Goal: Transaction & Acquisition: Obtain resource

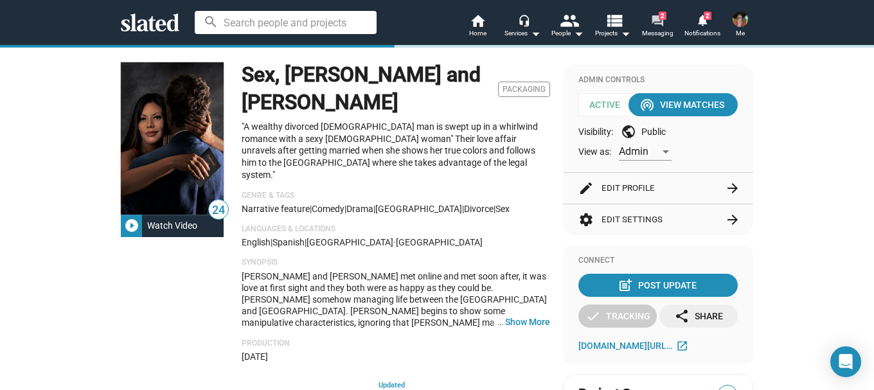
click at [652, 17] on mat-icon "forum" at bounding box center [657, 20] width 12 height 12
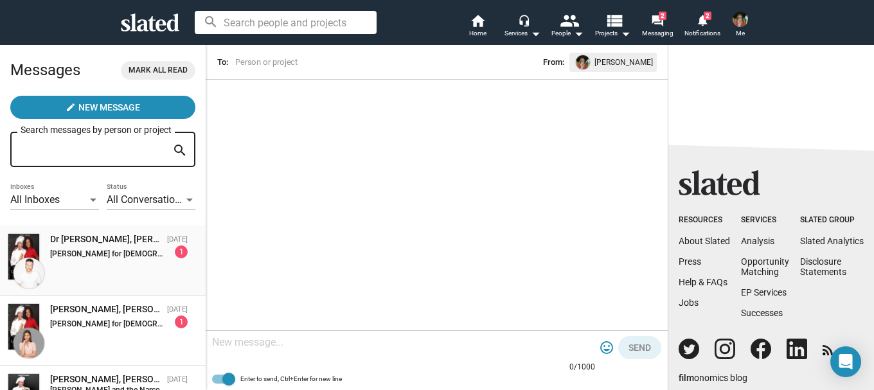
click at [102, 240] on div "Dr [PERSON_NAME], [PERSON_NAME] for [DEMOGRAPHIC_DATA] President" at bounding box center [106, 239] width 112 height 12
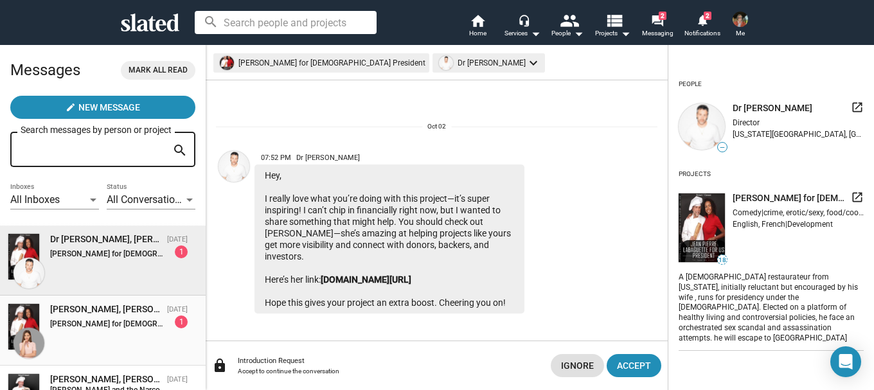
click at [93, 312] on div "[PERSON_NAME], [PERSON_NAME] for [DEMOGRAPHIC_DATA] President" at bounding box center [106, 309] width 112 height 12
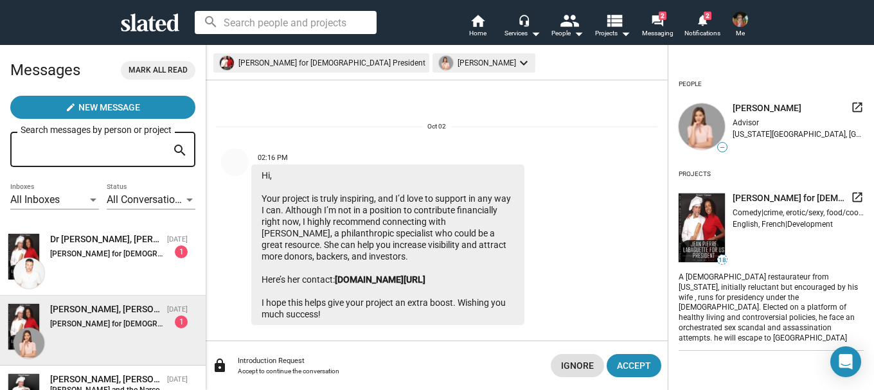
scroll to position [14, 0]
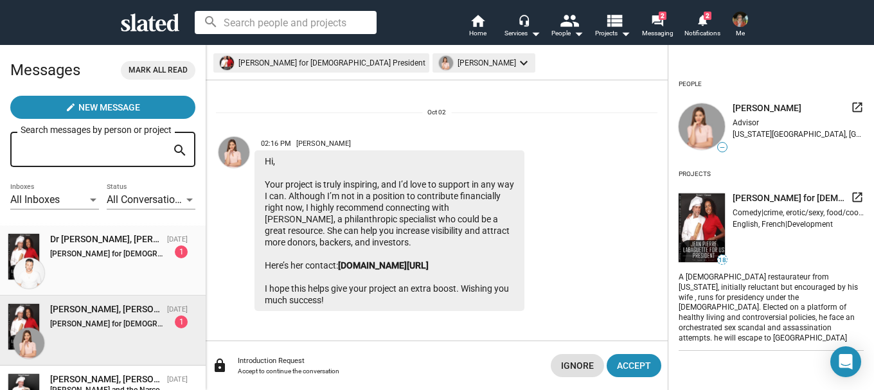
click at [86, 254] on strong "[PERSON_NAME] for [DEMOGRAPHIC_DATA] President:" at bounding box center [145, 253] width 191 height 9
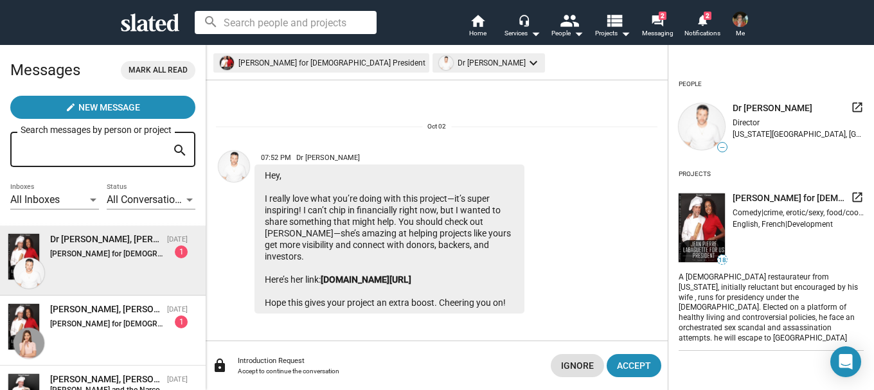
scroll to position [3, 0]
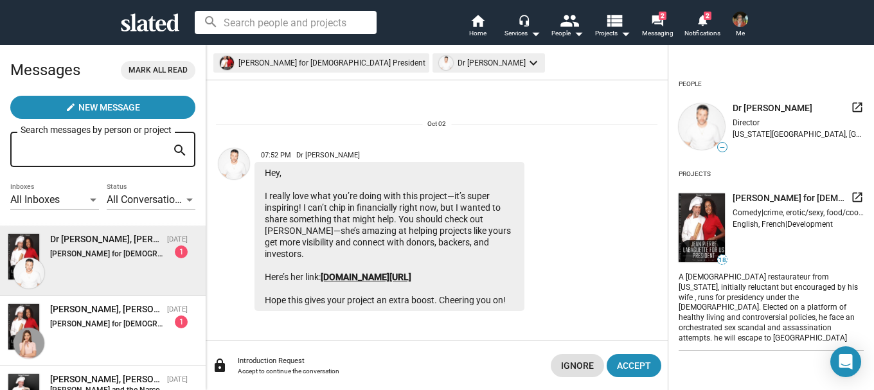
click at [411, 275] on link "[DOMAIN_NAME][URL]" at bounding box center [366, 277] width 91 height 10
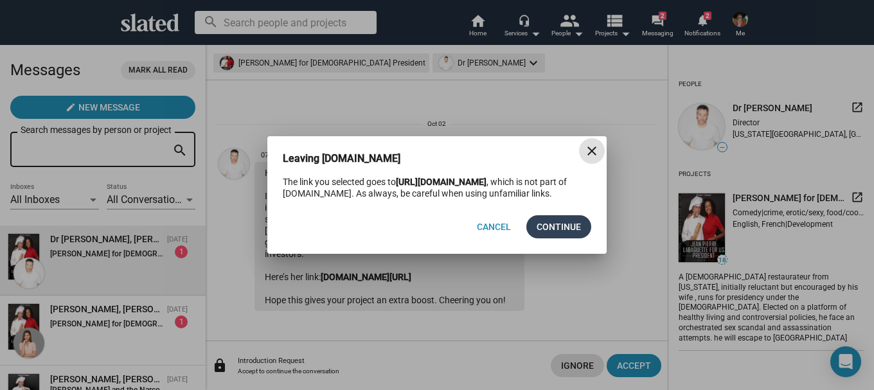
click at [539, 228] on span "Continue" at bounding box center [559, 226] width 44 height 23
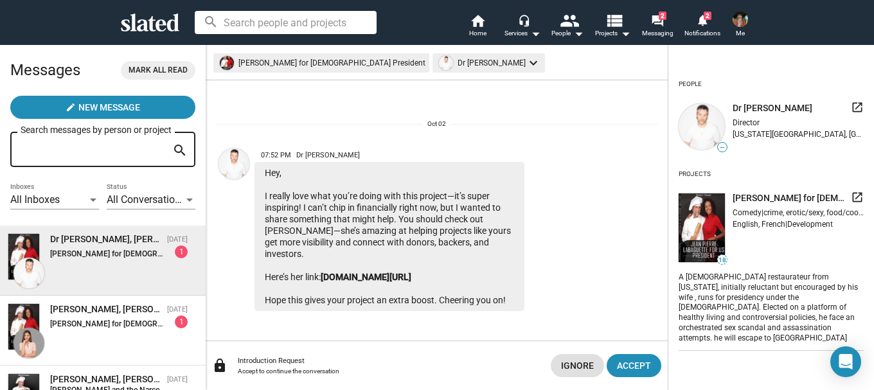
click at [571, 360] on span "Ignore" at bounding box center [577, 365] width 33 height 23
click at [695, 22] on link "notifications 2 Notifications" at bounding box center [702, 27] width 45 height 28
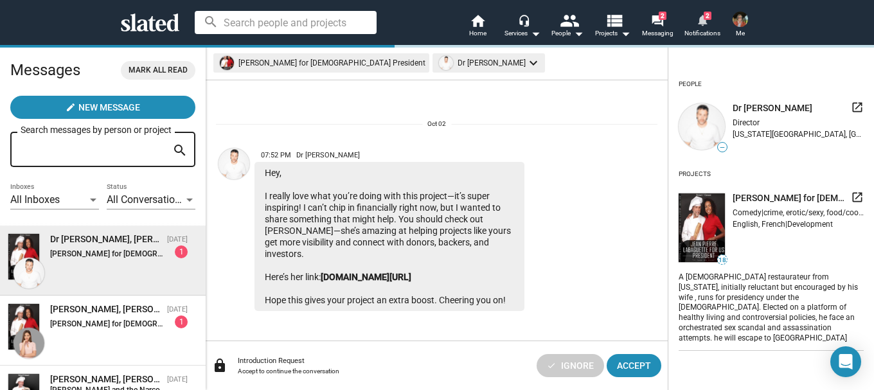
scroll to position [0, 0]
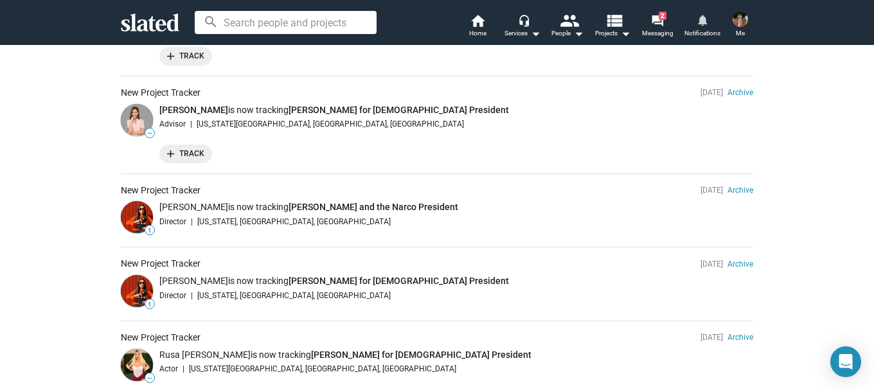
scroll to position [257, 0]
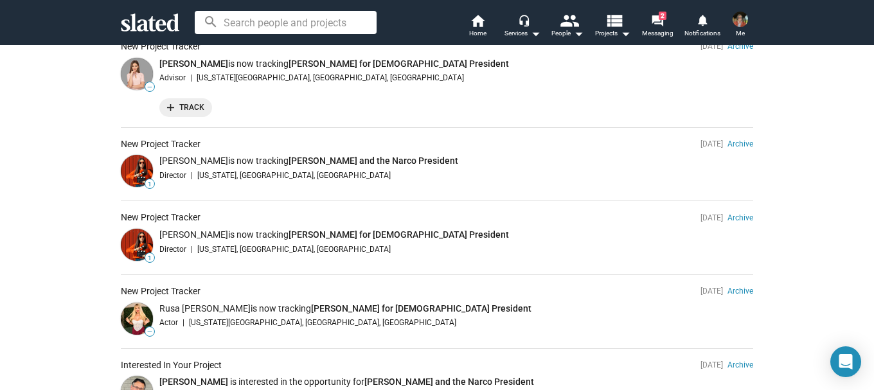
click at [130, 172] on img at bounding box center [137, 171] width 32 height 32
click at [145, 171] on img at bounding box center [137, 171] width 32 height 32
click at [143, 165] on icon "Speechify Inline player Play button" at bounding box center [138, 160] width 13 height 13
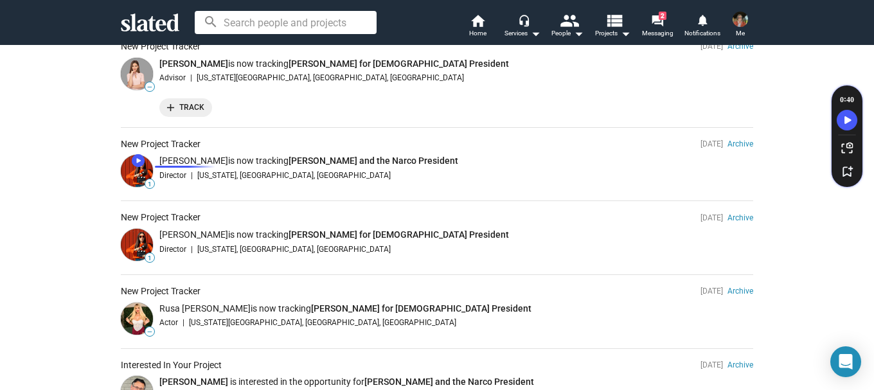
click at [142, 164] on circle "Speechify Inline player Play button" at bounding box center [138, 160] width 13 height 13
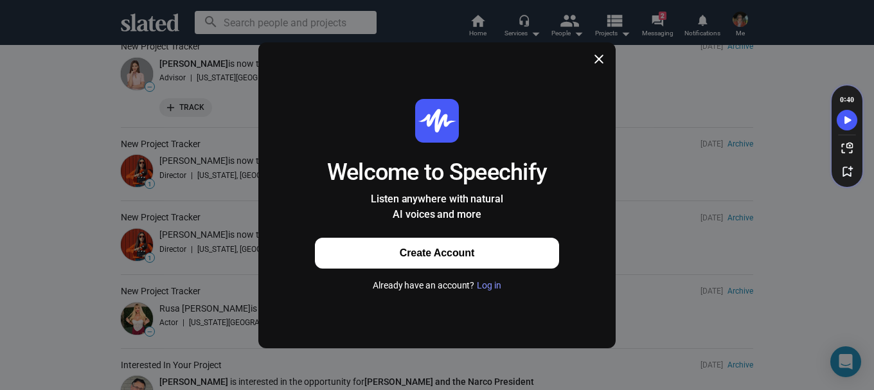
click at [598, 56] on icon at bounding box center [598, 59] width 13 height 13
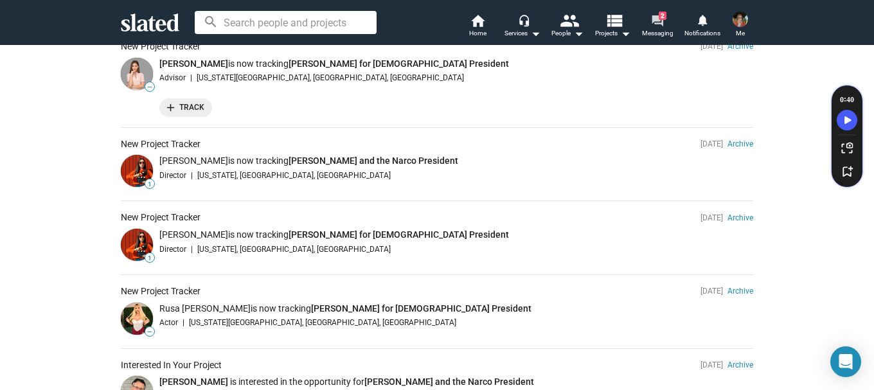
click at [657, 19] on mat-icon "forum" at bounding box center [657, 20] width 12 height 12
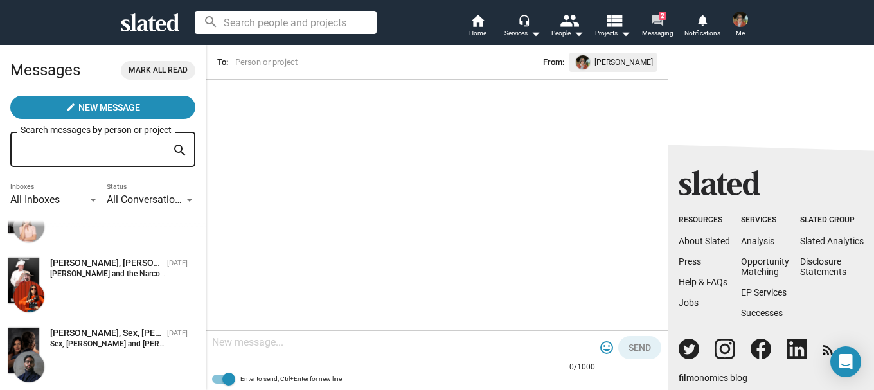
scroll to position [137, 0]
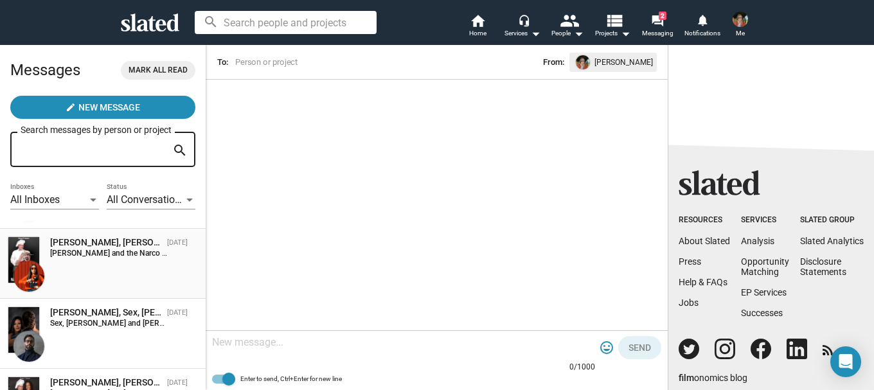
click at [87, 249] on strong "[PERSON_NAME] and the Narco President:" at bounding box center [123, 253] width 147 height 9
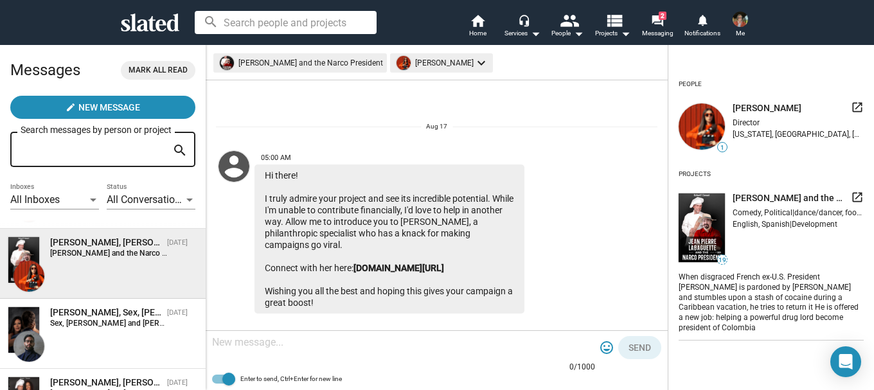
scroll to position [116, 0]
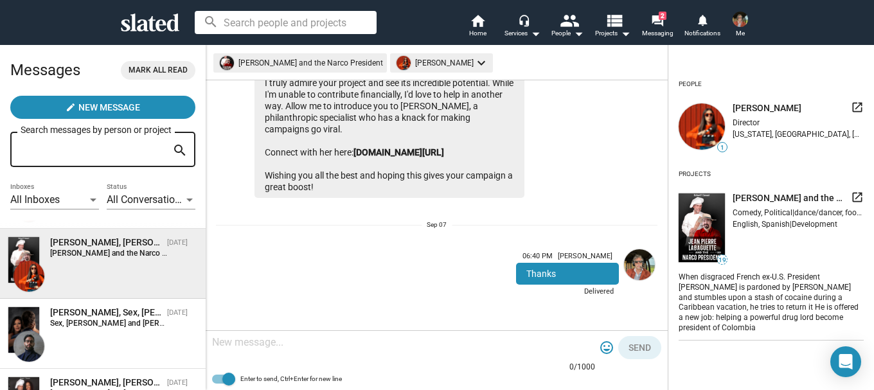
click at [701, 125] on img at bounding box center [702, 126] width 46 height 46
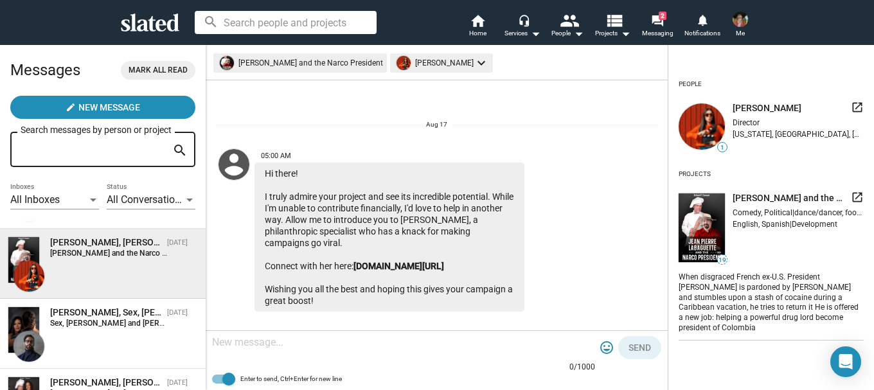
scroll to position [0, 0]
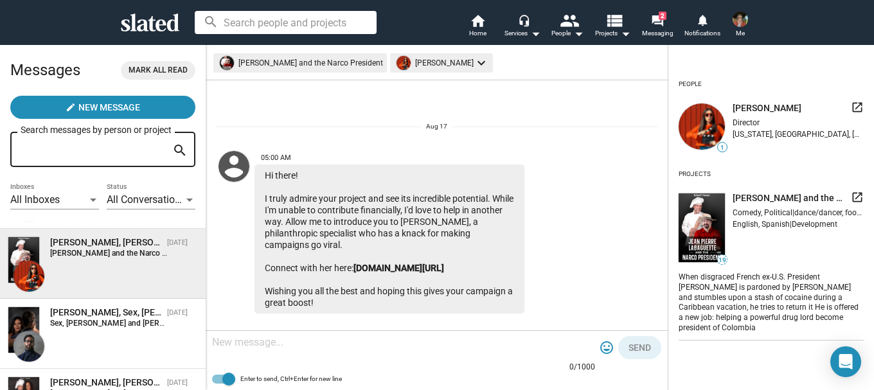
click at [723, 150] on span "1" at bounding box center [722, 148] width 9 height 8
drag, startPoint x: 711, startPoint y: 123, endPoint x: 745, endPoint y: 125, distance: 33.4
click at [713, 123] on img at bounding box center [702, 126] width 46 height 46
click at [762, 111] on span "[PERSON_NAME]" at bounding box center [767, 108] width 69 height 12
click at [654, 16] on mat-icon "forum" at bounding box center [657, 20] width 12 height 12
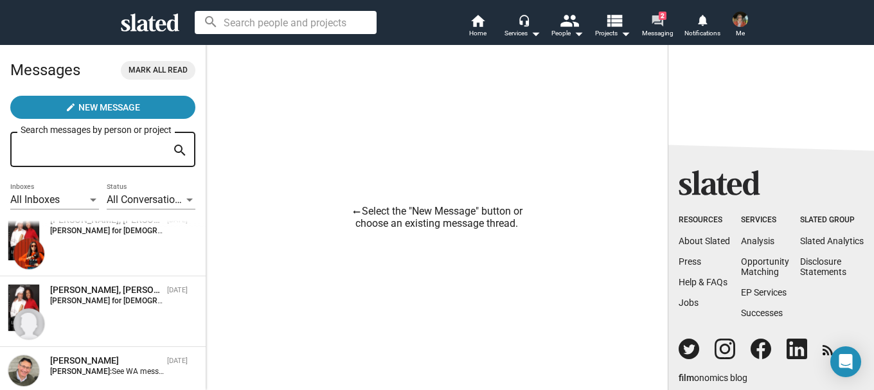
scroll to position [242, 0]
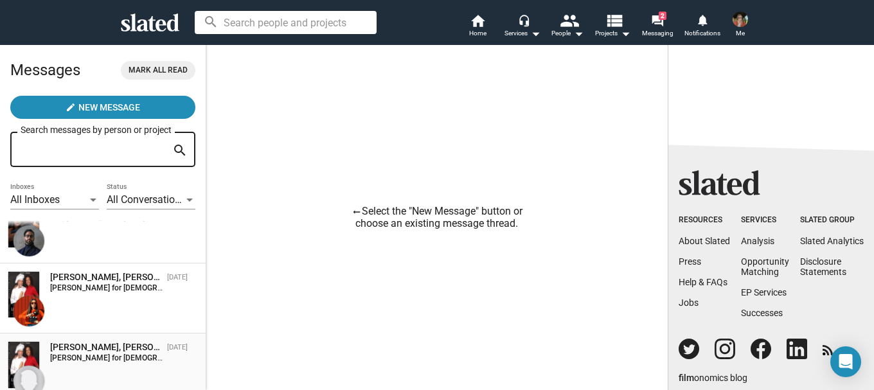
click at [91, 344] on div "[PERSON_NAME], [PERSON_NAME] for [DEMOGRAPHIC_DATA] President" at bounding box center [106, 347] width 112 height 12
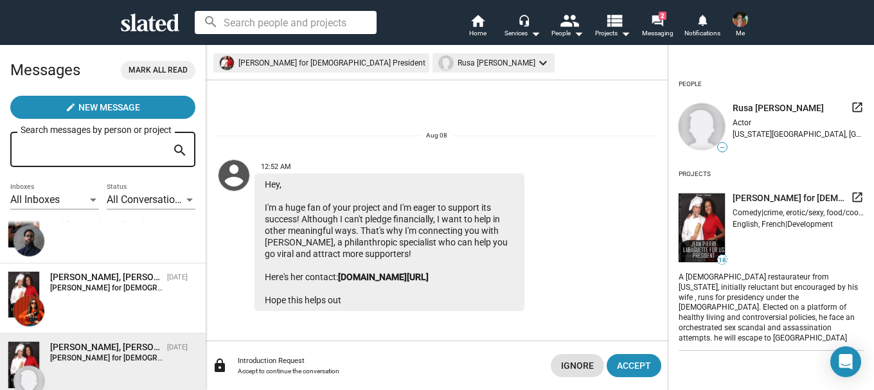
drag, startPoint x: 361, startPoint y: 301, endPoint x: 233, endPoint y: 206, distance: 159.4
click at [233, 206] on div "12:52 AM Hey, I'm a huge fan of your project and I'm eager to support its succe…" at bounding box center [389, 233] width 347 height 156
copy div "12:52 AM Hey, I'm a huge fan of your project and I'm eager to support its succe…"
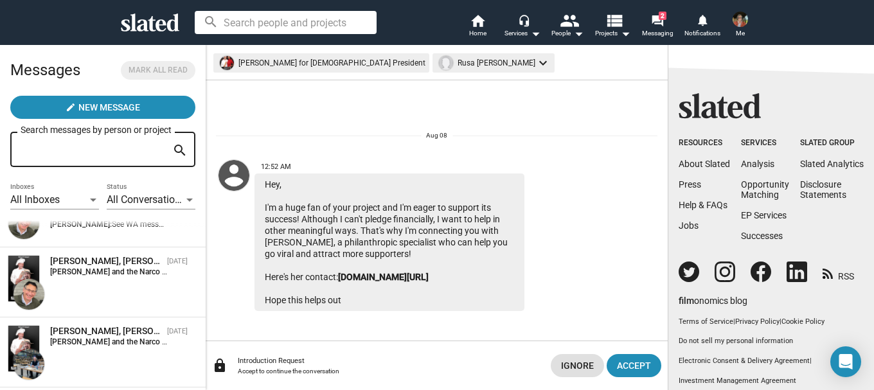
scroll to position [499, 0]
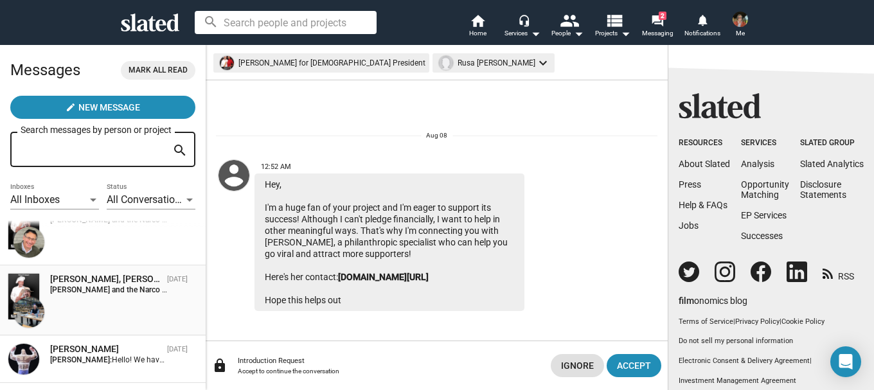
click at [72, 281] on div "[PERSON_NAME], [PERSON_NAME] and the Narco President" at bounding box center [106, 279] width 112 height 12
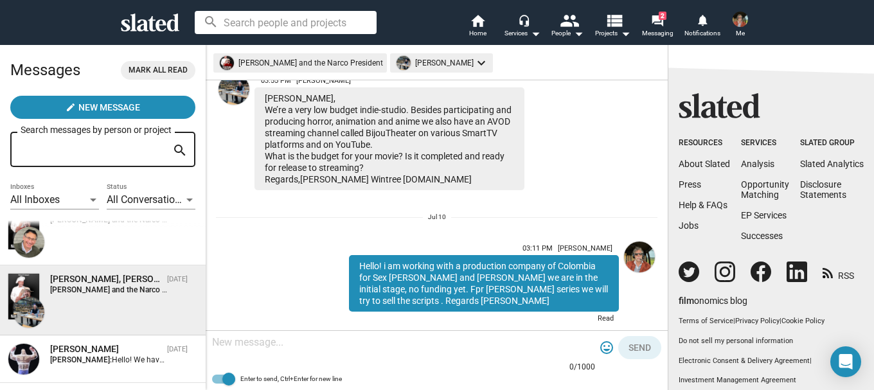
scroll to position [436, 0]
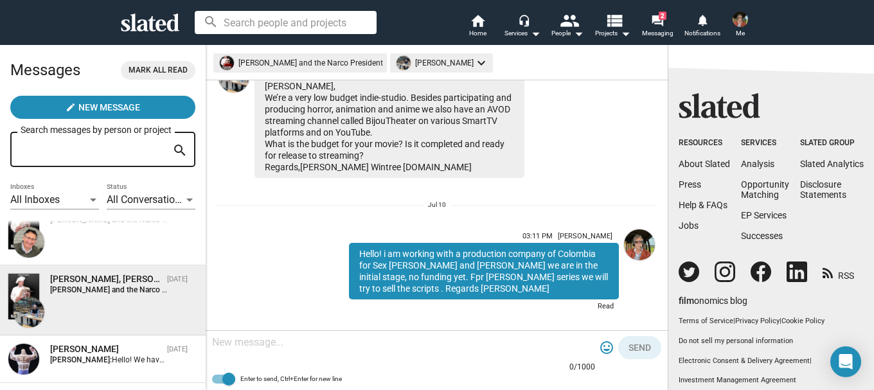
click at [79, 283] on div "[PERSON_NAME], [PERSON_NAME] and the Narco President" at bounding box center [106, 279] width 112 height 12
click at [79, 282] on div "[PERSON_NAME], [PERSON_NAME] and the Narco President" at bounding box center [106, 279] width 112 height 12
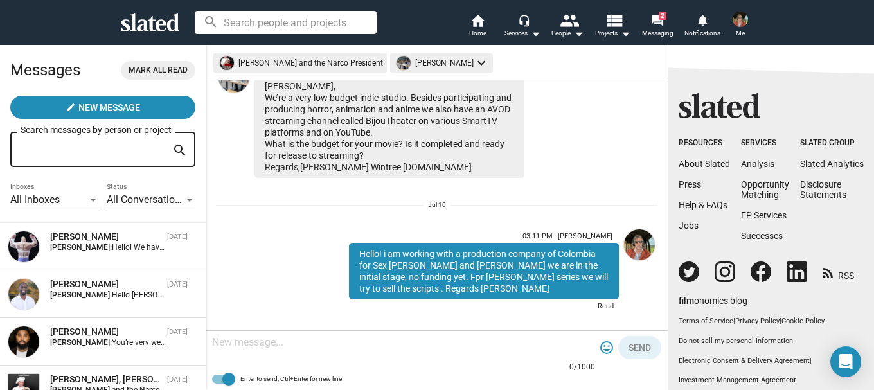
scroll to position [617, 0]
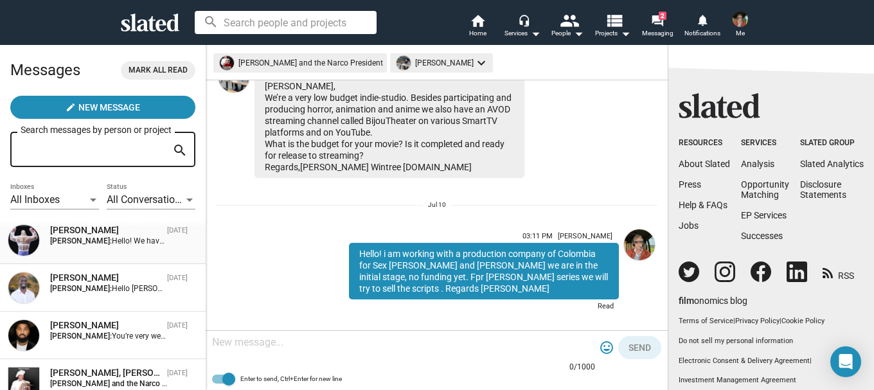
click at [76, 233] on div "[PERSON_NAME]" at bounding box center [106, 230] width 112 height 12
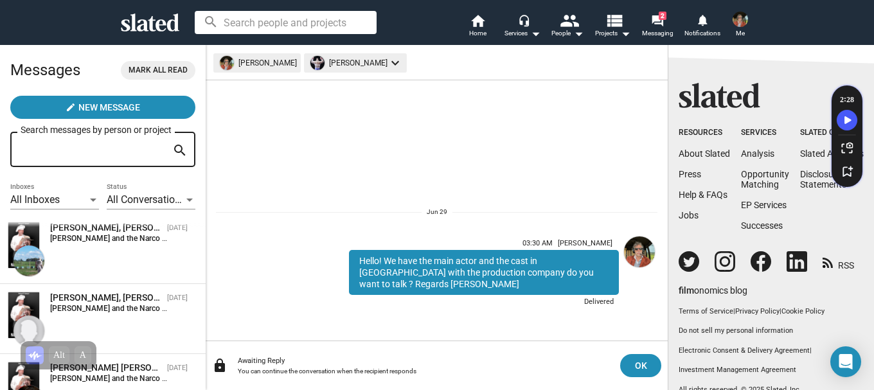
scroll to position [757, 0]
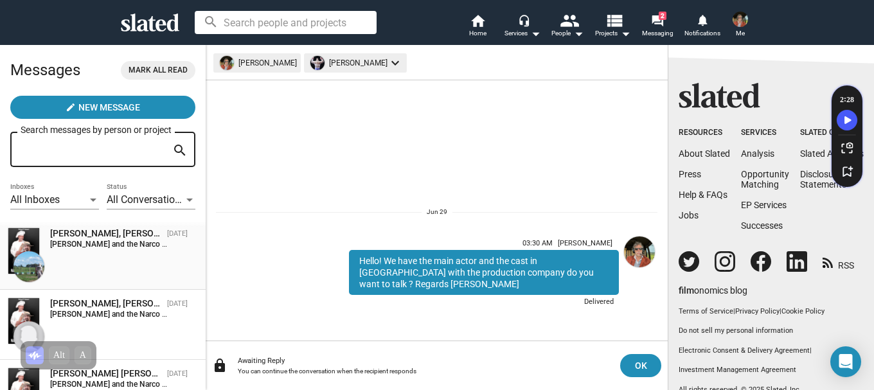
click at [94, 237] on div "[PERSON_NAME], [PERSON_NAME] and the Narco President" at bounding box center [106, 233] width 112 height 12
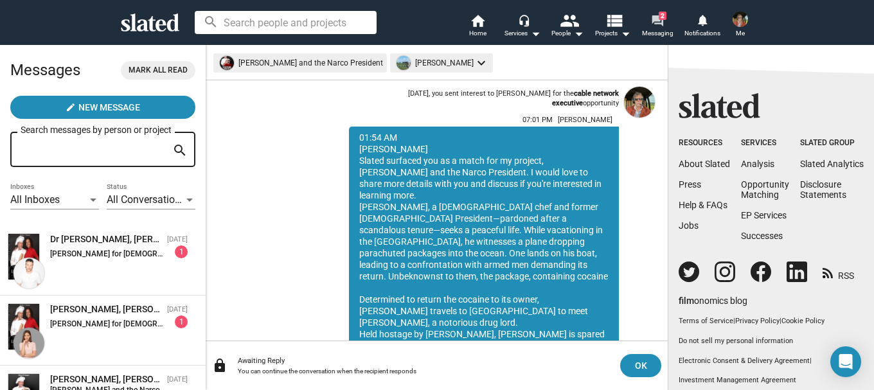
click at [656, 15] on mat-icon "forum" at bounding box center [657, 20] width 12 height 12
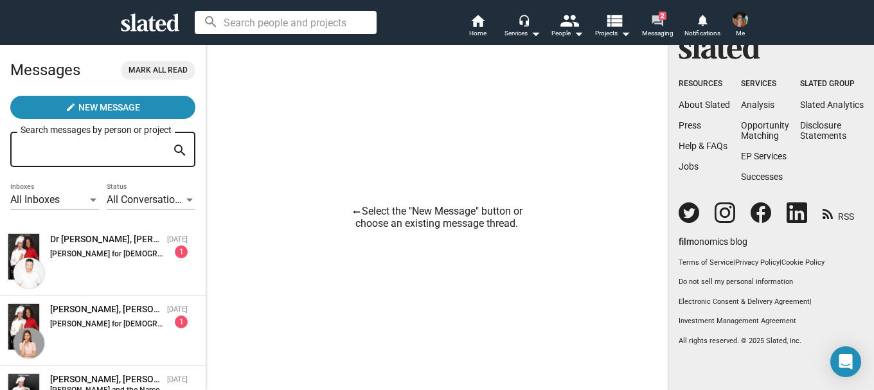
scroll to position [87, 0]
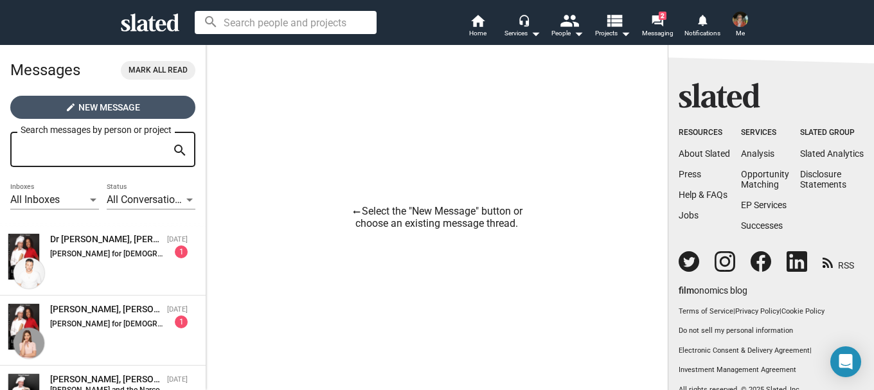
click at [107, 106] on span "New Message" at bounding box center [109, 107] width 62 height 23
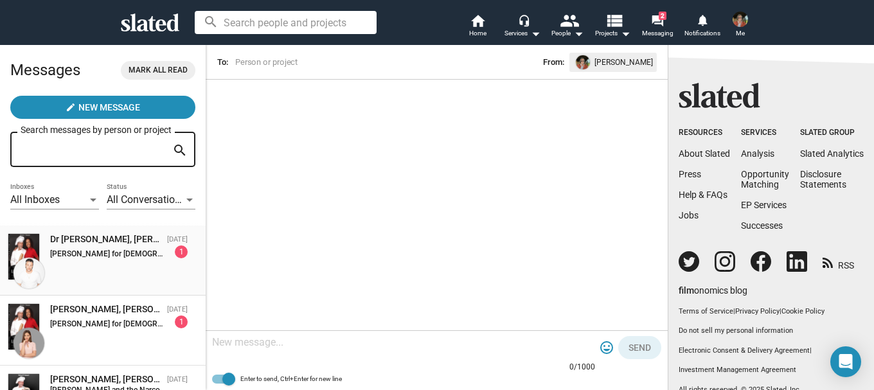
click at [97, 249] on strong "[PERSON_NAME] for [DEMOGRAPHIC_DATA] President:" at bounding box center [145, 253] width 191 height 9
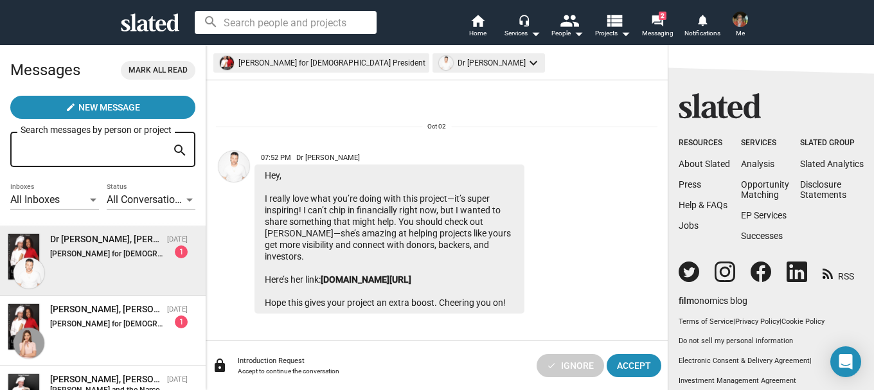
scroll to position [3, 0]
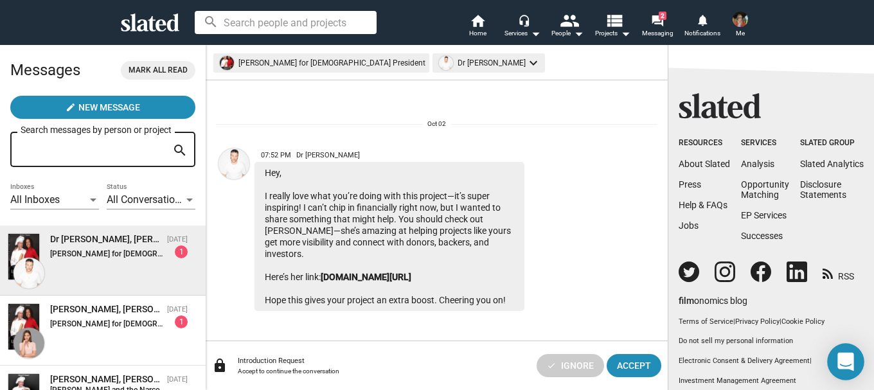
click at [853, 364] on icon "Open Intercom Messenger" at bounding box center [845, 362] width 16 height 19
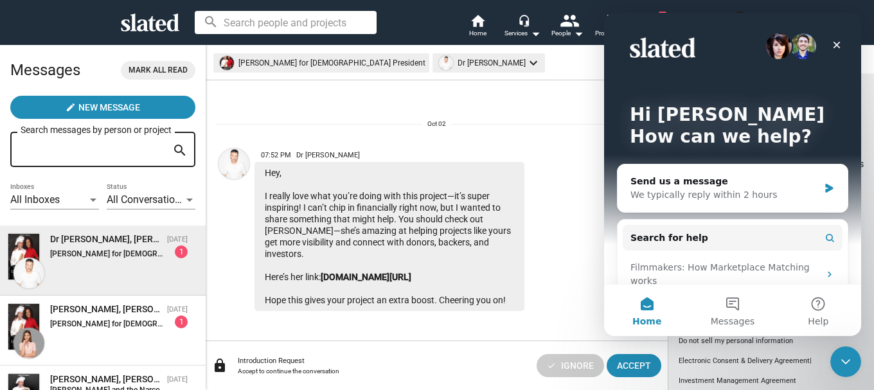
scroll to position [0, 0]
click at [733, 303] on button "Messages" at bounding box center [731, 310] width 85 height 51
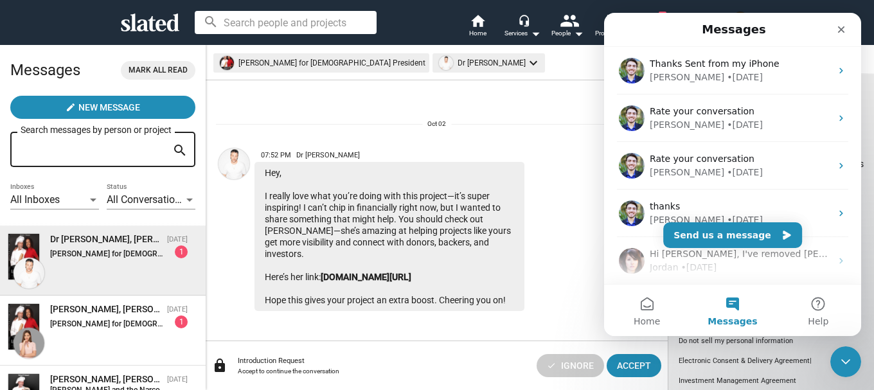
click at [736, 302] on button "Messages" at bounding box center [731, 310] width 85 height 51
click at [740, 229] on button "Send us a message" at bounding box center [732, 235] width 139 height 26
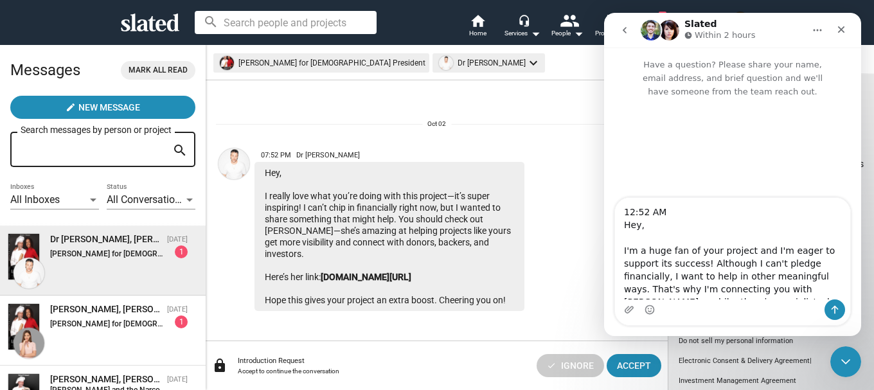
scroll to position [85, 0]
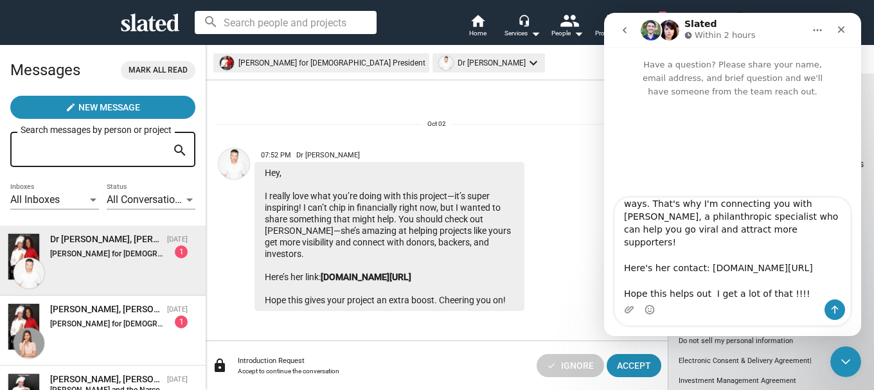
click at [700, 292] on textarea "12:52 AM Hey, I'm a huge fan of your project and I'm eager to support its succe…" at bounding box center [732, 249] width 235 height 102
click at [702, 293] on textarea "12:52 AM Hey, I'm a huge fan of your project and I'm eager to support its succe…" at bounding box center [732, 249] width 235 height 102
click at [806, 294] on textarea "12:52 AM Hey, I'm a huge fan of your project and I'm eager to support its succe…" at bounding box center [732, 249] width 235 height 102
type textarea "12:52 AM Hey, I'm a huge fan of your project and I'm eager to support its succe…"
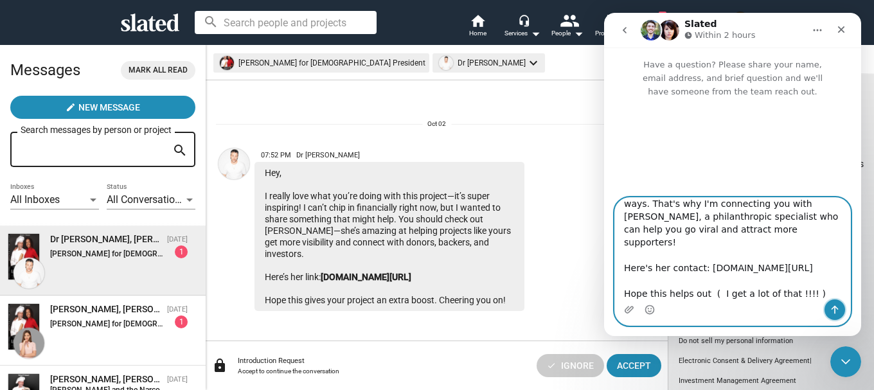
click at [837, 304] on button "Send a message…" at bounding box center [834, 309] width 21 height 21
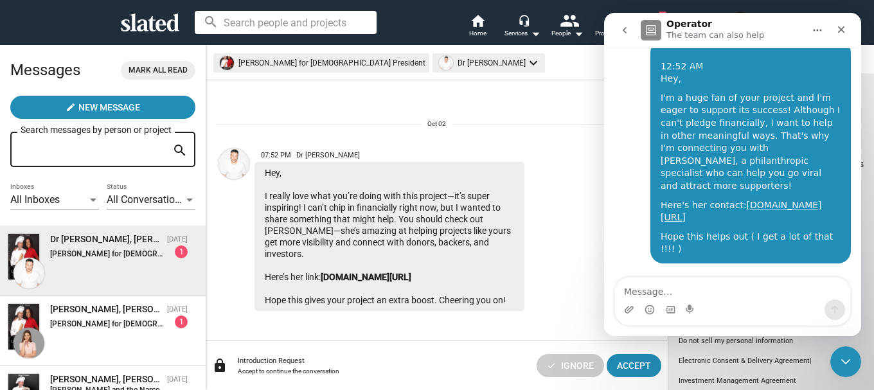
scroll to position [49, 0]
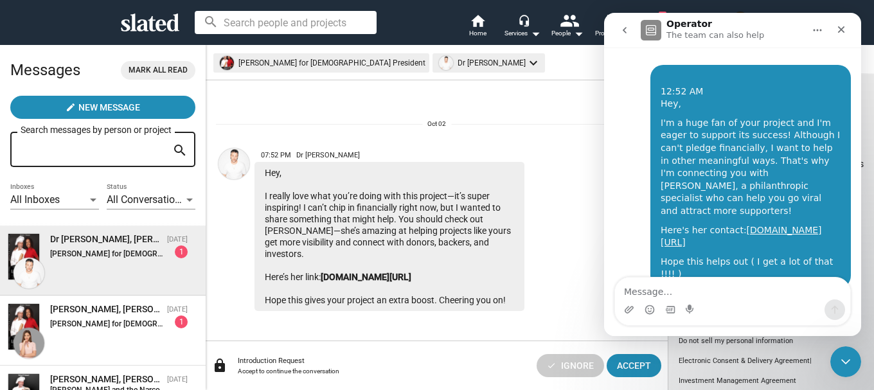
drag, startPoint x: 507, startPoint y: 303, endPoint x: 244, endPoint y: 170, distance: 294.3
click at [244, 170] on div "07:52 PM Dr Marvelous Hey, I really love what you’re doing with this project—it…" at bounding box center [389, 227] width 347 height 168
copy div "07:52 PM Dr Marvelous Hey, I really love what you’re doing with this project—it…"
click at [819, 306] on div "Intercom messenger" at bounding box center [732, 309] width 235 height 21
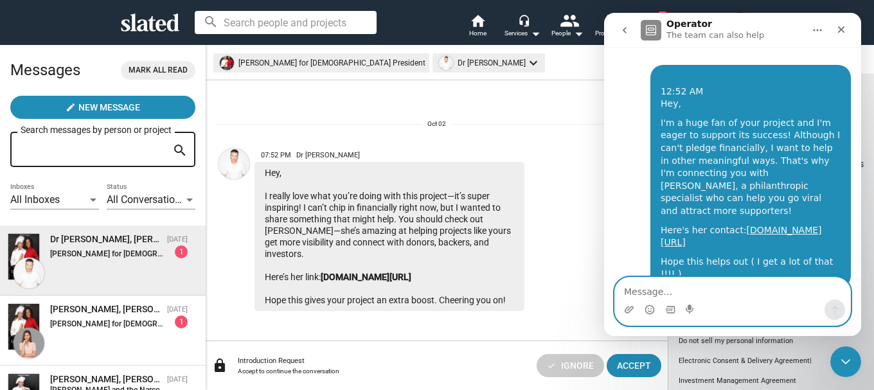
click at [639, 285] on textarea "Message…" at bounding box center [732, 289] width 235 height 22
paste textarea "07:52 PM Dr Marvelous Hey, I really love what you’re doing with this project—it…"
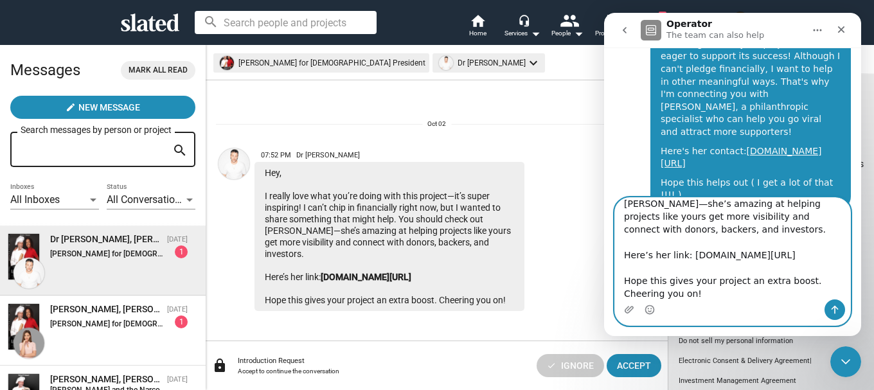
scroll to position [129, 0]
type textarea "07:52 PM Dr Marvelous Hey, I really love what you’re doing with this project—it…"
click at [842, 311] on button "Send a message…" at bounding box center [834, 309] width 21 height 21
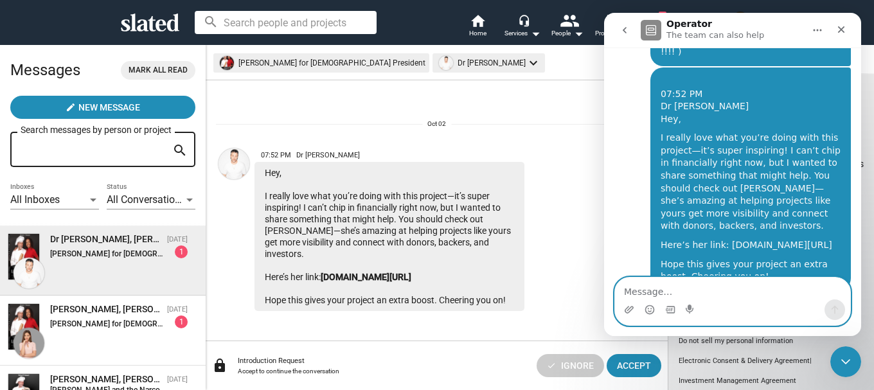
scroll to position [274, 0]
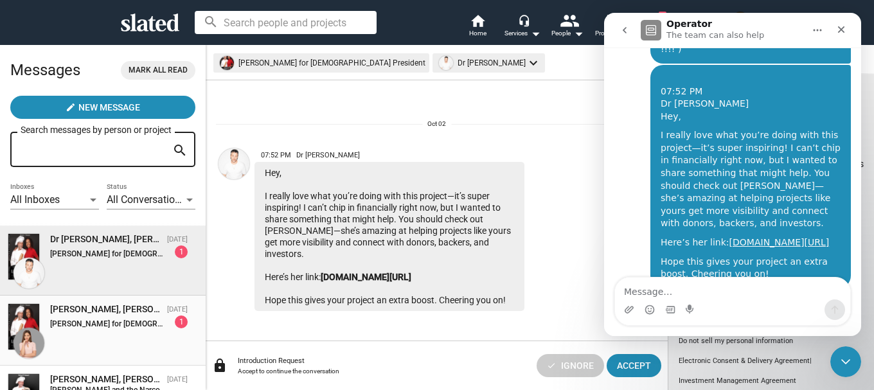
click at [87, 321] on strong "[PERSON_NAME] for [DEMOGRAPHIC_DATA] President:" at bounding box center [145, 323] width 191 height 9
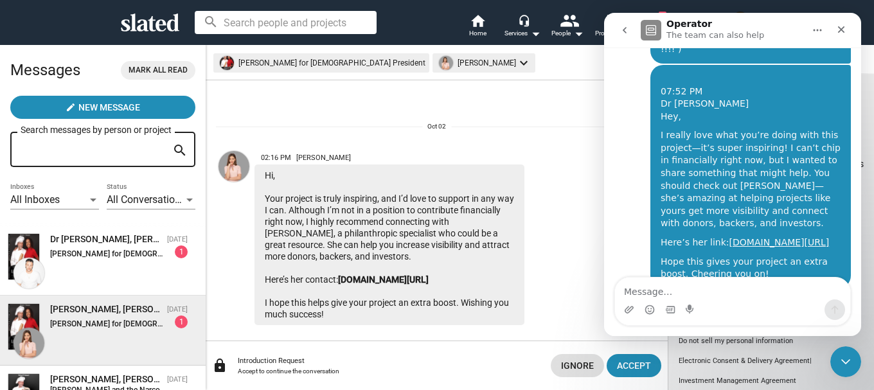
scroll to position [14, 0]
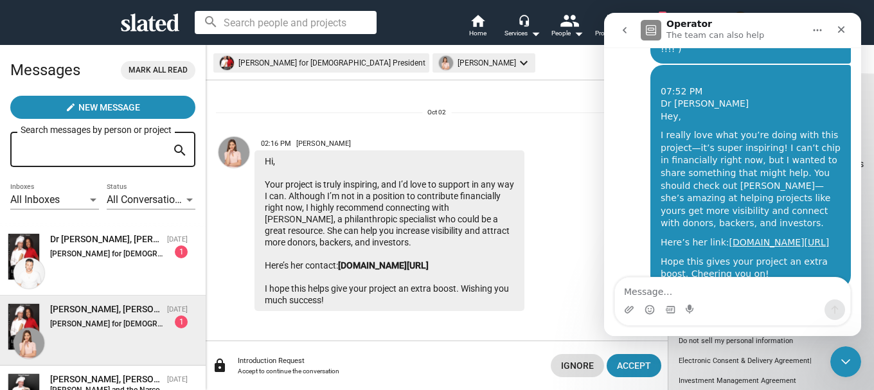
drag, startPoint x: 350, startPoint y: 292, endPoint x: 261, endPoint y: 143, distance: 173.8
click at [261, 143] on div "02:16 PM Emmanuella Drew Hi, Your project is truly inspiring, and I’d love to s…" at bounding box center [389, 221] width 270 height 179
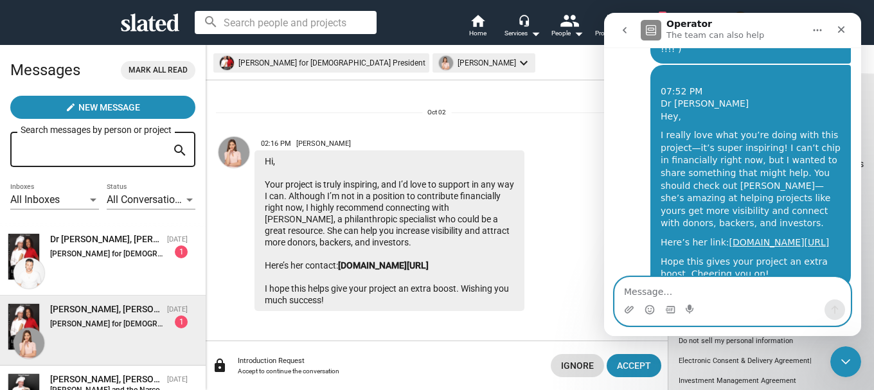
click at [648, 285] on textarea "Message…" at bounding box center [732, 289] width 235 height 22
paste textarea "02:16 PM Emmanuella Drew Hi, Your project is truly inspiring, and I’d love to s…"
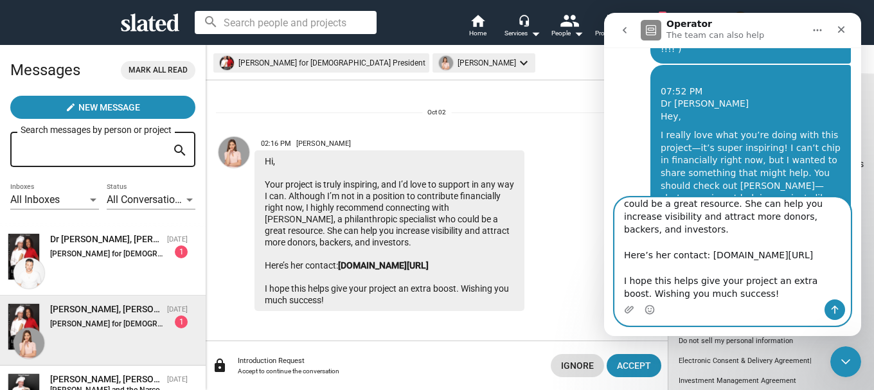
scroll to position [353, 0]
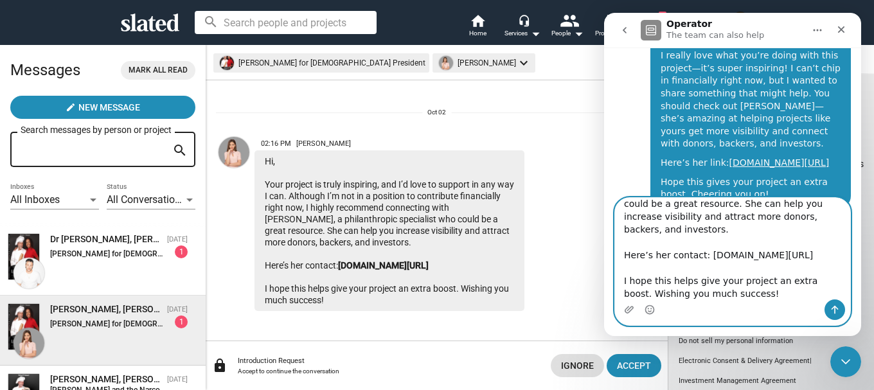
type textarea "02:16 PM Emmanuella Drew Hi, Your project is truly inspiring, and I’d love to s…"
click at [835, 309] on icon "Send a message…" at bounding box center [834, 310] width 7 height 8
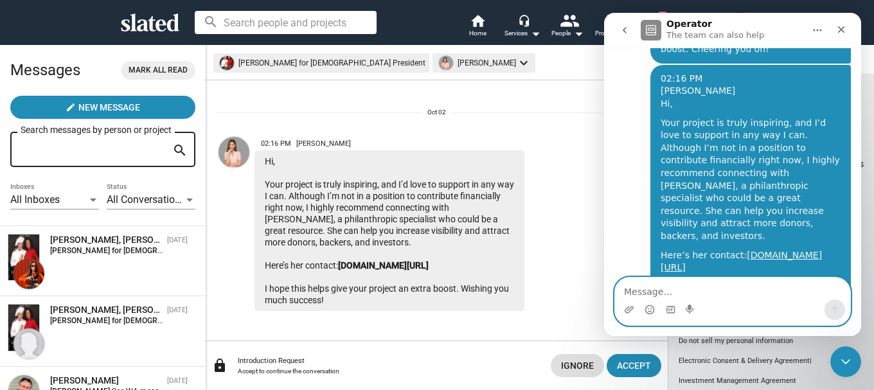
scroll to position [443, 0]
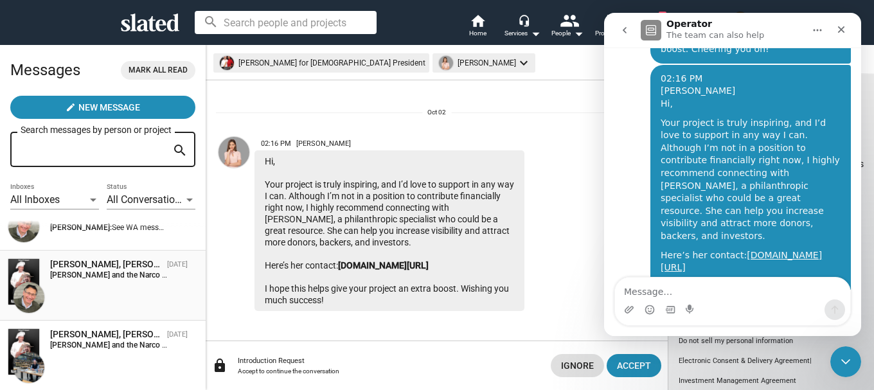
click at [117, 272] on strong "[PERSON_NAME] and the Narco President:" at bounding box center [123, 275] width 147 height 9
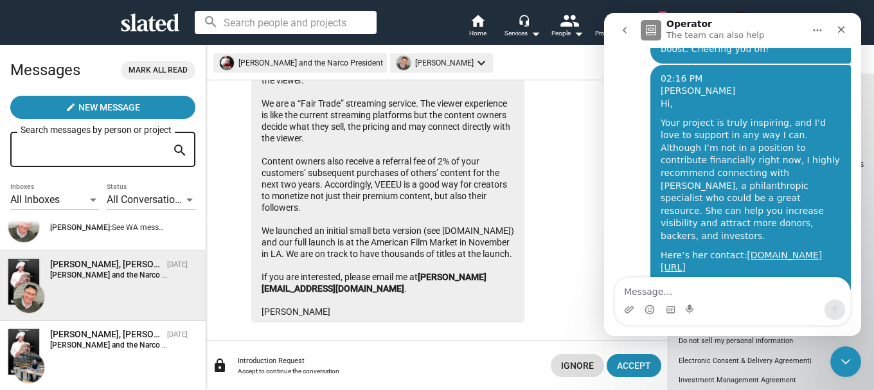
scroll to position [237, 0]
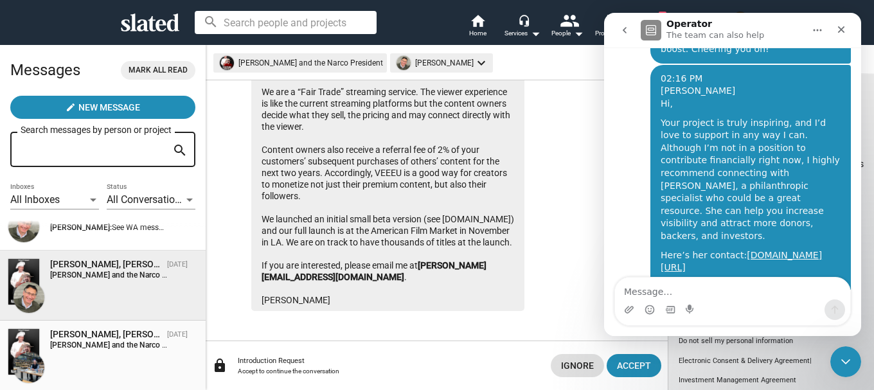
click at [74, 342] on strong "[PERSON_NAME] and the Narco President:" at bounding box center [123, 345] width 147 height 9
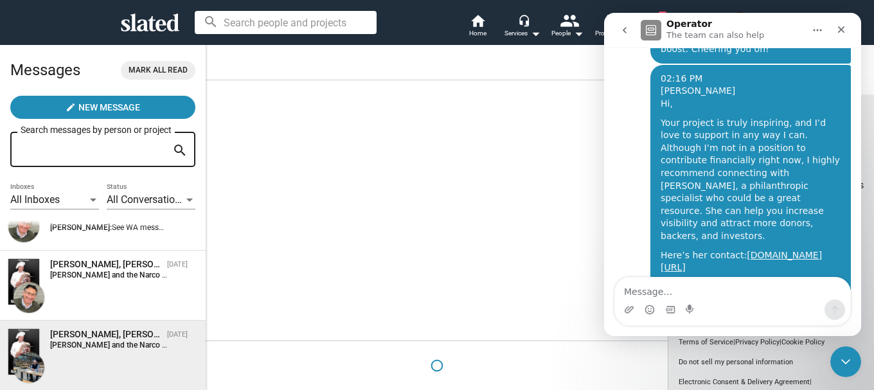
scroll to position [611, 0]
click at [843, 28] on icon "Close" at bounding box center [841, 29] width 7 height 7
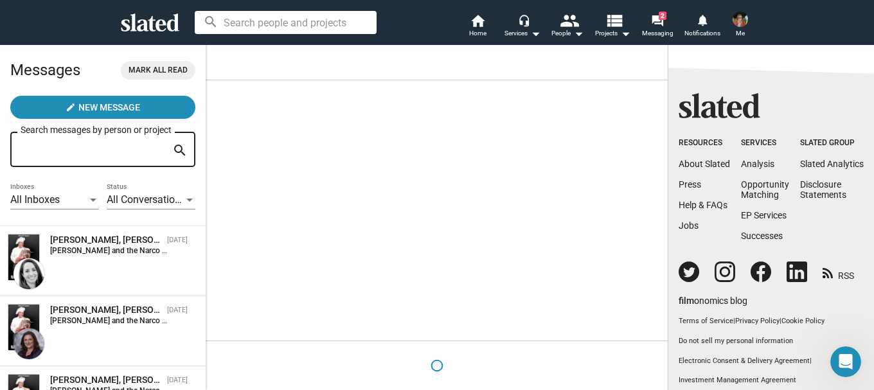
scroll to position [1166, 0]
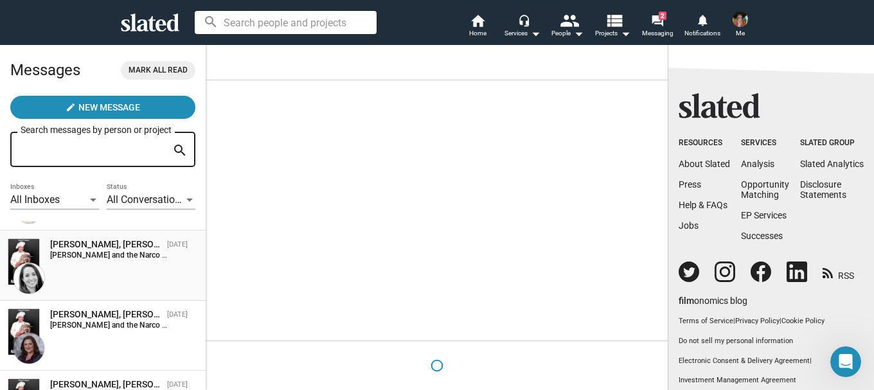
click at [90, 252] on strong "[PERSON_NAME] and the Narco President:" at bounding box center [123, 255] width 147 height 9
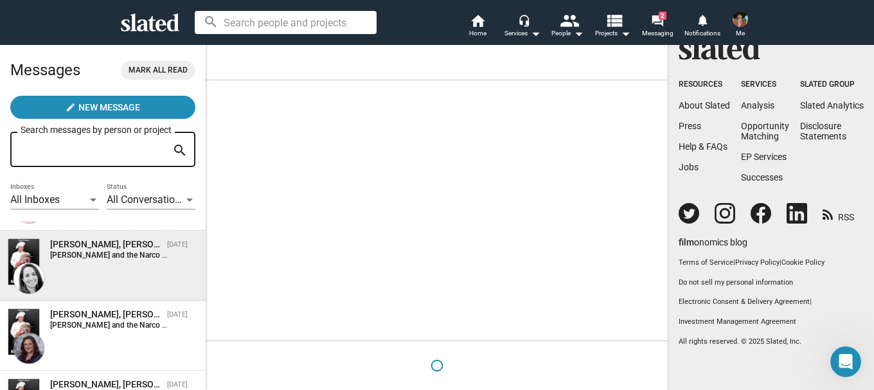
scroll to position [290, 0]
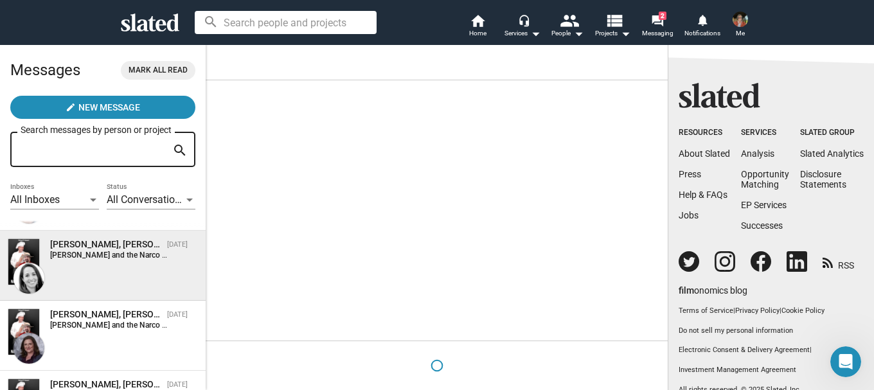
click at [87, 249] on div "[PERSON_NAME], [PERSON_NAME] and the Narco President" at bounding box center [106, 244] width 112 height 12
click at [98, 321] on strong "[PERSON_NAME] and the Narco President:" at bounding box center [123, 325] width 147 height 9
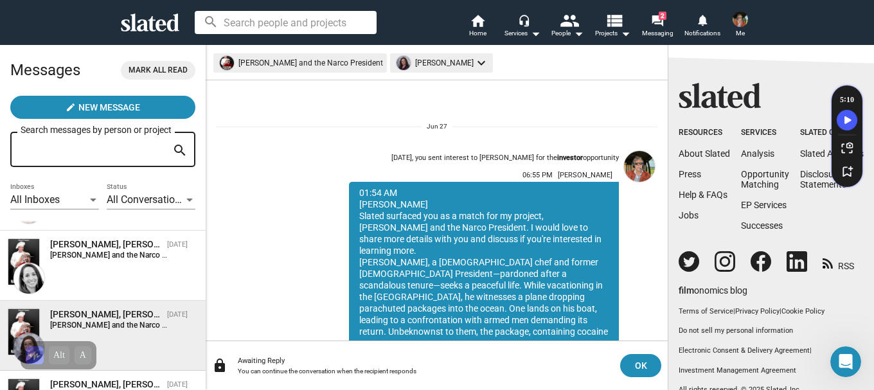
drag, startPoint x: 377, startPoint y: 279, endPoint x: 337, endPoint y: 206, distance: 83.4
click at [337, 206] on div "Jun 27, you sent interest to Deirdre Owens for the investor opportunity 06:55 P…" at bounding box center [464, 316] width 308 height 340
copy div "Richard Clement Slated surfaced you as a match for my project, Jean Pierre Laba…"
click at [565, 22] on mat-icon "people" at bounding box center [569, 20] width 19 height 19
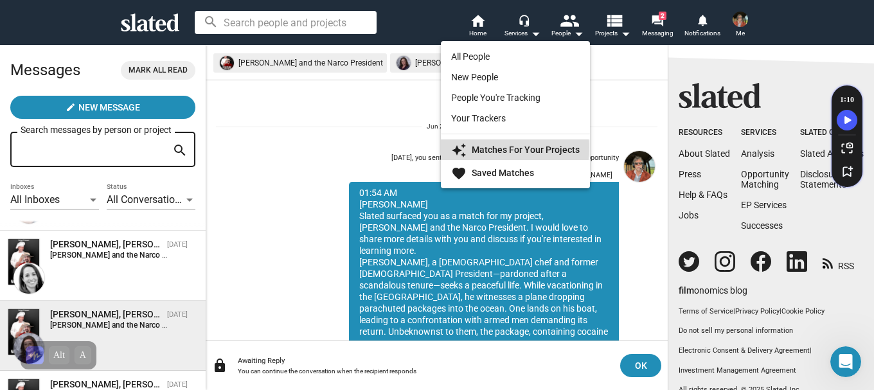
click at [489, 148] on strong "Matches For Your Projects" at bounding box center [526, 150] width 108 height 10
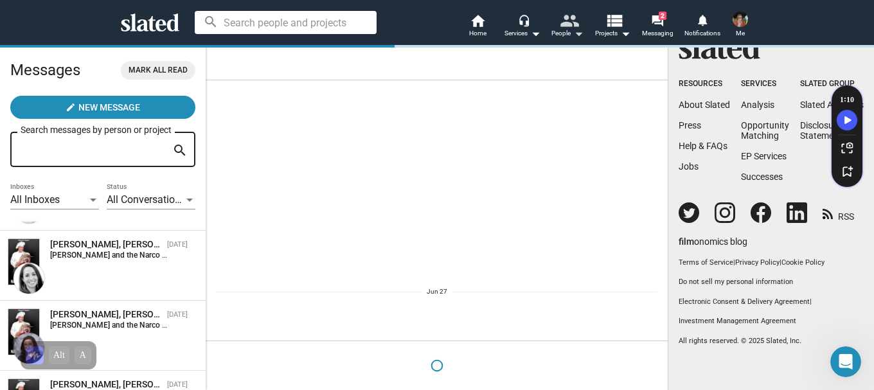
scroll to position [87, 0]
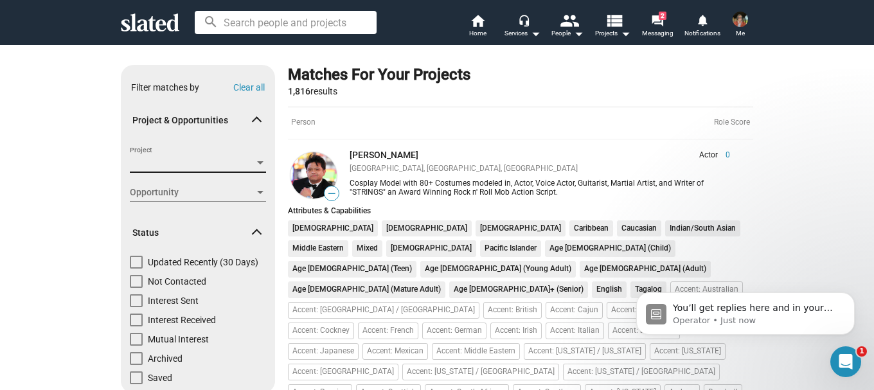
click at [183, 164] on span "Project" at bounding box center [192, 163] width 125 height 13
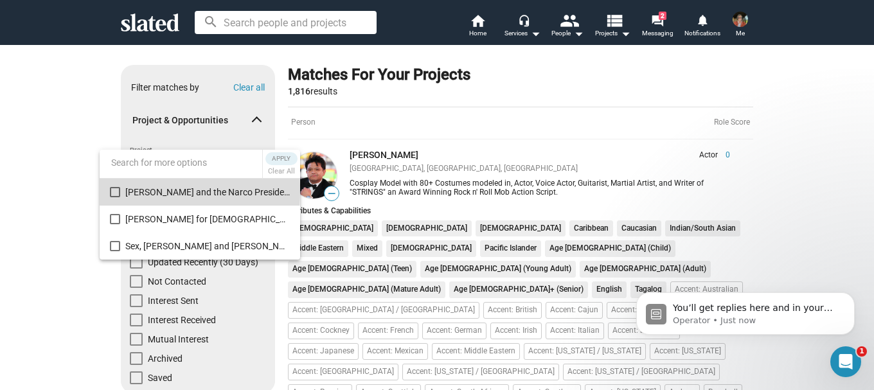
click at [113, 190] on mat-pseudo-checkbox at bounding box center [115, 192] width 10 height 10
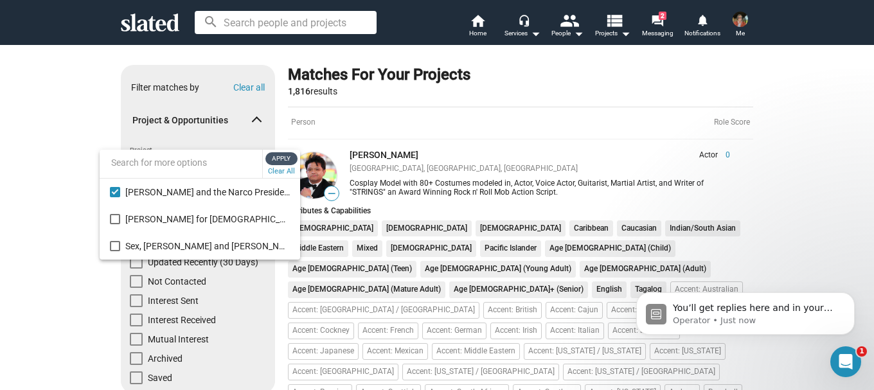
click at [292, 154] on span "Apply" at bounding box center [281, 158] width 23 height 13
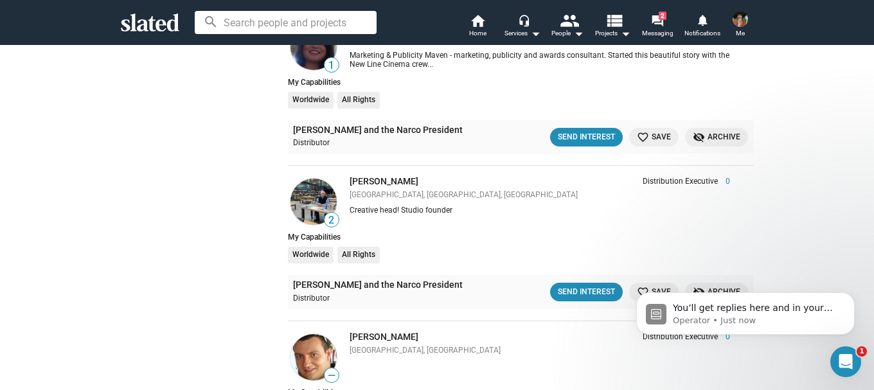
scroll to position [386, 0]
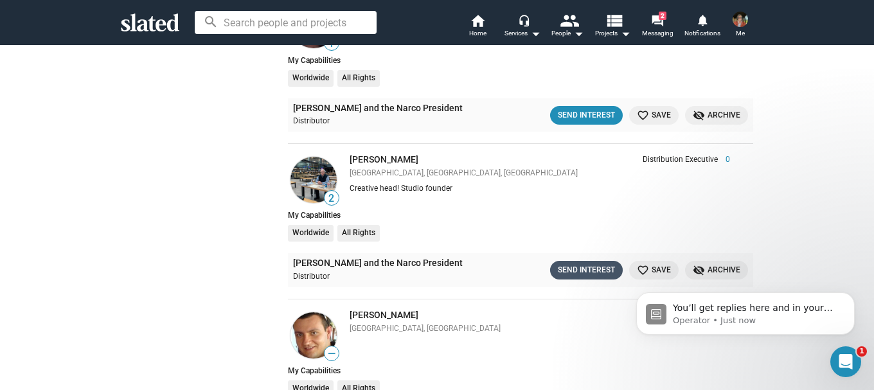
click at [583, 268] on div "Send Interest" at bounding box center [586, 269] width 57 height 13
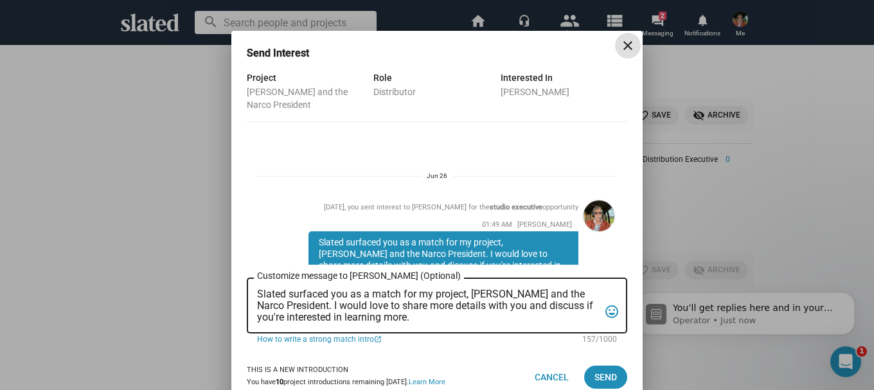
scroll to position [578, 0]
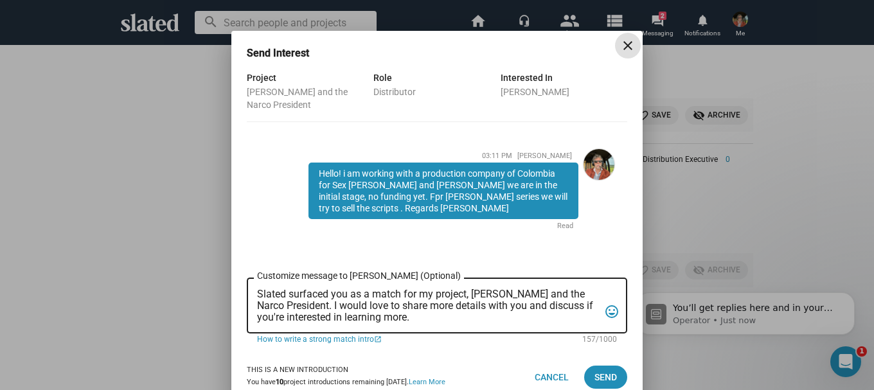
click at [629, 44] on mat-icon "close" at bounding box center [627, 45] width 15 height 15
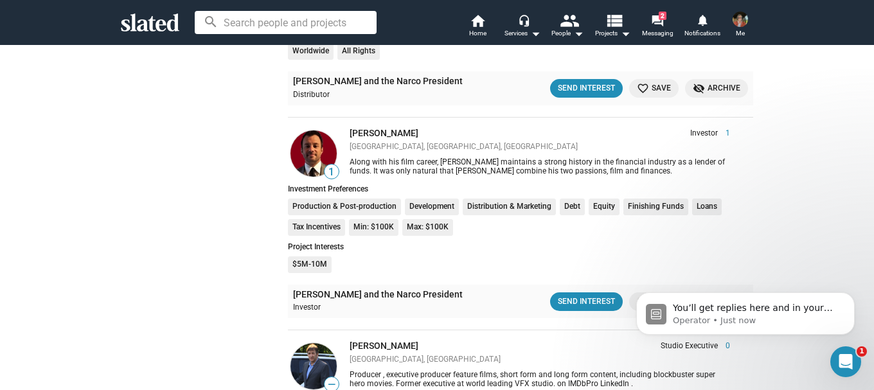
scroll to position [900, 0]
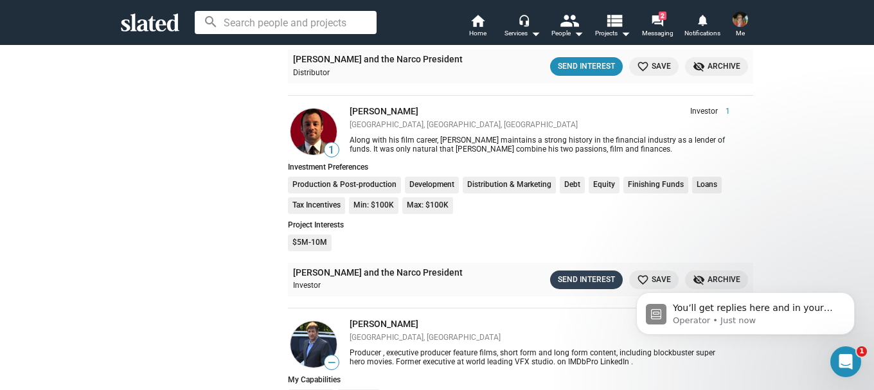
click at [573, 282] on div "Send Interest" at bounding box center [586, 279] width 57 height 13
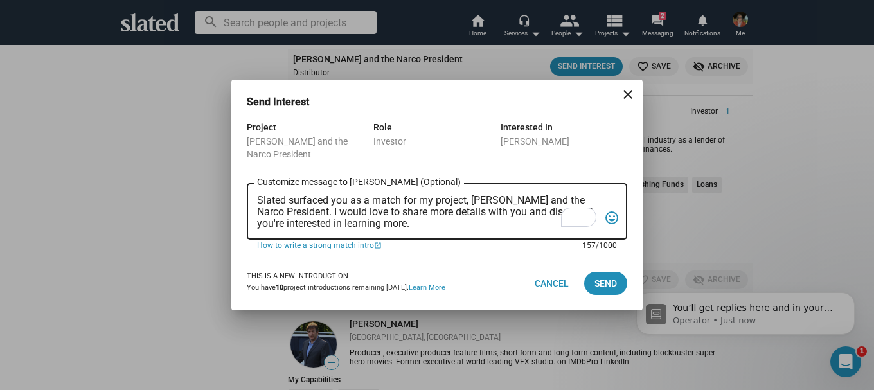
drag, startPoint x: 482, startPoint y: 222, endPoint x: 236, endPoint y: 185, distance: 248.9
click at [236, 185] on div "Project Jean Pierre Labaguette and the Narco President Role Investor Interested…" at bounding box center [436, 188] width 411 height 137
paste textarea "Richard Clement Slated surfaced you as a match for my project, Jean Pierre Laba…"
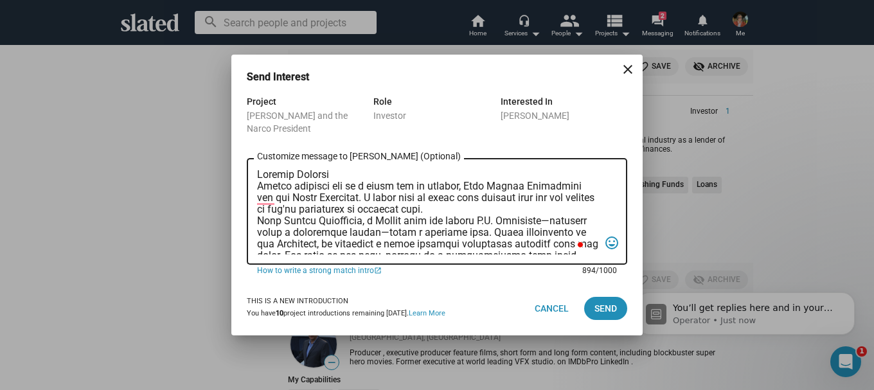
scroll to position [134, 0]
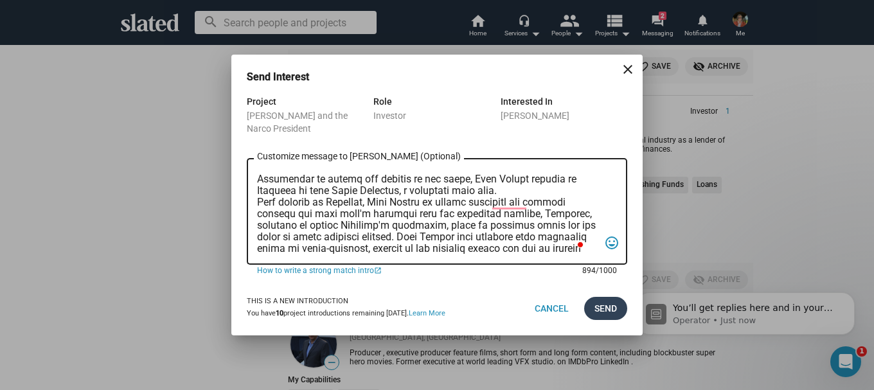
type textarea "Richard Clement Slated surfaced you as a match for my project, Jean Pierre Laba…"
click at [604, 308] on span "Send" at bounding box center [605, 308] width 22 height 23
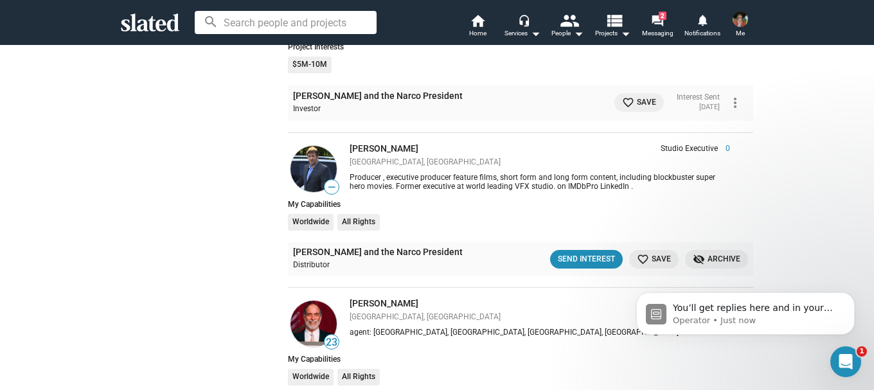
scroll to position [1092, 0]
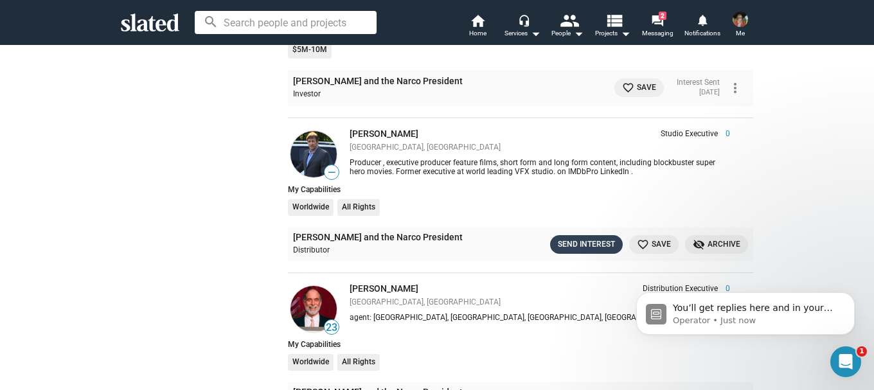
click at [568, 242] on div "Send Interest" at bounding box center [586, 244] width 57 height 13
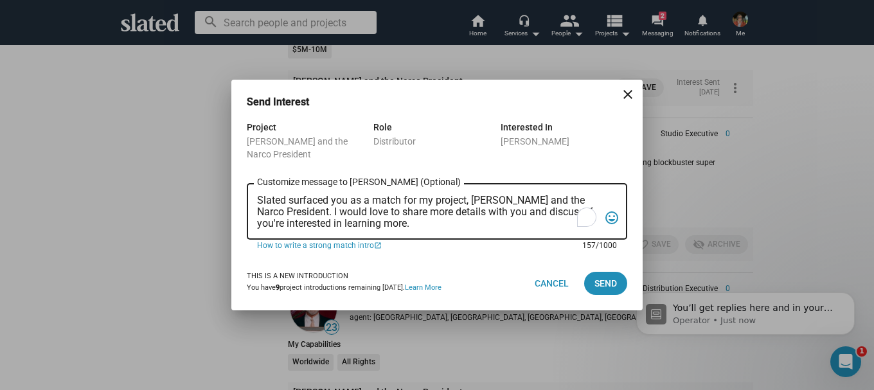
drag, startPoint x: 495, startPoint y: 226, endPoint x: 209, endPoint y: 189, distance: 288.9
click at [209, 189] on div "Send Interest close Project Jean Pierre Labaguette and the Narco President Role…" at bounding box center [437, 195] width 874 height 390
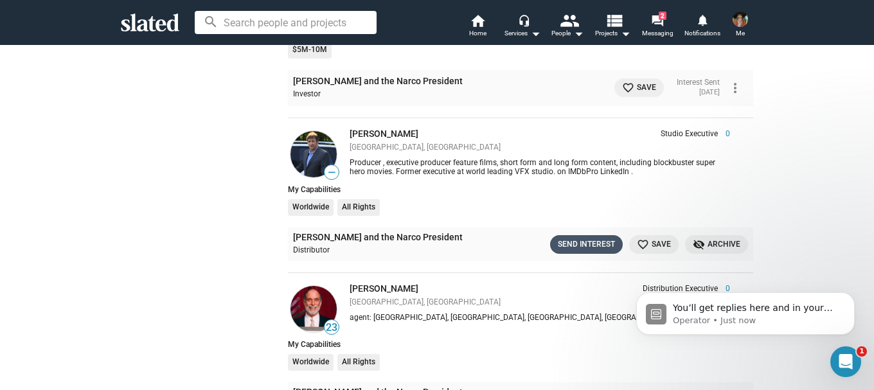
click at [573, 247] on div "Send Interest" at bounding box center [586, 244] width 57 height 13
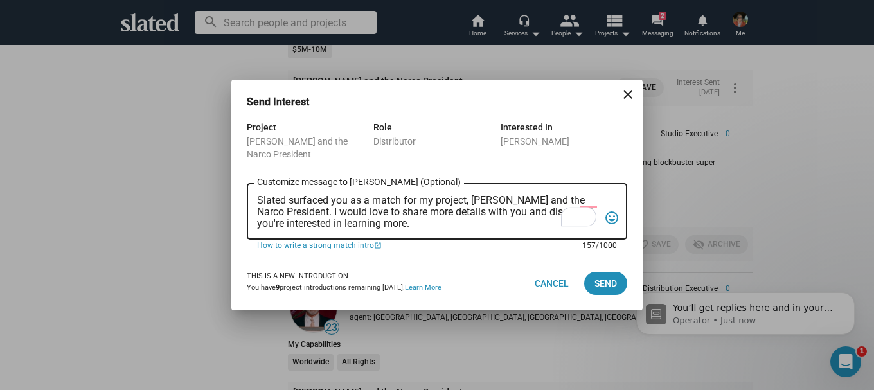
drag, startPoint x: 480, startPoint y: 226, endPoint x: 253, endPoint y: 189, distance: 230.4
click at [253, 189] on div "Slated surfaced you as a match for my project, Jean Pierre Labaguette and the N…" at bounding box center [437, 210] width 380 height 58
click at [754, 281] on div "Send Interest close Project Jean Pierre Labaguette and the Narco President Role…" at bounding box center [437, 195] width 874 height 390
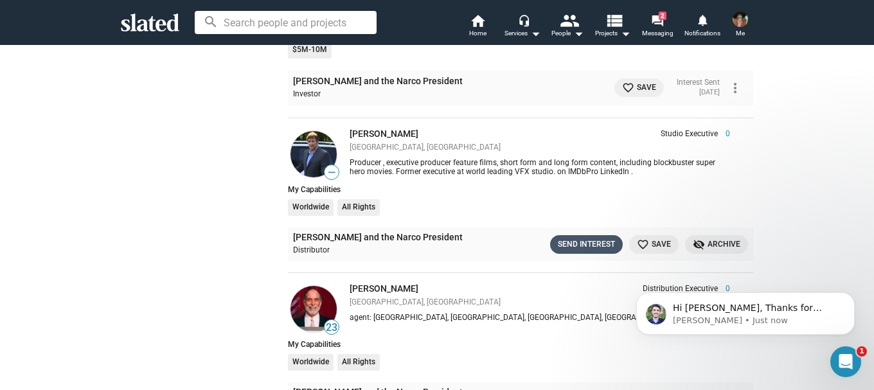
click at [551, 242] on button "Send Interest" at bounding box center [586, 244] width 73 height 19
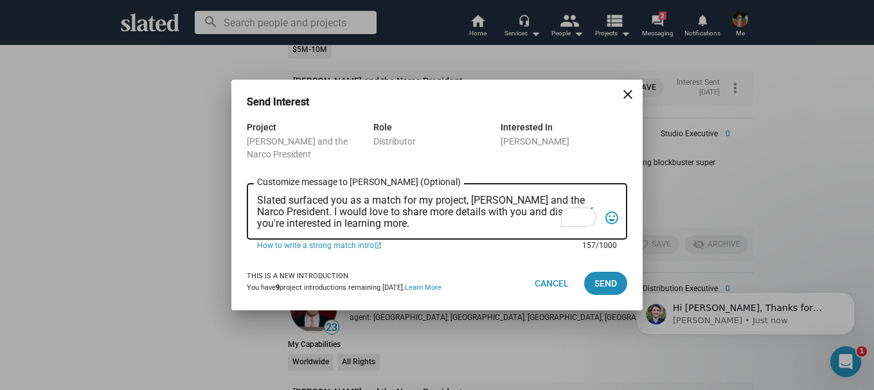
drag, startPoint x: 501, startPoint y: 223, endPoint x: 244, endPoint y: 186, distance: 260.3
click at [244, 186] on div "Project Jean Pierre Labaguette and the Narco President Role Distributor Interes…" at bounding box center [436, 188] width 411 height 137
paste textarea "Richard Clement Slated surfaced you as a match for my project, Jean Pierre Laba…"
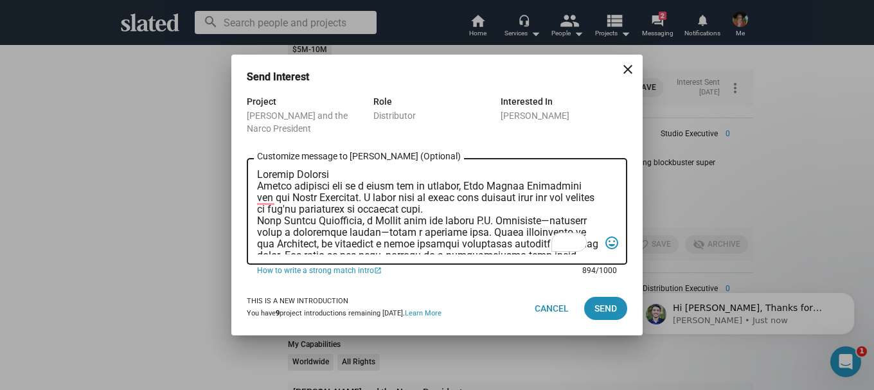
scroll to position [134, 0]
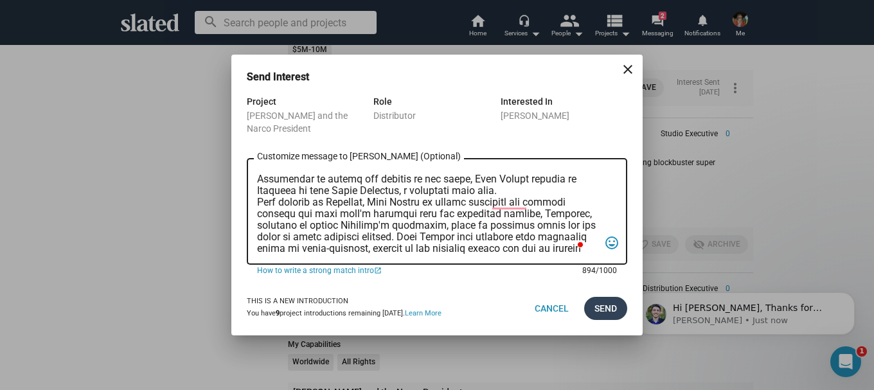
type textarea "Richard Clement Slated surfaced you as a match for my project, Jean Pierre Laba…"
click at [603, 303] on span "Send" at bounding box center [605, 308] width 22 height 23
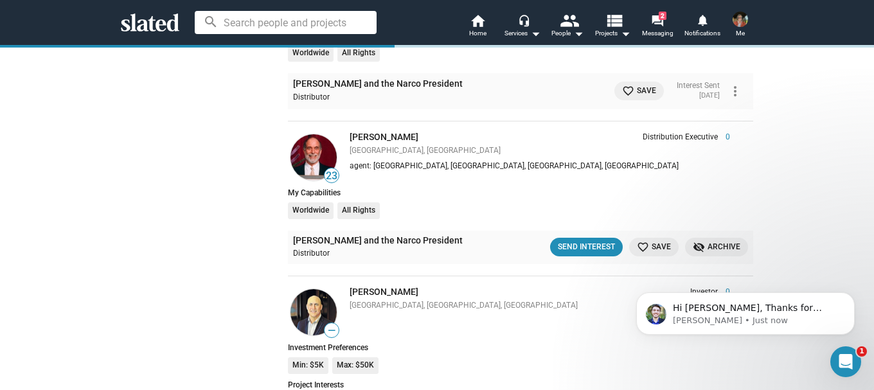
scroll to position [1285, 0]
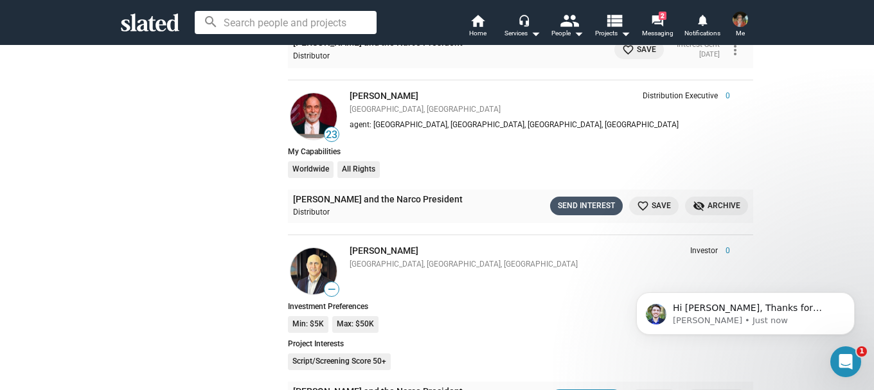
click at [576, 208] on div "Send Interest" at bounding box center [586, 205] width 57 height 13
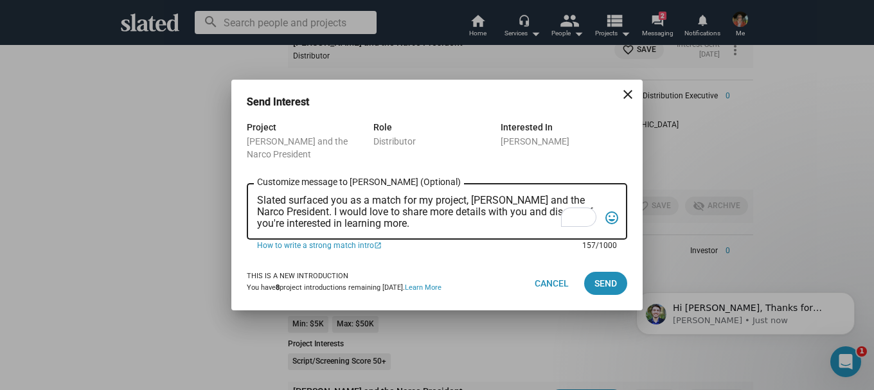
drag, startPoint x: 491, startPoint y: 222, endPoint x: 260, endPoint y: 199, distance: 232.4
click at [260, 199] on textarea "Slated surfaced you as a match for my project, [PERSON_NAME] and the Narco Pres…" at bounding box center [428, 212] width 342 height 35
paste textarea "Richard Clement Slated surfaced you as a match for my project, Jean Pierre Laba…"
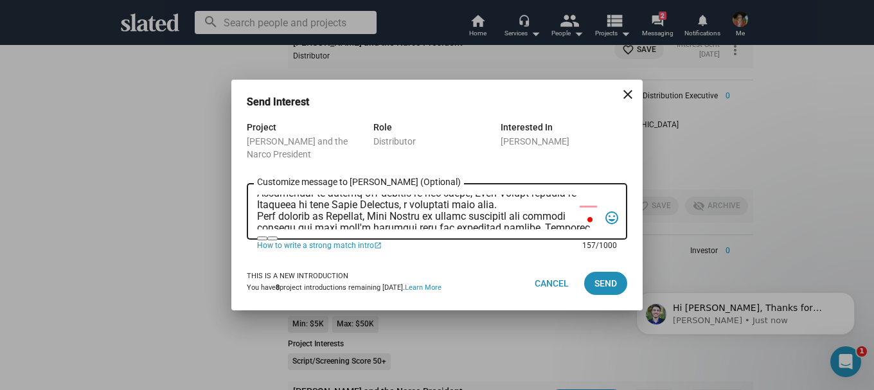
scroll to position [134, 0]
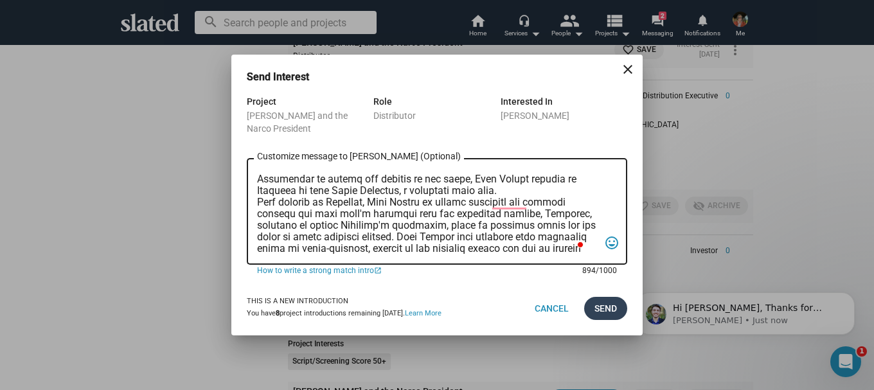
type textarea "Richard Clement Slated surfaced you as a match for my project, Jean Pierre Laba…"
click at [602, 300] on span "Send" at bounding box center [605, 308] width 22 height 23
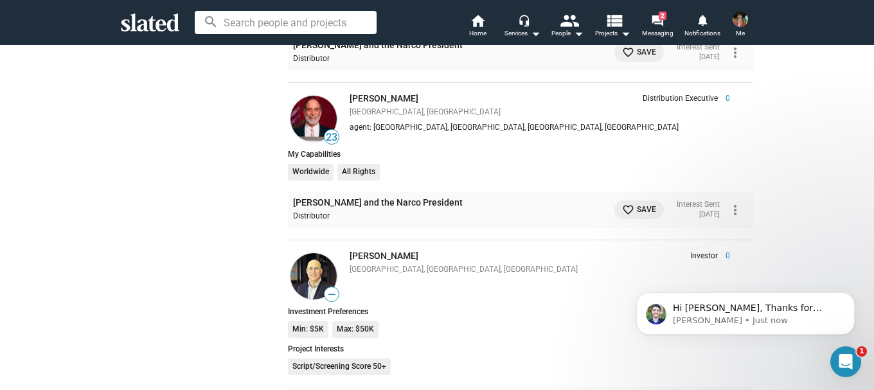
scroll to position [1478, 0]
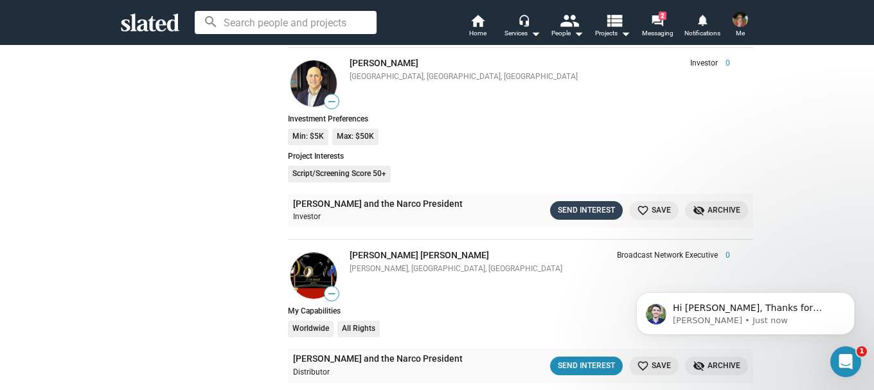
click at [563, 209] on div "Send Interest" at bounding box center [586, 210] width 57 height 13
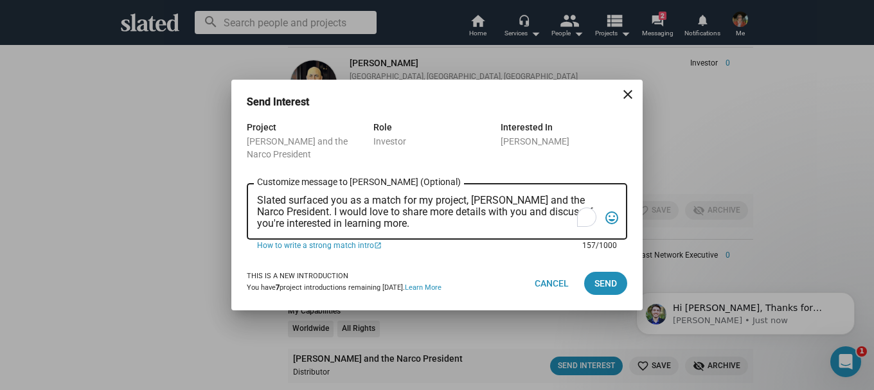
drag, startPoint x: 475, startPoint y: 227, endPoint x: 227, endPoint y: 186, distance: 251.3
click at [227, 186] on div "Send Interest close Project Jean Pierre Labaguette and the Narco President Role…" at bounding box center [437, 195] width 874 height 390
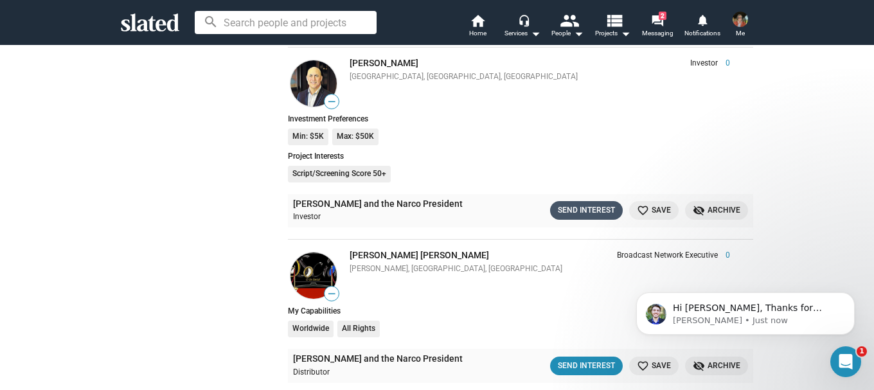
click at [567, 204] on div "Send Interest" at bounding box center [586, 210] width 57 height 13
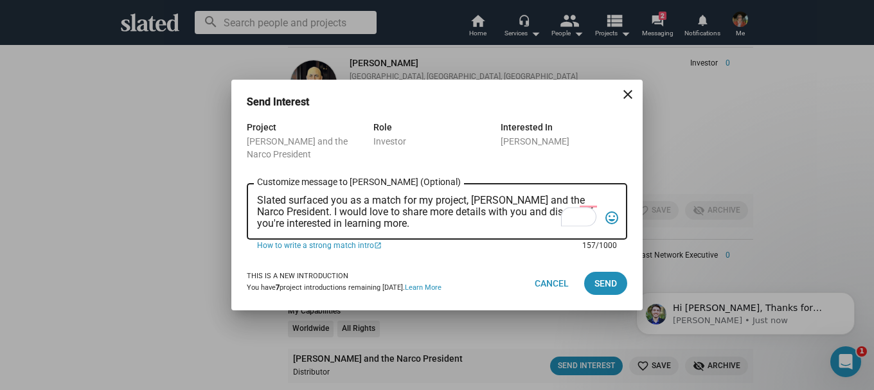
drag, startPoint x: 419, startPoint y: 222, endPoint x: 249, endPoint y: 204, distance: 171.2
click at [249, 204] on div "Slated surfaced you as a match for my project, Jean Pierre Labaguette and the N…" at bounding box center [437, 210] width 380 height 58
paste textarea "Richard Clement Slated surfaced you as a match for my project, Jean Pierre Laba…"
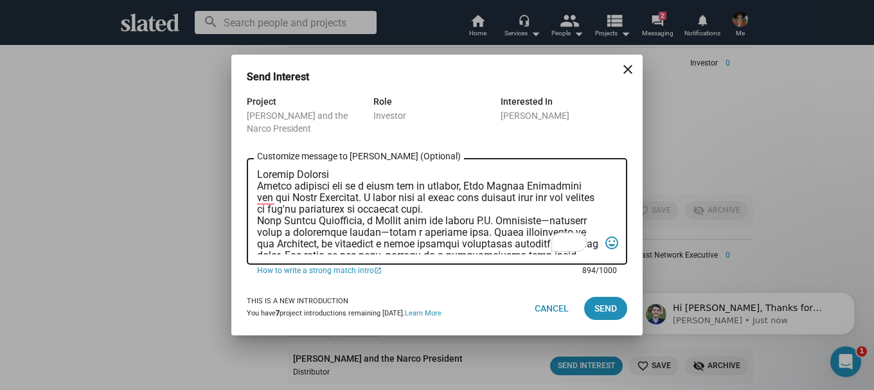
scroll to position [134, 0]
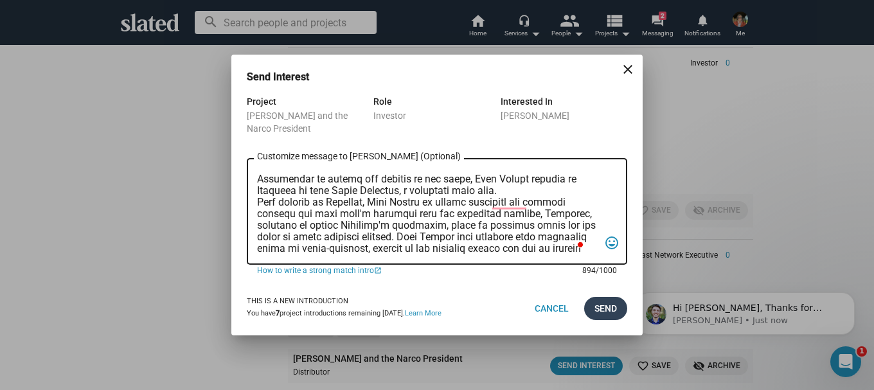
type textarea "Richard Clement Slated surfaced you as a match for my project, Jean Pierre Laba…"
click at [610, 311] on span "Send" at bounding box center [605, 308] width 22 height 23
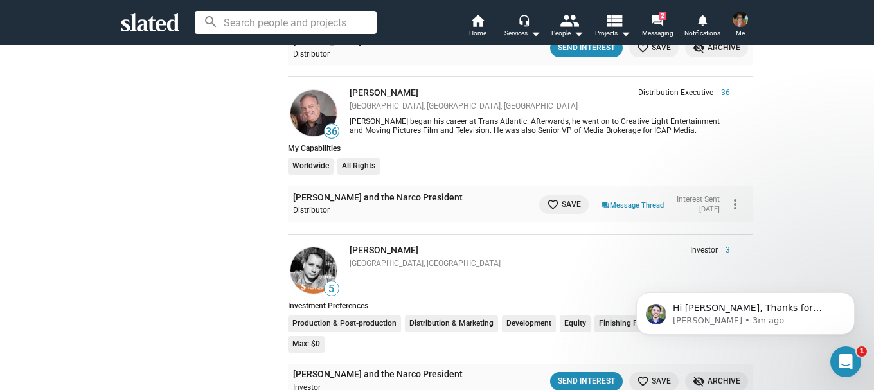
scroll to position [1799, 0]
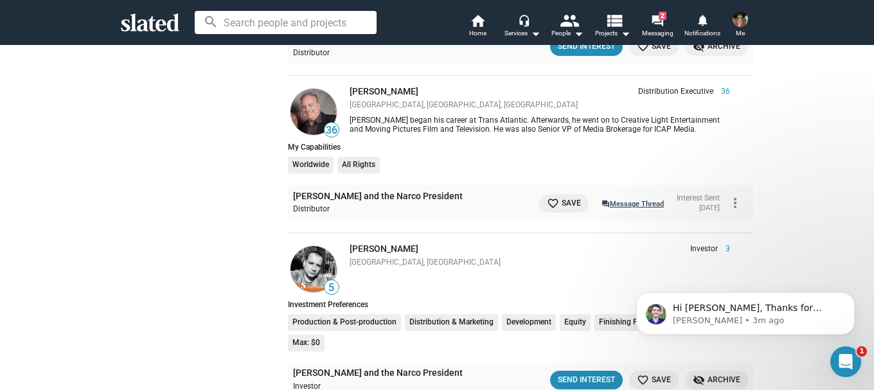
click at [617, 204] on link "question_answer Message Thread" at bounding box center [632, 203] width 62 height 13
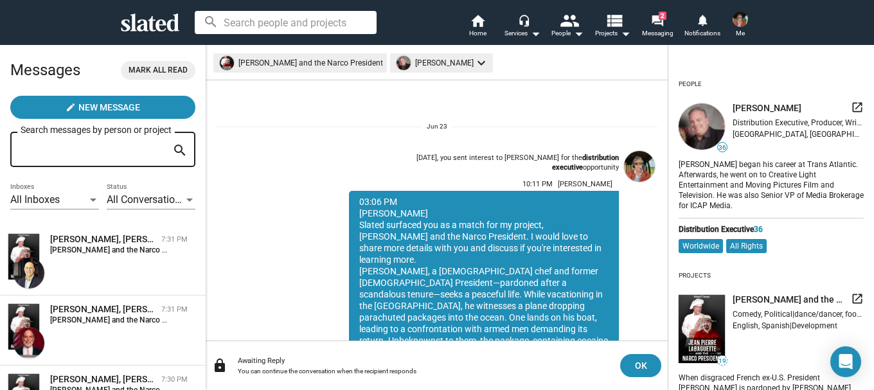
scroll to position [175, 0]
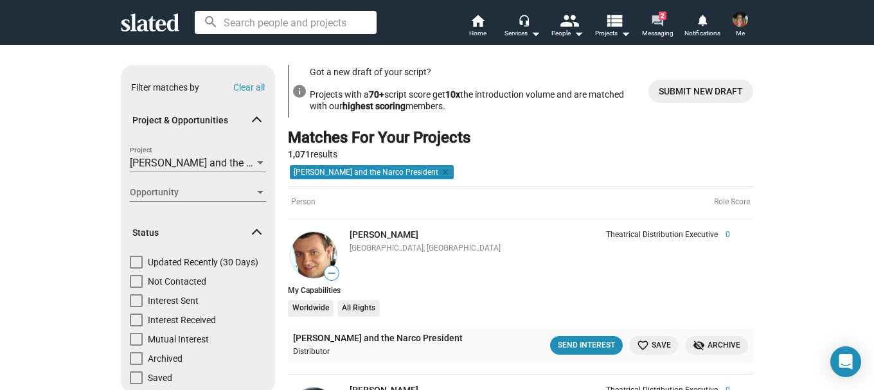
click at [659, 24] on mat-icon "forum" at bounding box center [657, 20] width 12 height 12
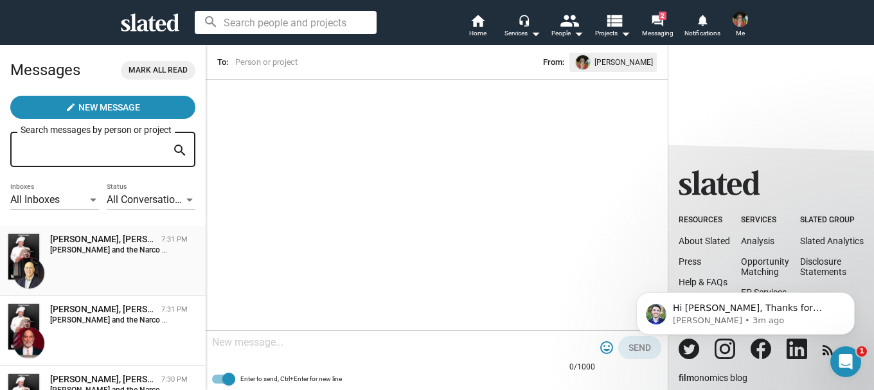
click at [100, 241] on div "[PERSON_NAME], [PERSON_NAME] and the Narco President" at bounding box center [103, 239] width 106 height 12
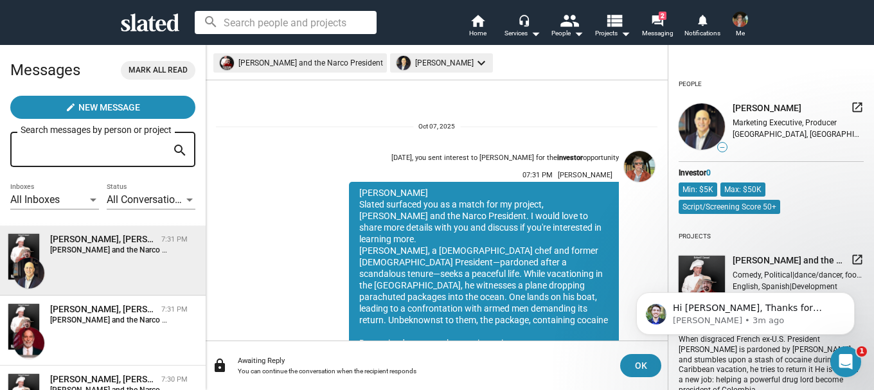
scroll to position [163, 0]
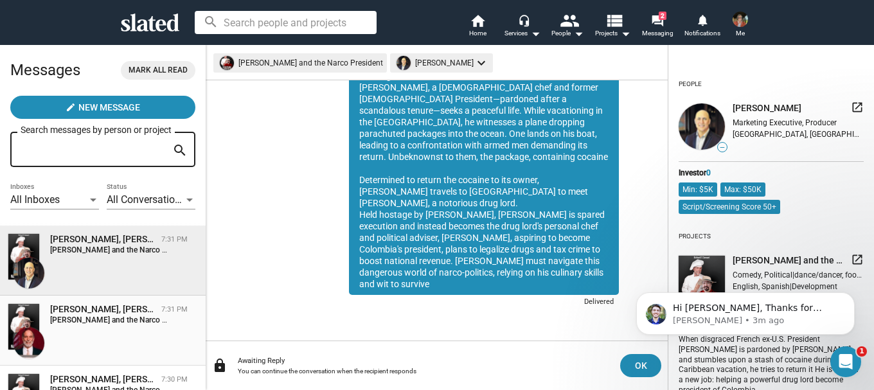
click at [91, 307] on div "[PERSON_NAME], [PERSON_NAME] and the Narco President" at bounding box center [103, 309] width 106 height 12
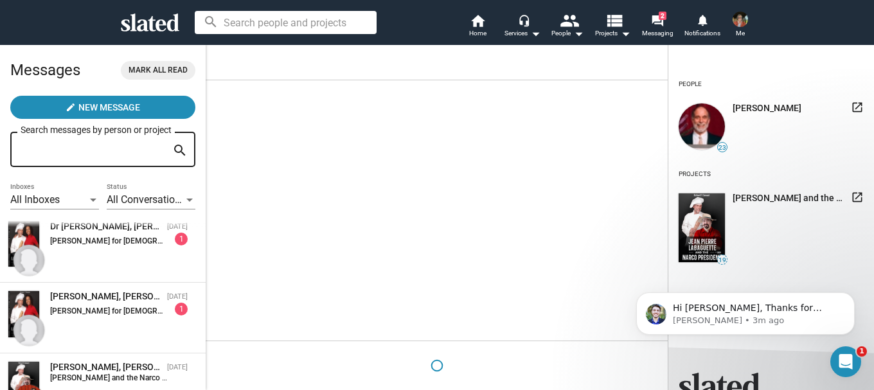
scroll to position [342, 0]
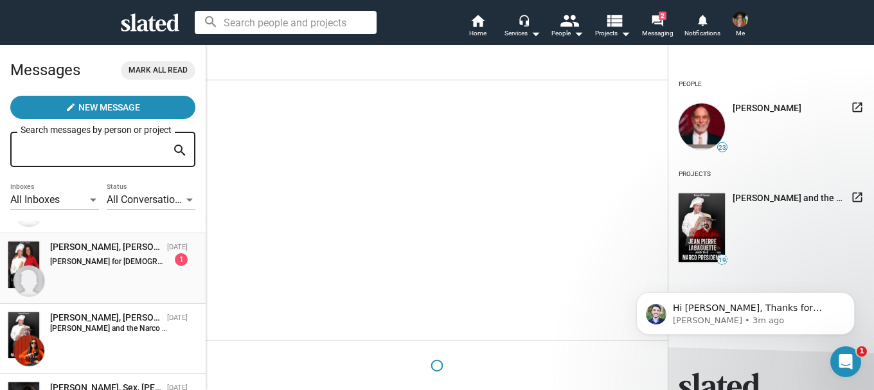
click at [89, 256] on div "[PERSON_NAME] for [DEMOGRAPHIC_DATA] President: Hi, Your project is truly inspi…" at bounding box center [119, 259] width 138 height 13
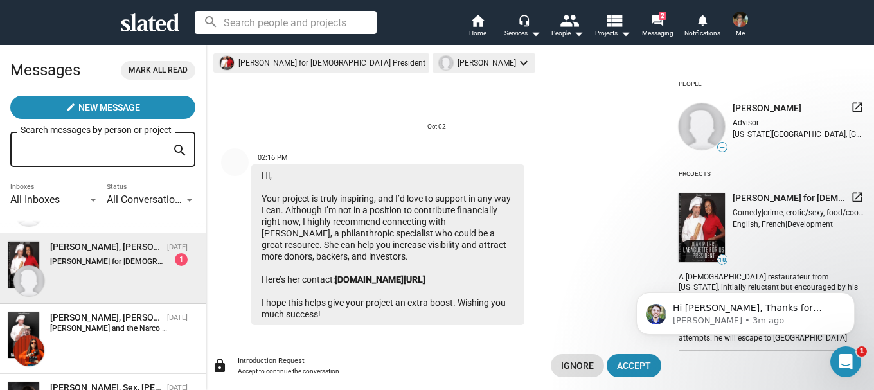
scroll to position [14, 0]
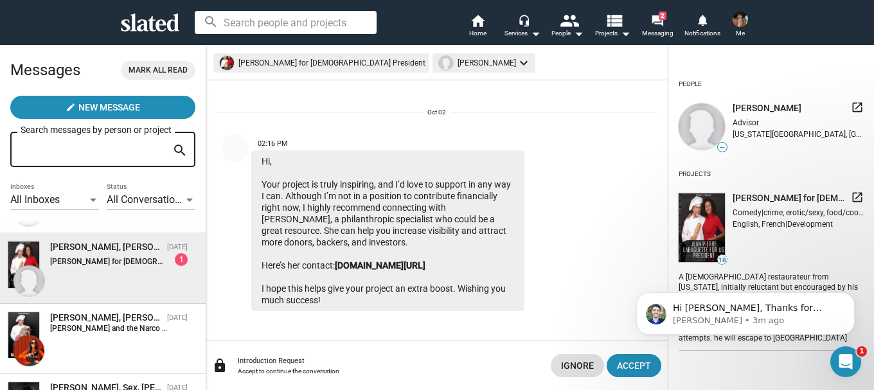
drag, startPoint x: 330, startPoint y: 297, endPoint x: 238, endPoint y: 139, distance: 182.6
click at [238, 139] on div "02:16 PM Hi, Your project is truly inspiring, and I’d love to support in any wa…" at bounding box center [389, 221] width 347 height 179
click at [586, 359] on span "Ignore" at bounding box center [577, 365] width 33 height 23
click at [574, 360] on span "Ignore" at bounding box center [577, 365] width 33 height 23
click at [532, 284] on div "02:16 PM Hi, Your project is truly inspiring, and I’d love to support in any wa…" at bounding box center [407, 221] width 312 height 179
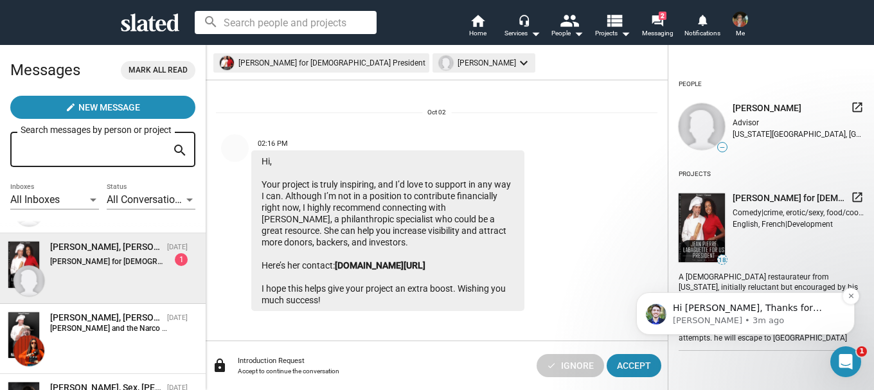
click at [671, 312] on div "Hi [PERSON_NAME], Thanks for passing those along. Could you please provide the …" at bounding box center [745, 314] width 199 height 26
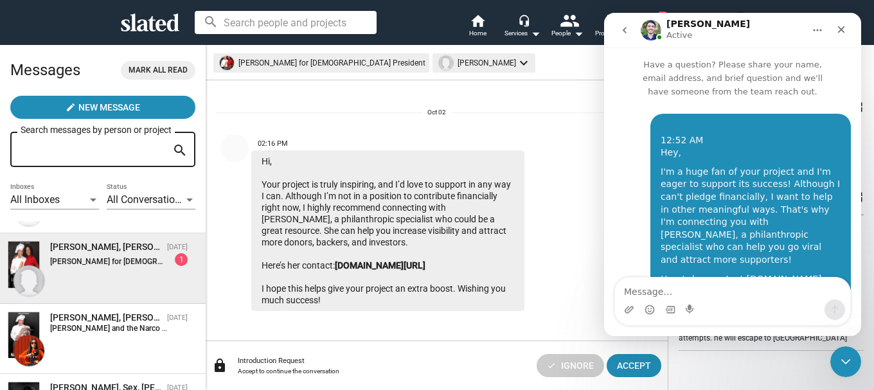
scroll to position [66, 0]
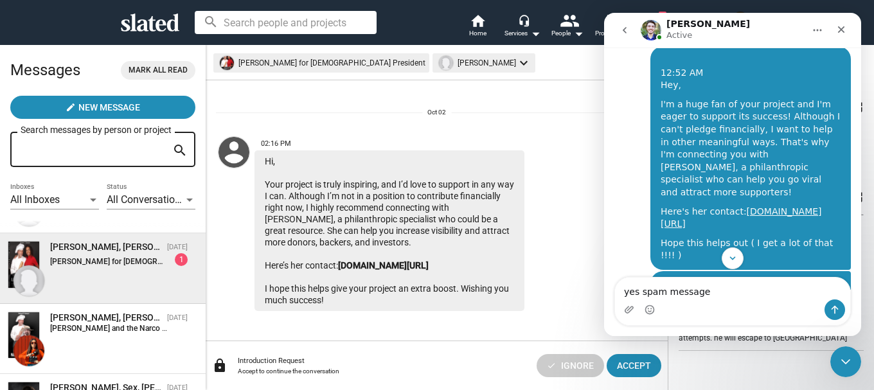
type textarea "yes spam messages"
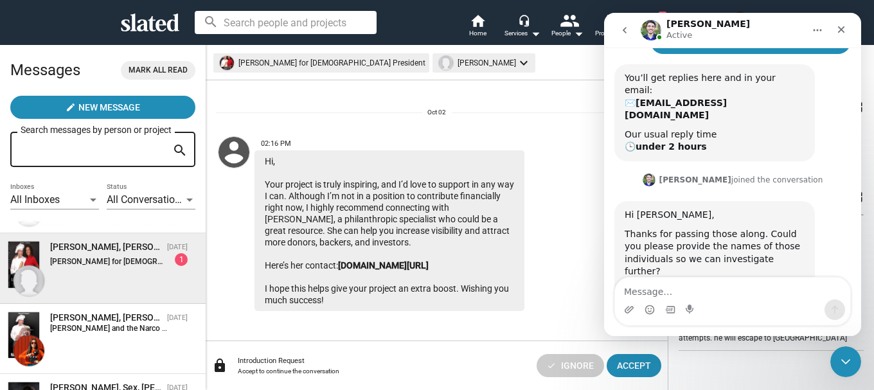
scroll to position [776, 0]
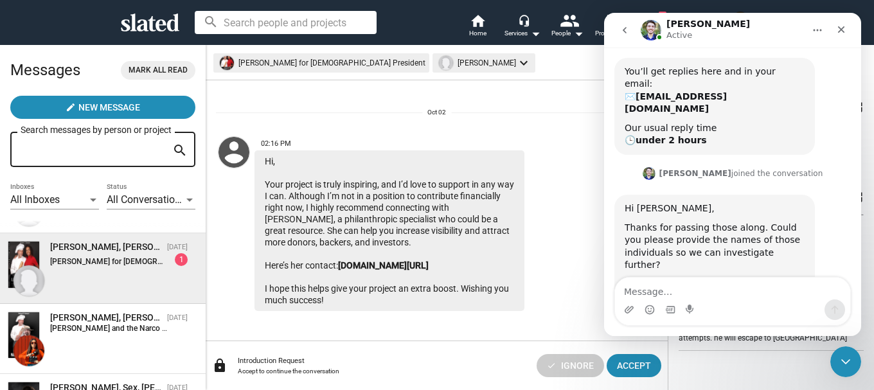
click at [188, 286] on span "[PERSON_NAME], [PERSON_NAME] for [DEMOGRAPHIC_DATA] President [DATE] [PERSON_NA…" at bounding box center [103, 268] width 206 height 70
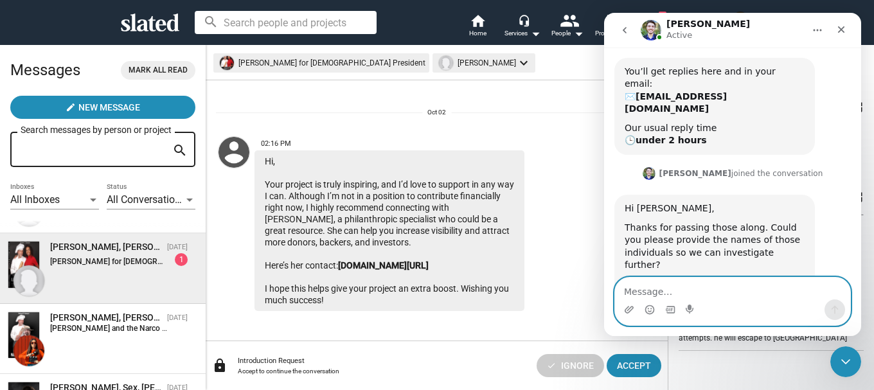
click at [634, 292] on textarea "Message…" at bounding box center [732, 289] width 235 height 22
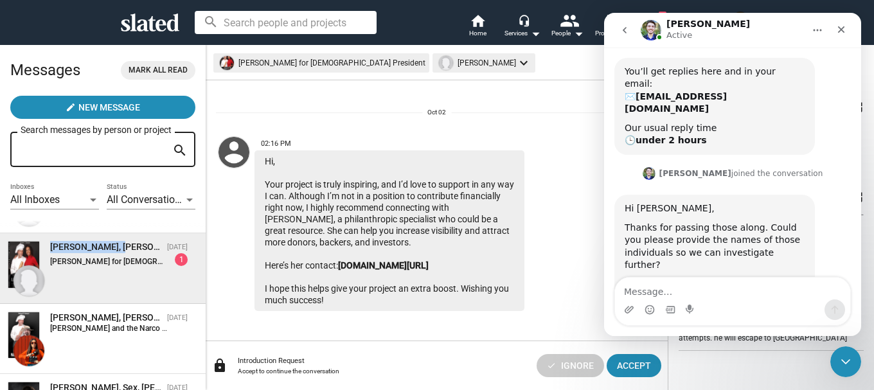
drag, startPoint x: 125, startPoint y: 246, endPoint x: 40, endPoint y: 241, distance: 84.3
click at [40, 241] on div "[PERSON_NAME], [PERSON_NAME] for [DEMOGRAPHIC_DATA] President [DATE] [PERSON_NA…" at bounding box center [119, 253] width 158 height 25
copy div "[PERSON_NAME],"
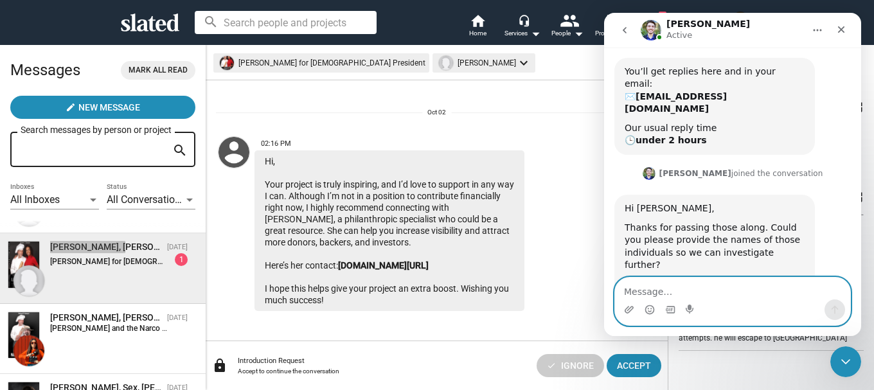
click at [628, 292] on textarea "Message…" at bounding box center [732, 289] width 235 height 22
paste textarea "[PERSON_NAME],"
type textarea "[PERSON_NAME],"
click at [824, 306] on button "Send a message…" at bounding box center [834, 309] width 21 height 21
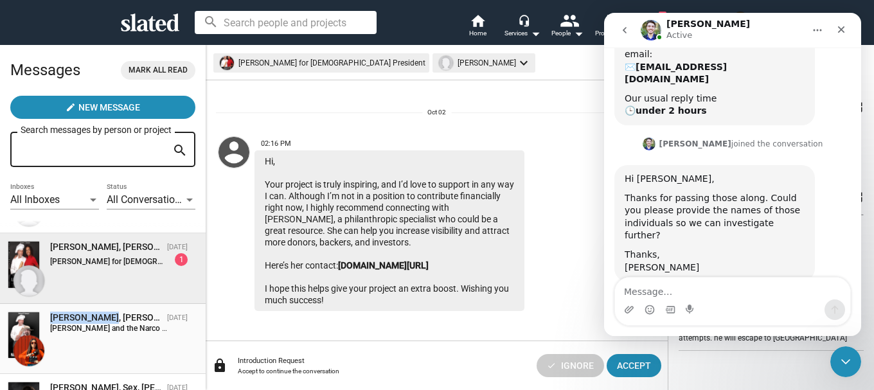
drag, startPoint x: 105, startPoint y: 317, endPoint x: 51, endPoint y: 313, distance: 54.2
click at [51, 313] on div "[PERSON_NAME], [PERSON_NAME] and the Narco President" at bounding box center [106, 318] width 112 height 12
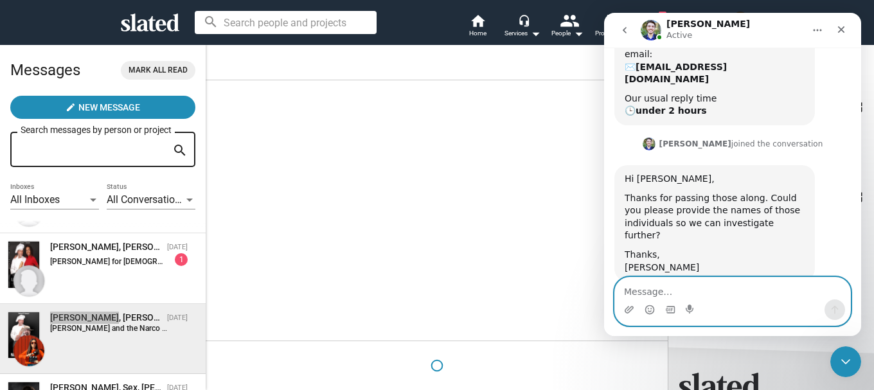
click at [662, 295] on textarea "Message…" at bounding box center [732, 289] width 235 height 22
type textarea "[PERSON_NAME],"
click at [833, 314] on icon "Send a message…" at bounding box center [835, 310] width 10 height 10
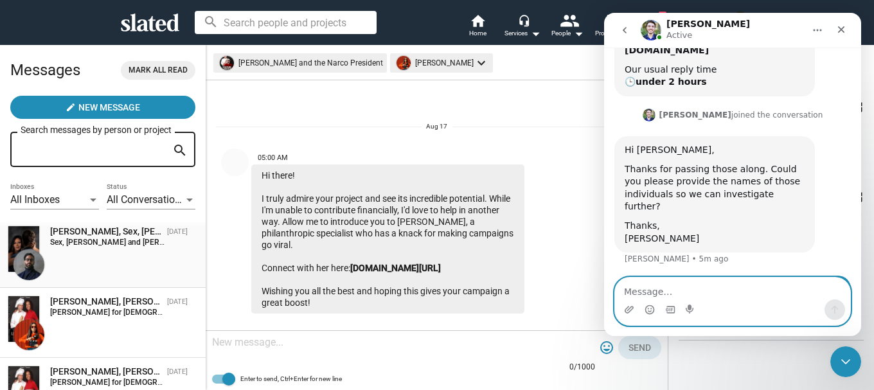
scroll to position [116, 0]
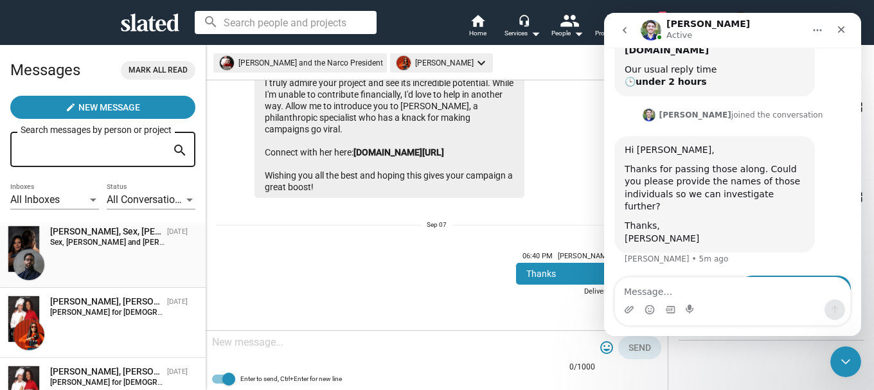
click at [85, 239] on strong "Sex, [PERSON_NAME] and [PERSON_NAME]:" at bounding box center [127, 242] width 154 height 9
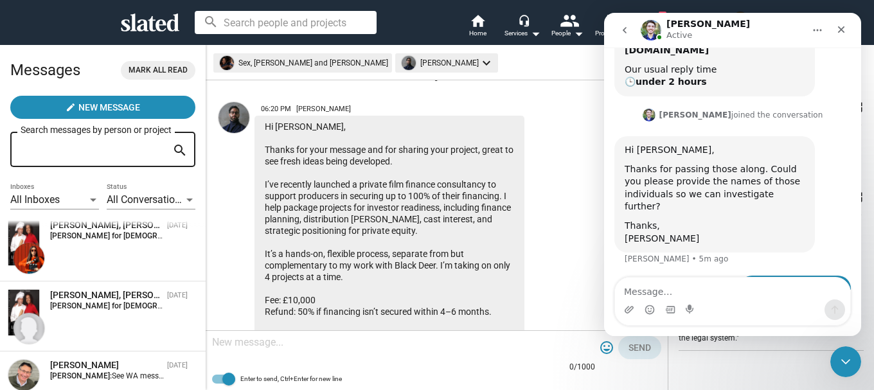
scroll to position [617, 0]
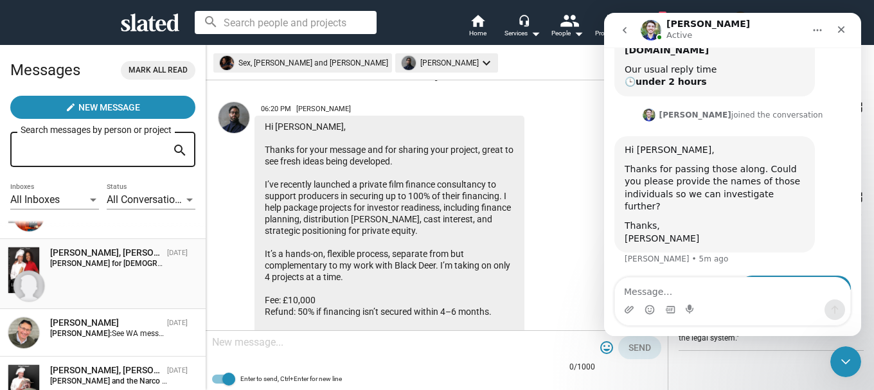
click at [112, 251] on div "[PERSON_NAME], [PERSON_NAME] for [DEMOGRAPHIC_DATA] President" at bounding box center [106, 253] width 112 height 12
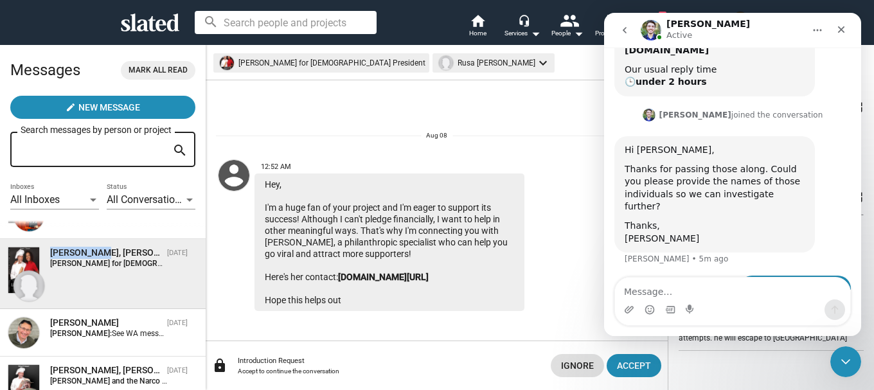
drag, startPoint x: 96, startPoint y: 251, endPoint x: 48, endPoint y: 249, distance: 48.3
click at [48, 249] on div "[PERSON_NAME], [PERSON_NAME] for [DEMOGRAPHIC_DATA] President [DATE] [PERSON_NA…" at bounding box center [119, 257] width 158 height 21
copy div "Rusa [PERSON_NAME],"
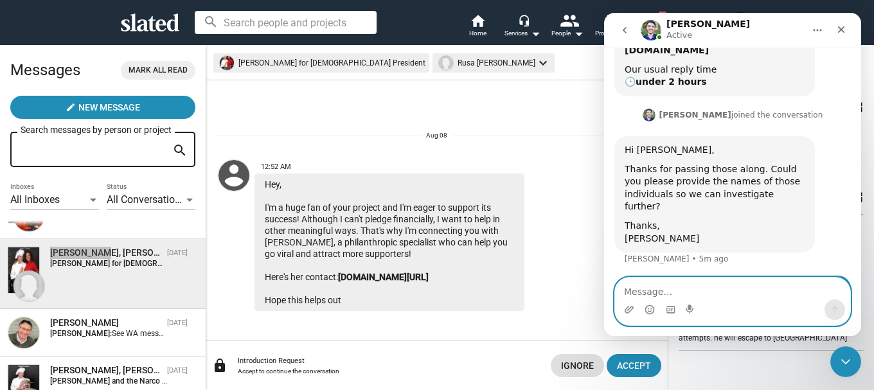
click at [657, 291] on textarea "Message…" at bounding box center [732, 289] width 235 height 22
type textarea "Rusa [PERSON_NAME],"
click at [838, 303] on button "Send a message…" at bounding box center [834, 309] width 21 height 21
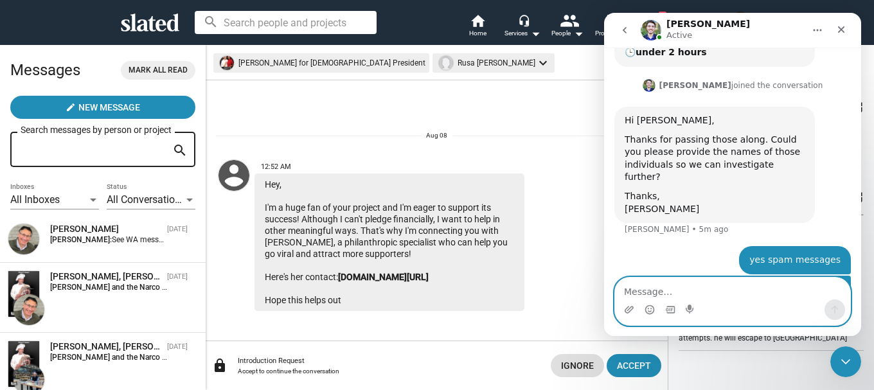
scroll to position [733, 0]
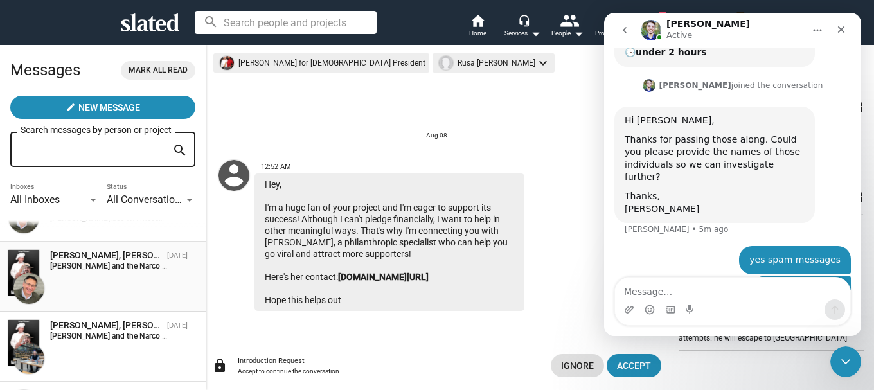
click at [106, 251] on div "[PERSON_NAME], [PERSON_NAME] and the Narco President" at bounding box center [106, 255] width 112 height 12
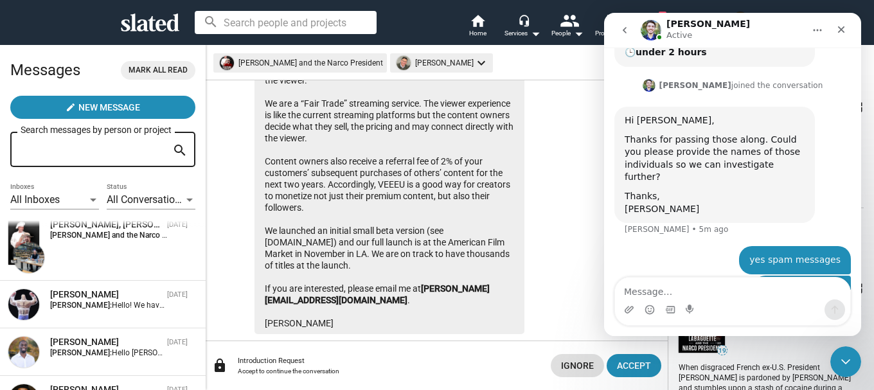
scroll to position [809, 0]
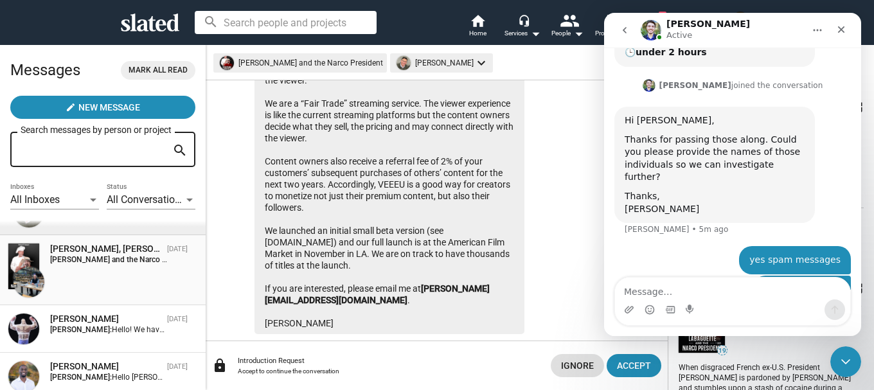
click at [122, 249] on div "[PERSON_NAME], [PERSON_NAME] and the Narco President" at bounding box center [106, 249] width 112 height 12
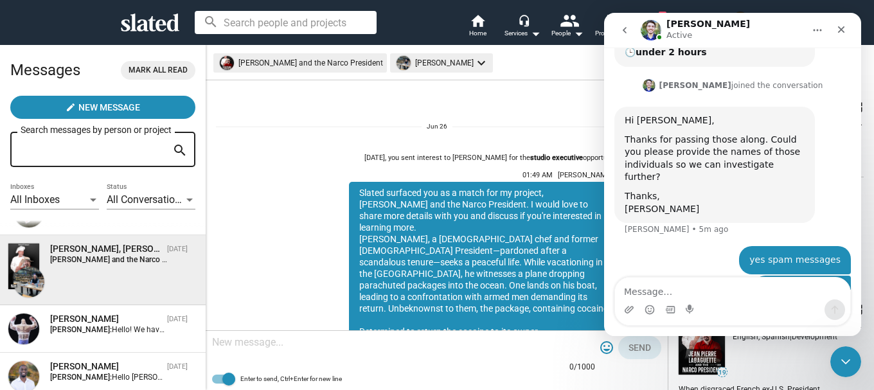
scroll to position [463, 0]
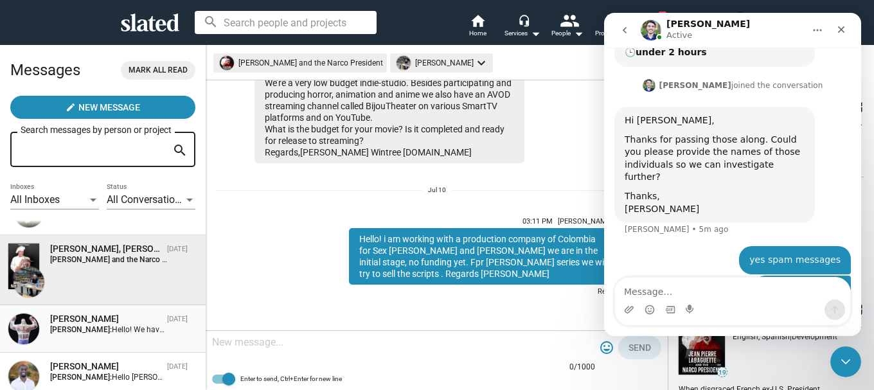
click at [100, 317] on div "[PERSON_NAME]" at bounding box center [106, 319] width 112 height 12
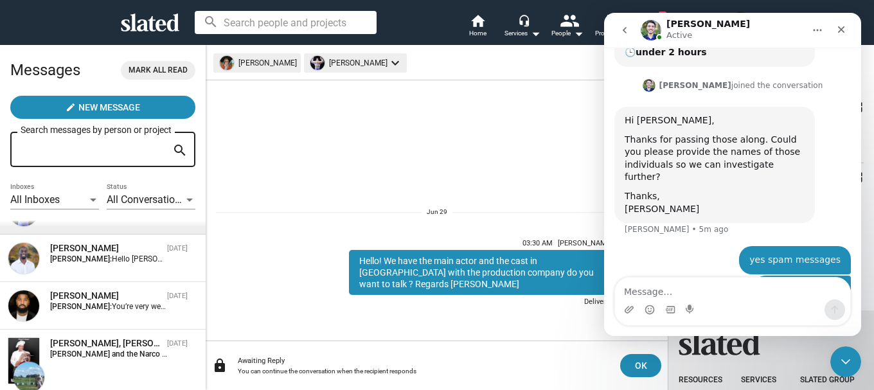
scroll to position [970, 0]
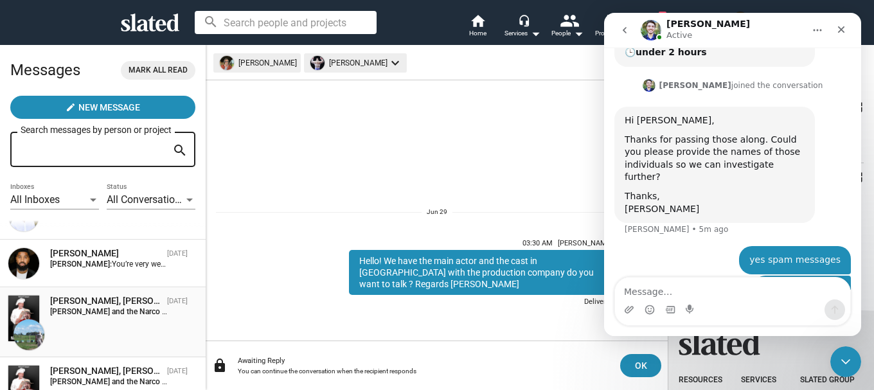
click at [98, 294] on span "[PERSON_NAME], [PERSON_NAME] and the Narco President [DATE] [PERSON_NAME] and t…" at bounding box center [103, 322] width 206 height 70
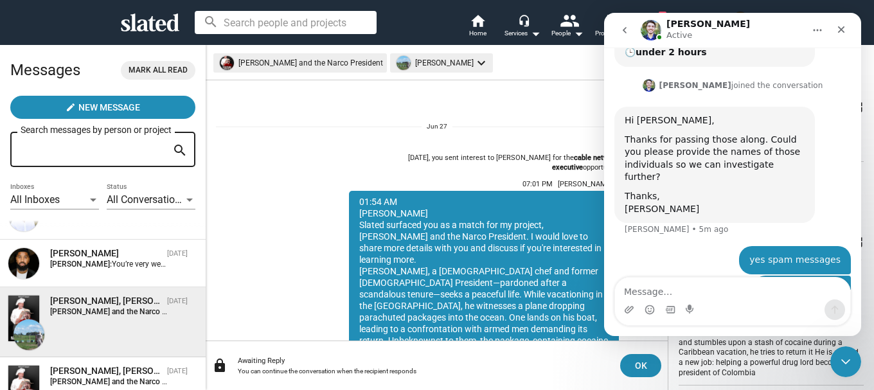
scroll to position [184, 0]
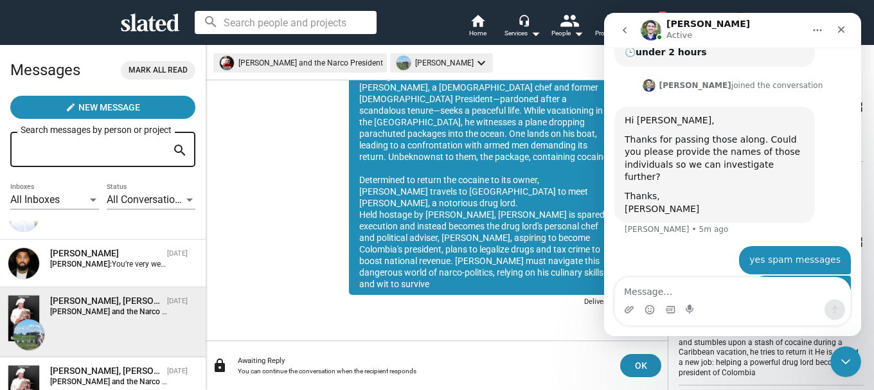
drag, startPoint x: 206, startPoint y: 305, endPoint x: 204, endPoint y: 335, distance: 29.6
click at [204, 335] on div "Messages Mark all read create New Message Search messages by person or project …" at bounding box center [437, 217] width 874 height 346
click at [846, 30] on icon "Close" at bounding box center [841, 29] width 10 height 10
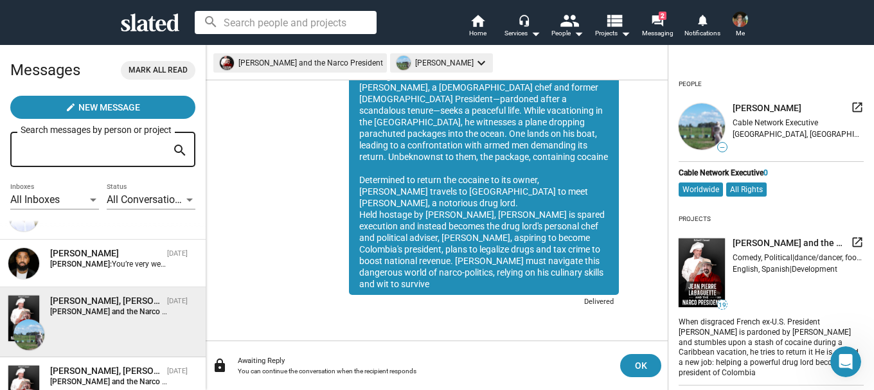
scroll to position [864, 0]
click at [592, 67] on div "[PERSON_NAME] and the Narco President [PERSON_NAME] keyboard_arrow_down" at bounding box center [433, 62] width 441 height 19
click at [479, 26] on span "Home" at bounding box center [477, 33] width 17 height 15
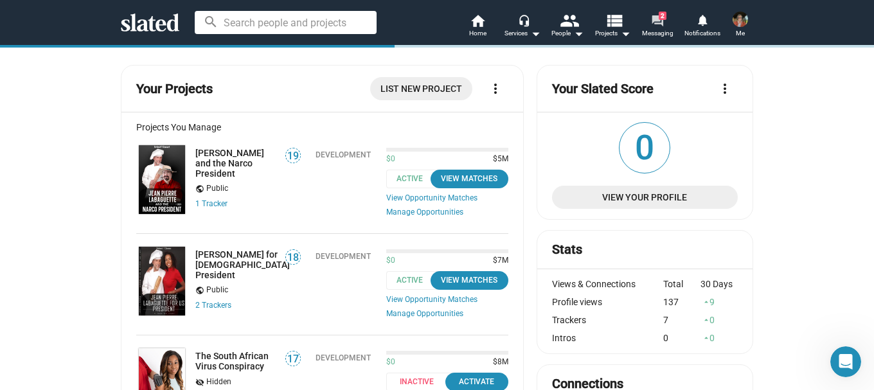
click at [657, 22] on mat-icon "forum" at bounding box center [657, 20] width 12 height 12
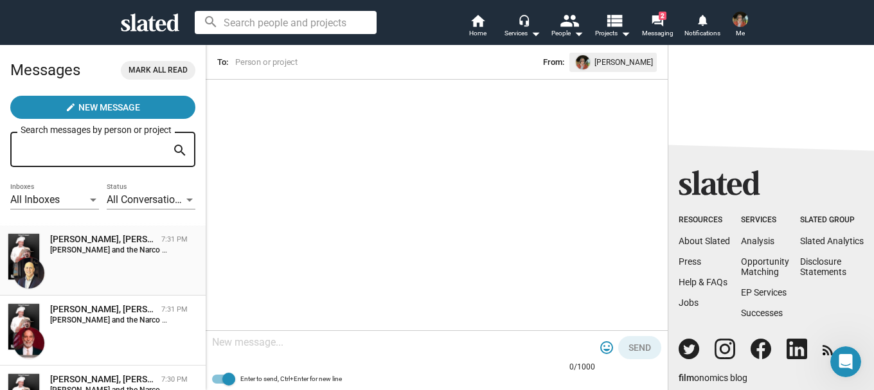
click at [78, 248] on strong "[PERSON_NAME] and the Narco President:" at bounding box center [123, 249] width 147 height 9
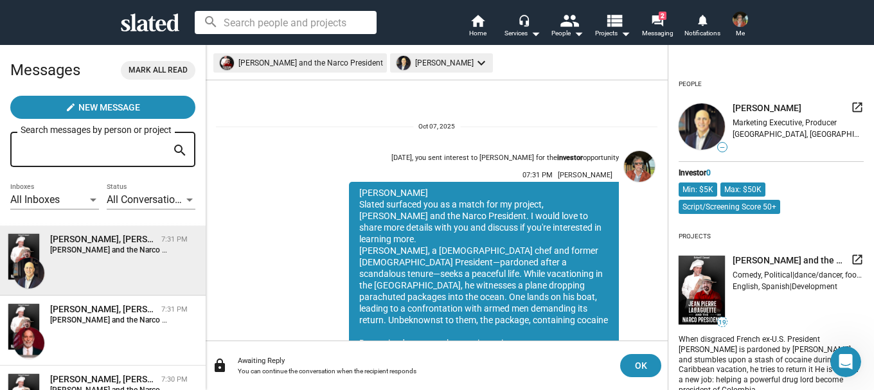
scroll to position [163, 0]
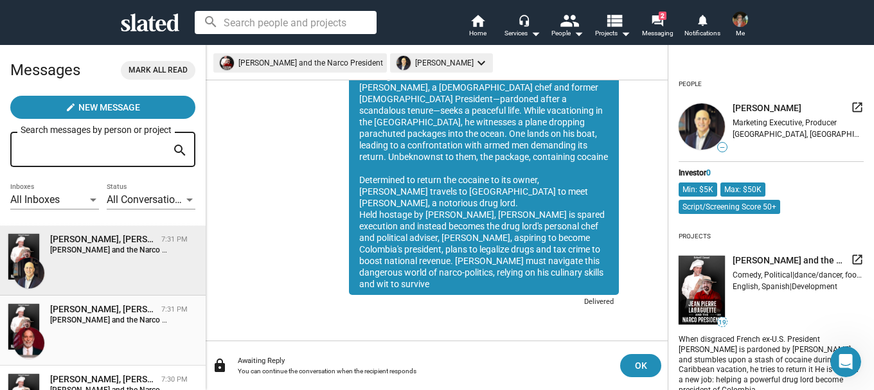
click at [65, 302] on span "[PERSON_NAME], [PERSON_NAME] and the Narco President 7:31 PM [PERSON_NAME] and …" at bounding box center [103, 331] width 206 height 70
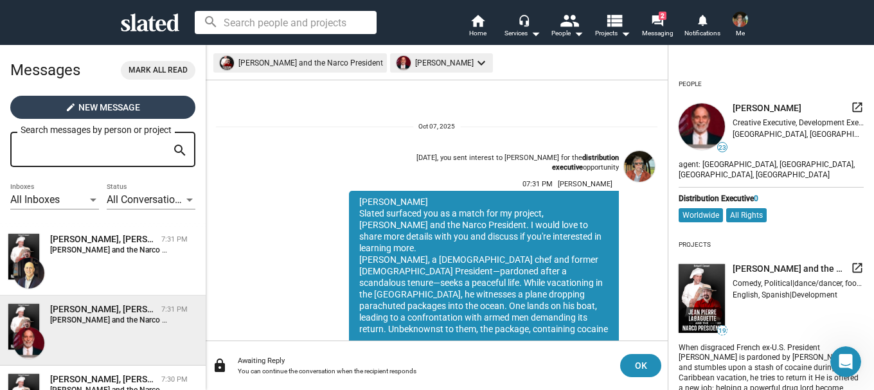
scroll to position [163, 0]
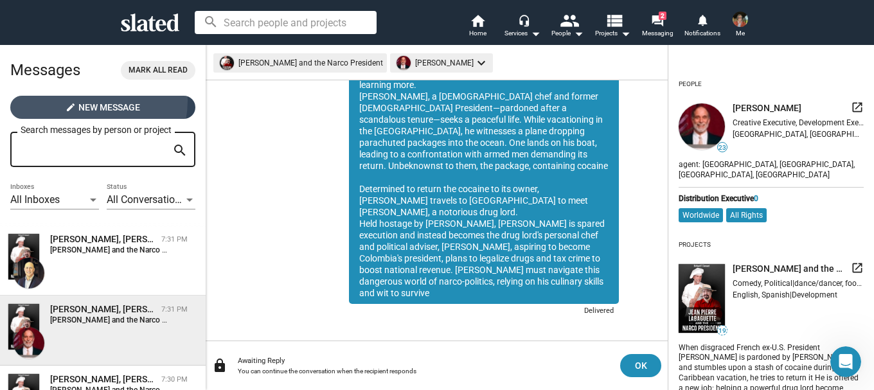
click at [82, 100] on span "New Message" at bounding box center [109, 107] width 62 height 23
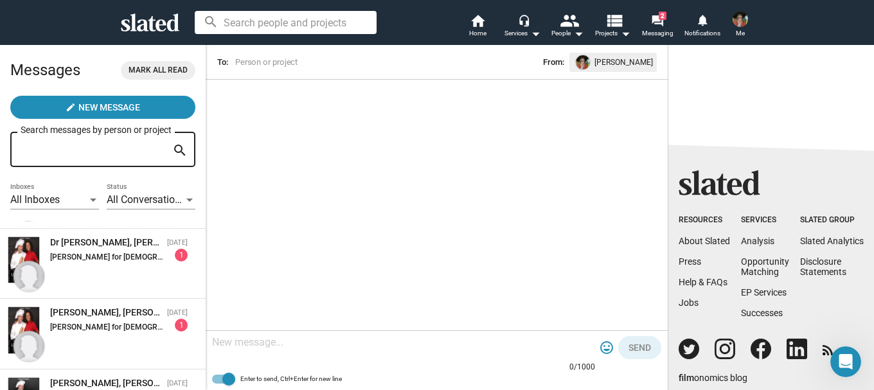
scroll to position [275, 0]
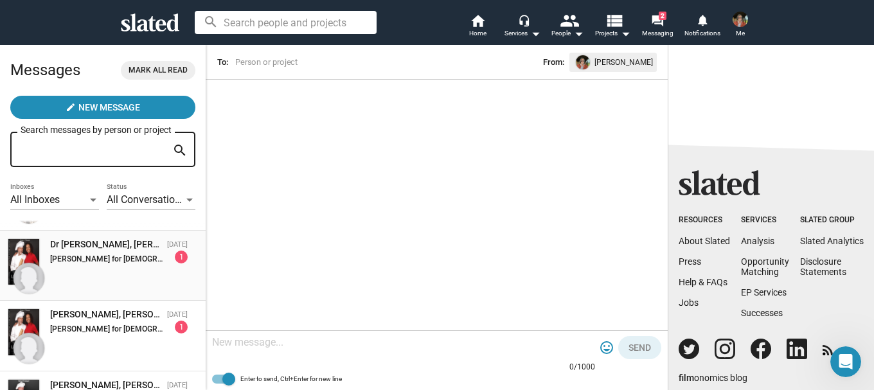
click at [96, 248] on div "Dr [PERSON_NAME], [PERSON_NAME] for [DEMOGRAPHIC_DATA] President" at bounding box center [106, 244] width 112 height 12
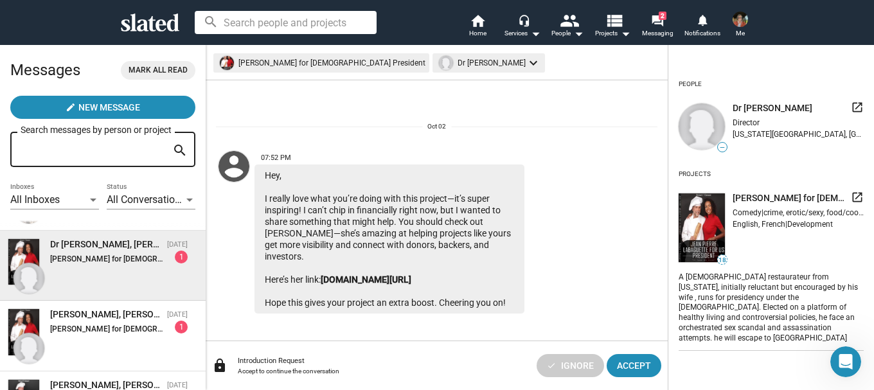
drag, startPoint x: 104, startPoint y: 242, endPoint x: 49, endPoint y: 239, distance: 55.4
click at [49, 239] on div "Dr [PERSON_NAME], [PERSON_NAME] for [DEMOGRAPHIC_DATA] President [DATE] [PERSON…" at bounding box center [119, 250] width 158 height 25
copy div "Dr [PERSON_NAME]"
click at [850, 364] on div "Open Intercom Messenger" at bounding box center [843, 360] width 42 height 42
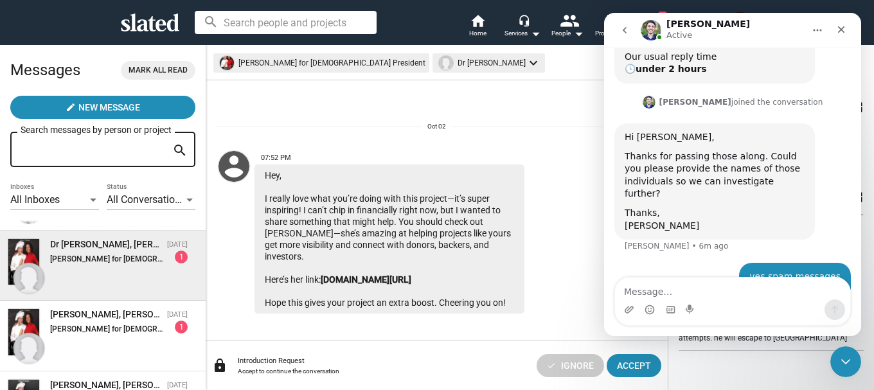
scroll to position [864, 0]
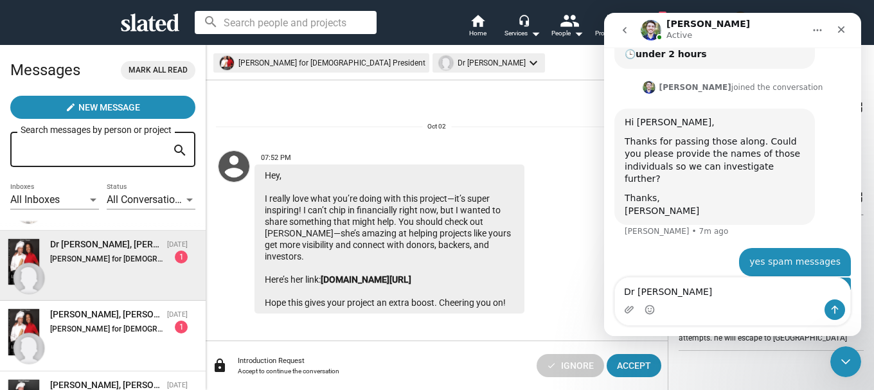
type textarea "Dr [PERSON_NAME]"
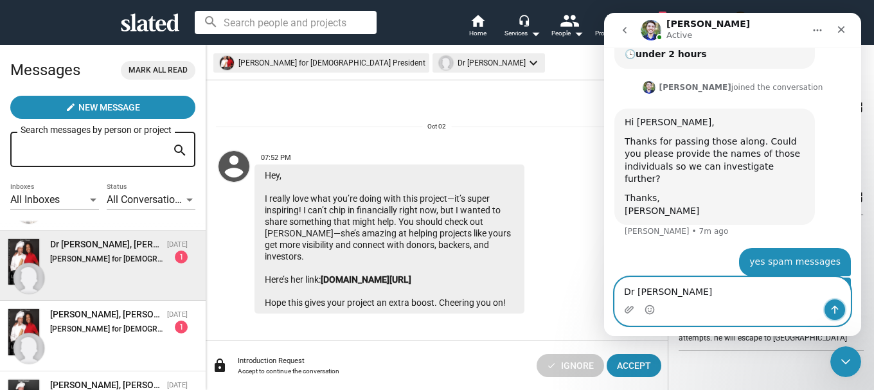
click at [832, 310] on icon "Send a message…" at bounding box center [835, 310] width 10 height 10
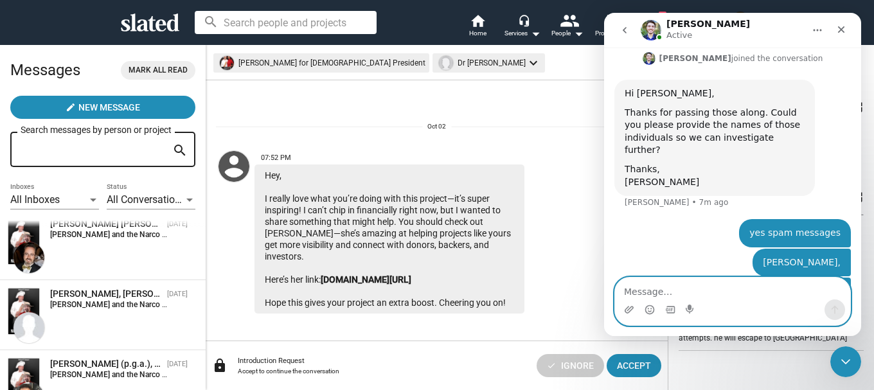
scroll to position [1222, 0]
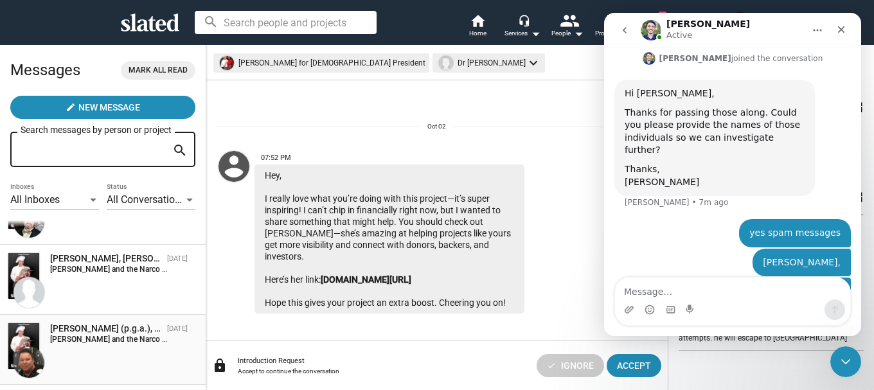
click at [83, 327] on div "[PERSON_NAME] (p.g.a.), [PERSON_NAME] and the Narco President" at bounding box center [106, 329] width 112 height 12
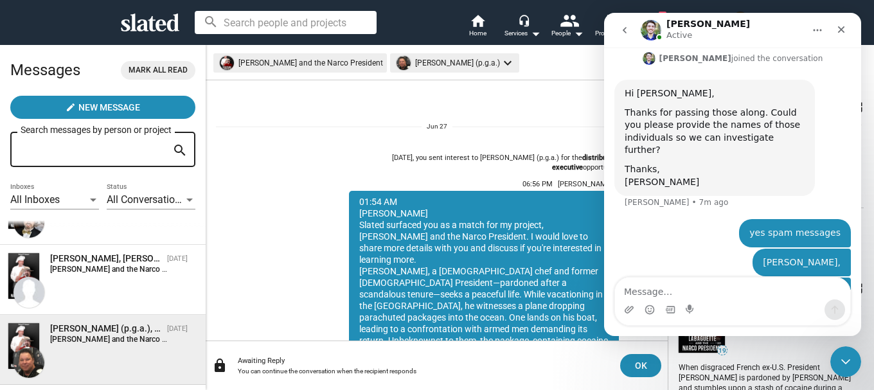
scroll to position [184, 0]
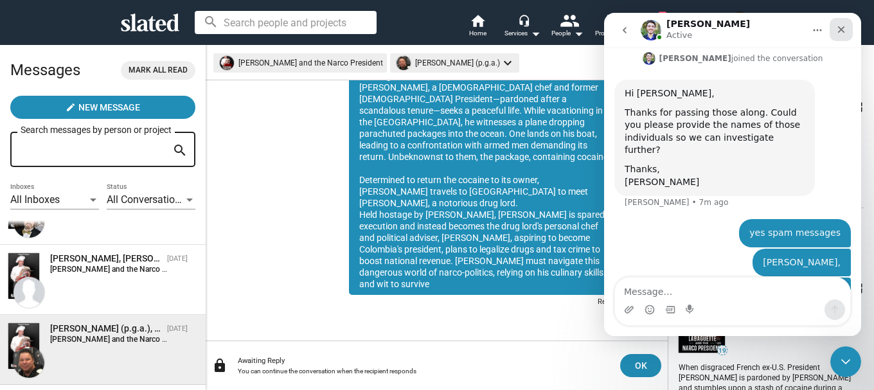
click at [843, 30] on icon "Close" at bounding box center [841, 29] width 10 height 10
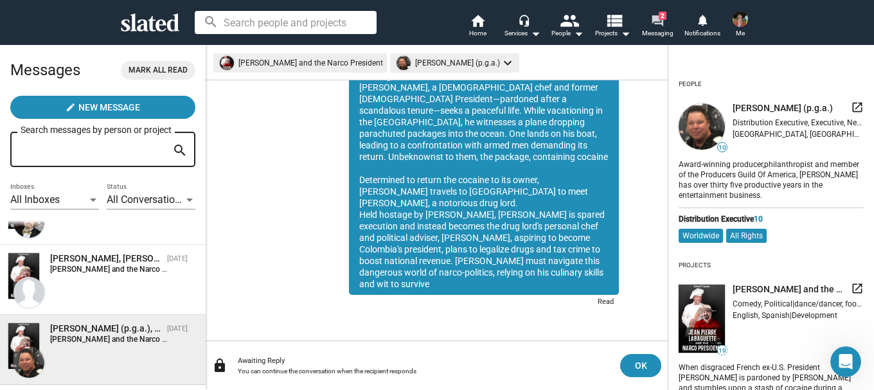
click at [657, 21] on mat-icon "forum" at bounding box center [657, 20] width 12 height 12
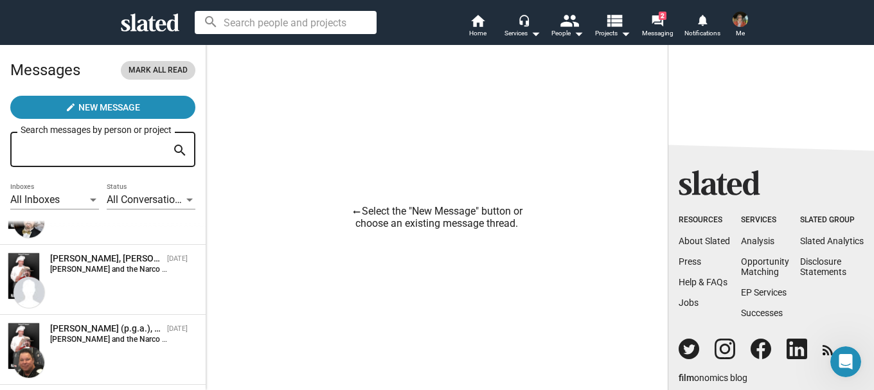
click at [131, 67] on span "Mark all read" at bounding box center [158, 70] width 59 height 13
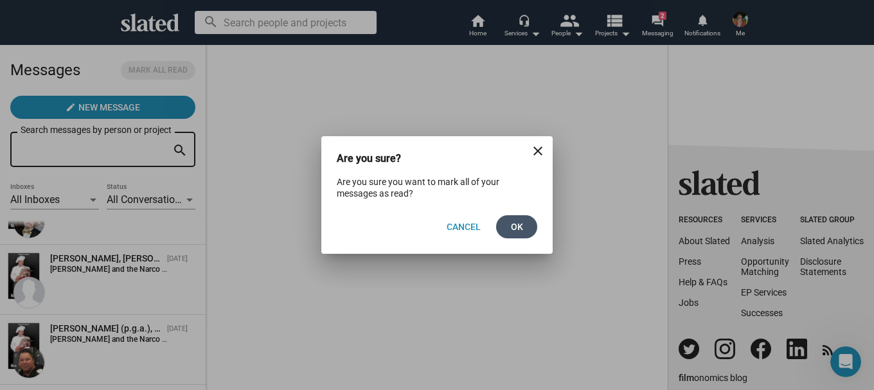
click at [519, 227] on span "Ok" at bounding box center [516, 226] width 21 height 23
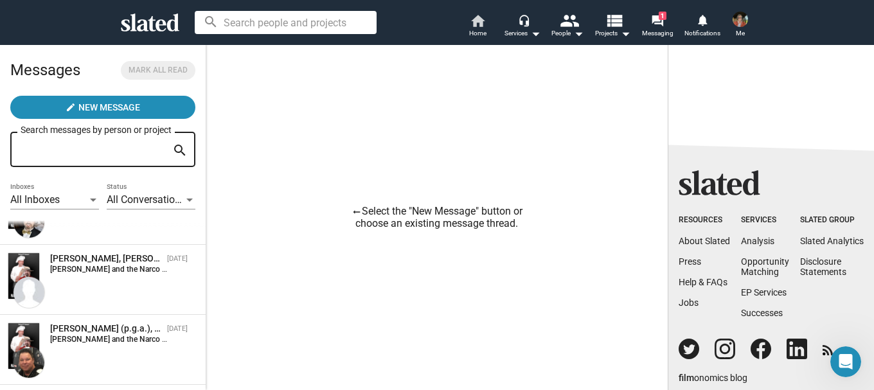
click at [476, 20] on mat-icon "home" at bounding box center [477, 20] width 15 height 15
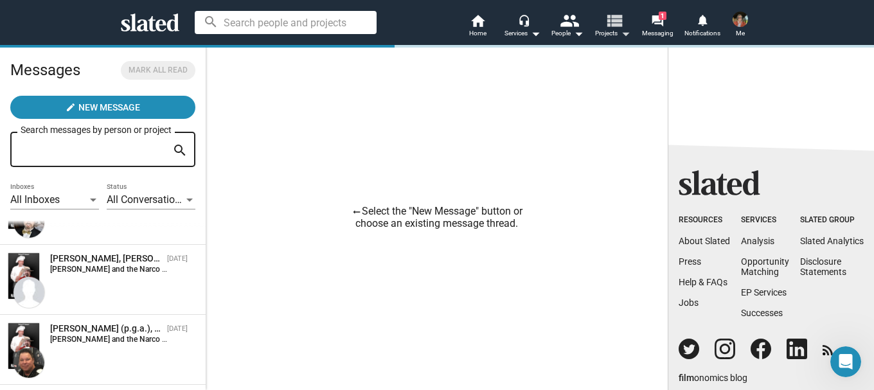
click at [610, 22] on mat-icon "view_list" at bounding box center [614, 20] width 19 height 19
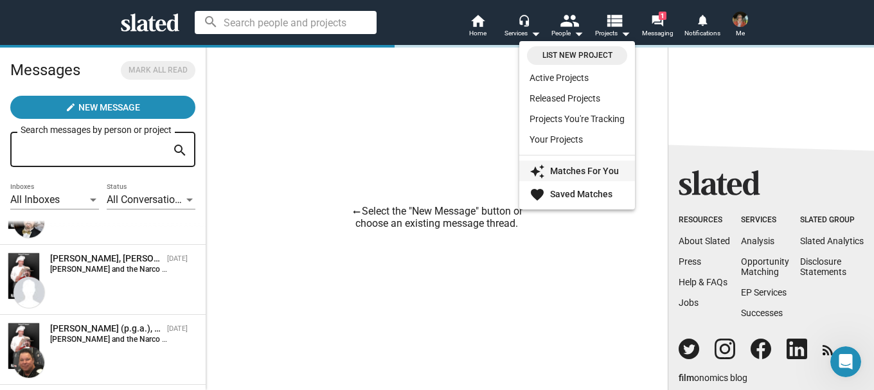
click at [560, 167] on strong "Matches For You" at bounding box center [584, 171] width 69 height 10
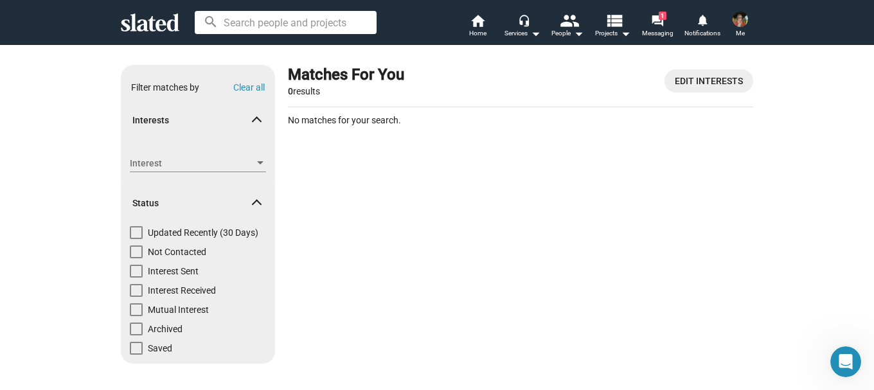
click at [166, 117] on span "Interests" at bounding box center [192, 120] width 121 height 12
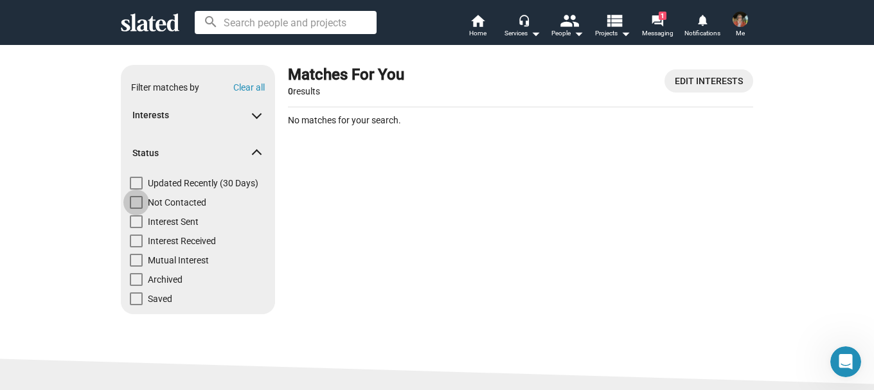
click at [130, 202] on span at bounding box center [136, 202] width 13 height 13
click at [136, 209] on input "Not Contacted" at bounding box center [136, 209] width 1 height 1
checkbox input "true"
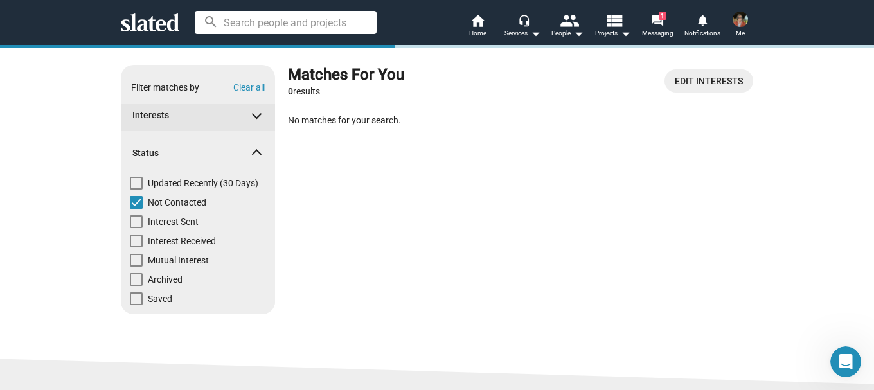
click at [255, 114] on span at bounding box center [256, 113] width 7 height 12
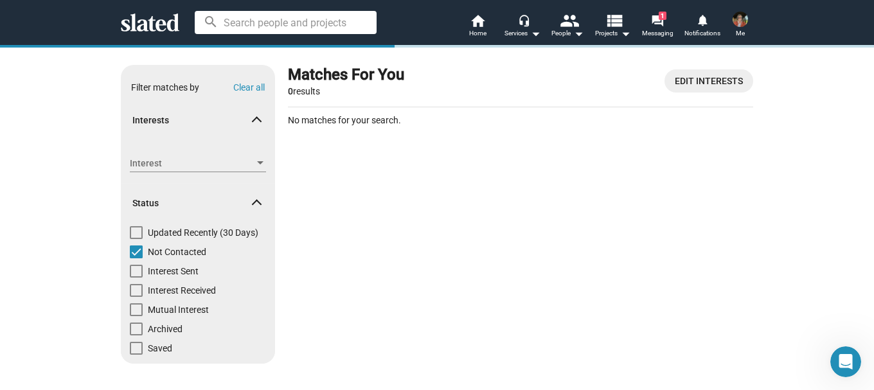
click at [254, 161] on div at bounding box center [260, 163] width 12 height 10
click at [255, 121] on div at bounding box center [437, 195] width 874 height 390
click at [475, 30] on span "Home" at bounding box center [477, 33] width 17 height 15
click at [564, 25] on mat-icon "people" at bounding box center [569, 20] width 19 height 19
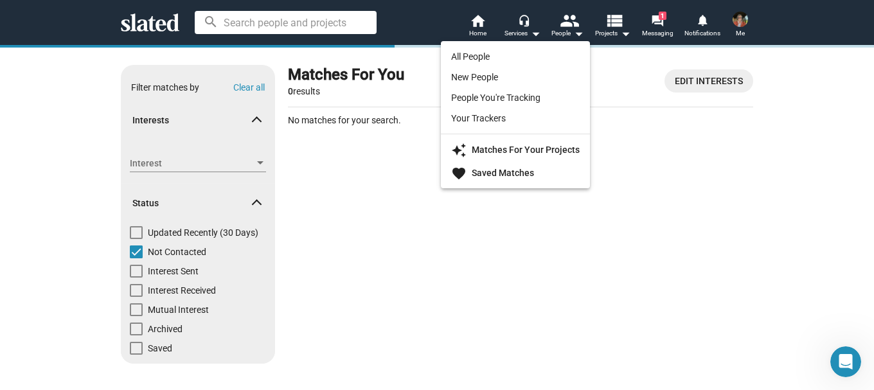
click at [502, 147] on strong "Matches For Your Projects" at bounding box center [526, 150] width 108 height 10
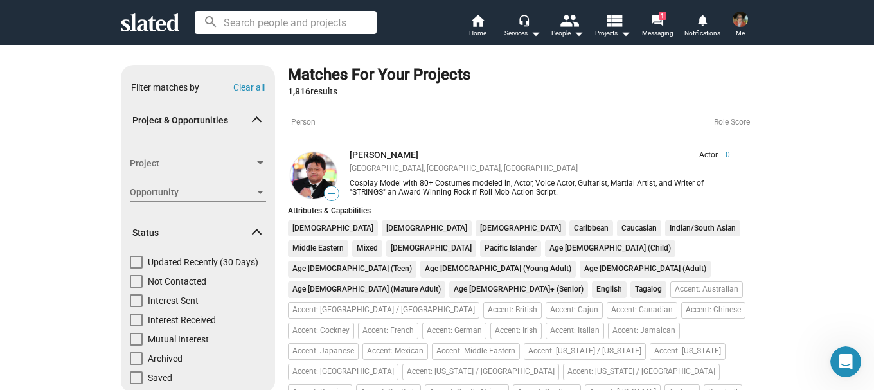
click at [134, 283] on span at bounding box center [136, 281] width 13 height 13
click at [136, 288] on input "Not Contacted" at bounding box center [136, 288] width 1 height 1
checkbox input "true"
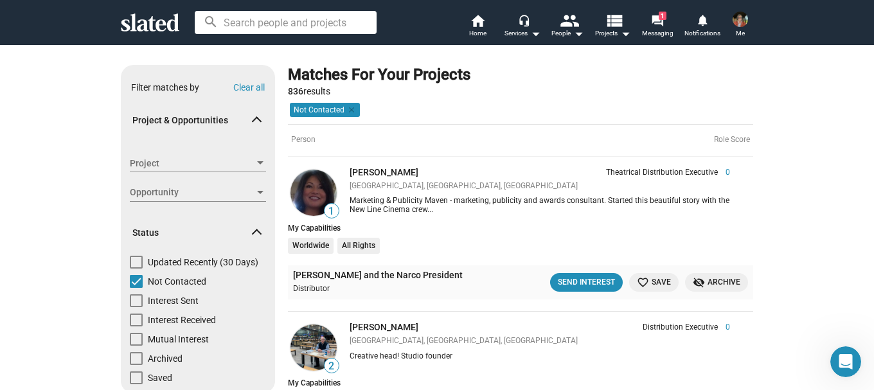
click at [132, 262] on span at bounding box center [136, 262] width 13 height 13
click at [136, 269] on input "Updated Recently (30 Days)" at bounding box center [136, 269] width 1 height 1
checkbox input "true"
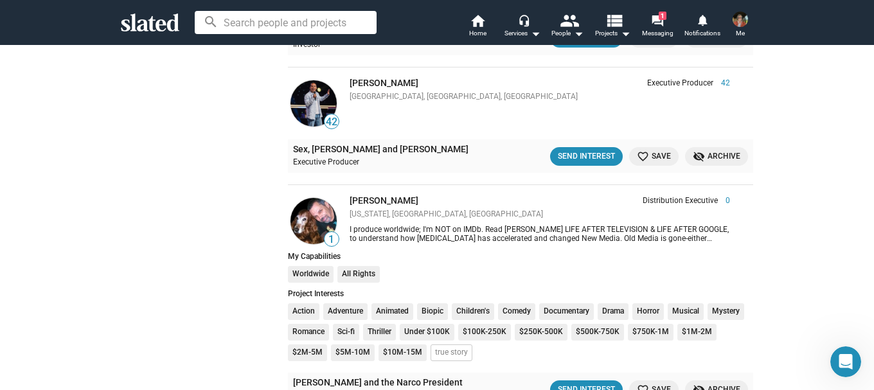
scroll to position [2568, 0]
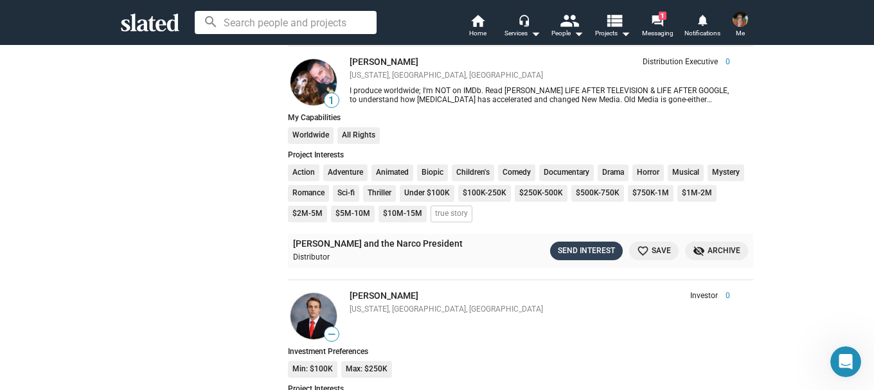
click at [596, 248] on div "Send Interest" at bounding box center [586, 250] width 57 height 13
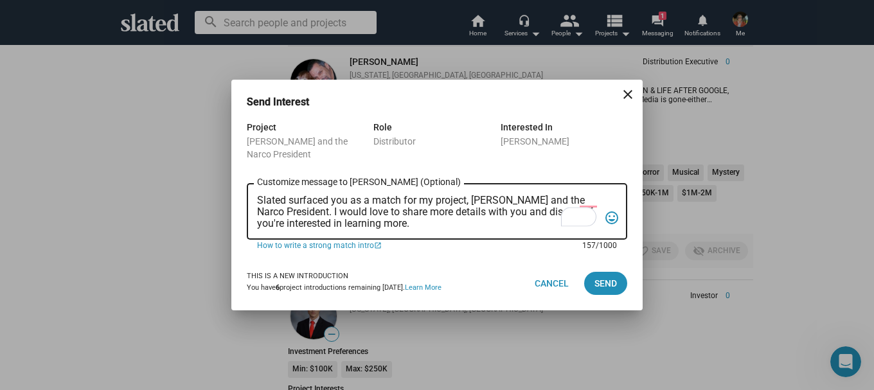
drag, startPoint x: 433, startPoint y: 222, endPoint x: 312, endPoint y: 214, distance: 121.1
click at [235, 202] on div "Project [PERSON_NAME] and the Narco President Role Distributor Interested In [P…" at bounding box center [436, 188] width 411 height 137
paste textarea "Dr [PERSON_NAME]"
type textarea "Dr [PERSON_NAME]"
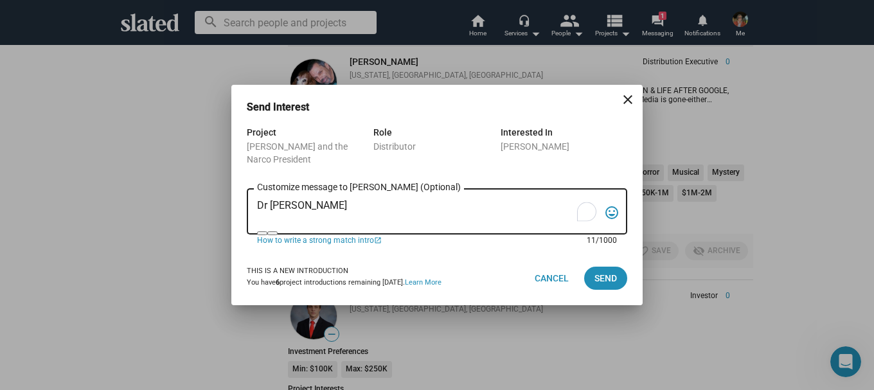
drag, startPoint x: 359, startPoint y: 206, endPoint x: 245, endPoint y: 195, distance: 113.7
click at [245, 195] on div "Project [PERSON_NAME] and the Narco President Role Distributor Interested In [P…" at bounding box center [436, 188] width 411 height 127
paste textarea "L ip dolorsi am consectet ad elitsed doei temporinci “Utla-Etdolo Magnaaliqu en…"
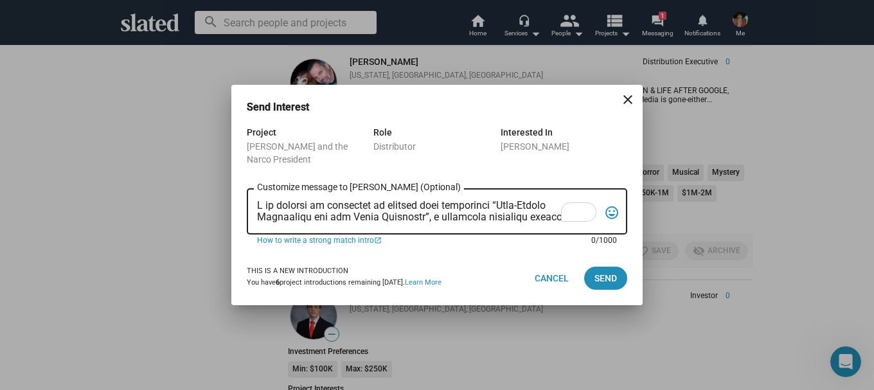
scroll to position [146, 0]
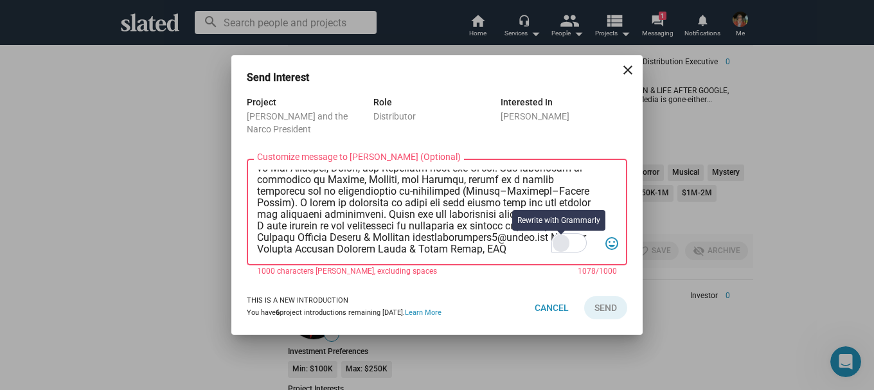
drag, startPoint x: 258, startPoint y: 226, endPoint x: 561, endPoint y: 238, distance: 303.5
click at [561, 237] on div "Customize message to [PERSON_NAME] (Optional) Customize message (Optional)" at bounding box center [428, 210] width 342 height 109
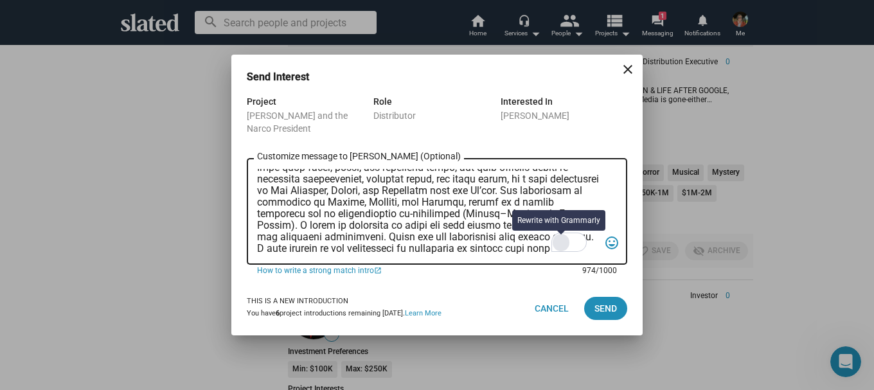
scroll to position [123, 0]
click at [495, 241] on textarea "Customize message to [PERSON_NAME] (Optional) Customize message (Optional)" at bounding box center [428, 211] width 342 height 85
drag, startPoint x: 373, startPoint y: 200, endPoint x: 447, endPoint y: 239, distance: 83.6
click at [447, 239] on textarea "Customize message to [PERSON_NAME] (Optional) Customize message (Optional)" at bounding box center [428, 211] width 342 height 85
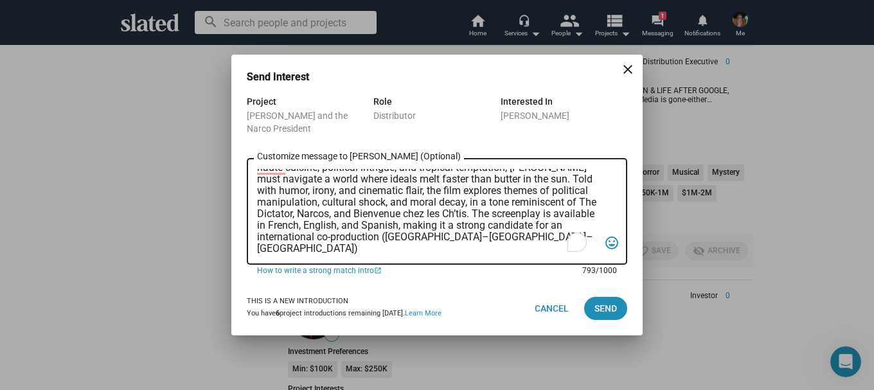
scroll to position [88, 0]
type textarea "I am pleased to introduce my feature film screenplay “[PERSON_NAME] and the Nar…"
click at [612, 307] on span "Send" at bounding box center [605, 308] width 22 height 23
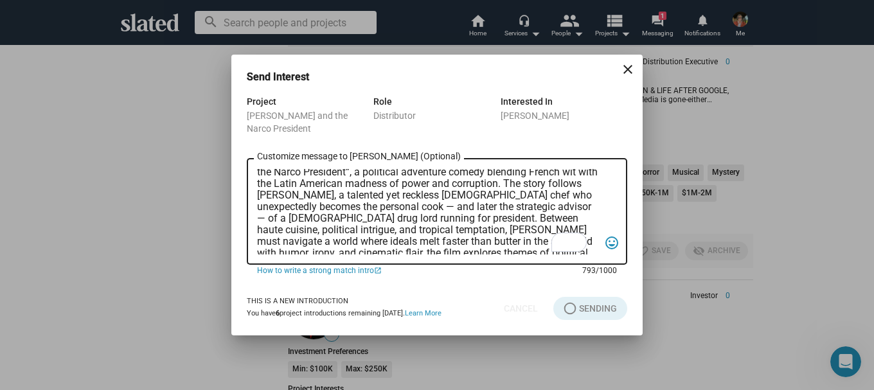
scroll to position [0, 0]
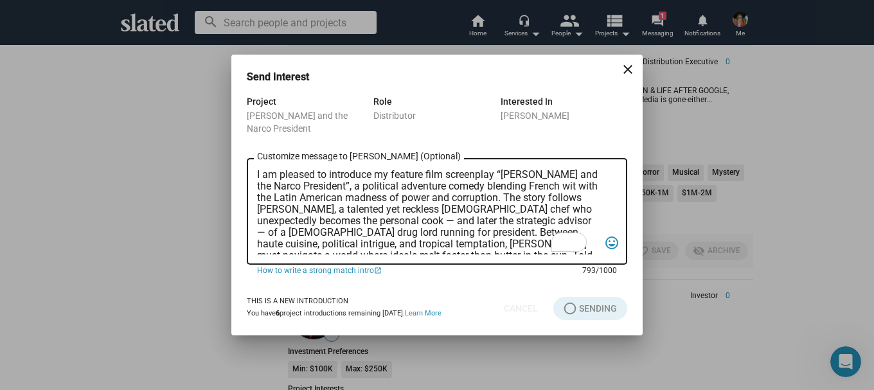
drag, startPoint x: 409, startPoint y: 242, endPoint x: 246, endPoint y: 153, distance: 185.2
click at [220, 136] on div "Send Interest close Project [PERSON_NAME] and the Narco President Role Distribu…" at bounding box center [437, 195] width 874 height 390
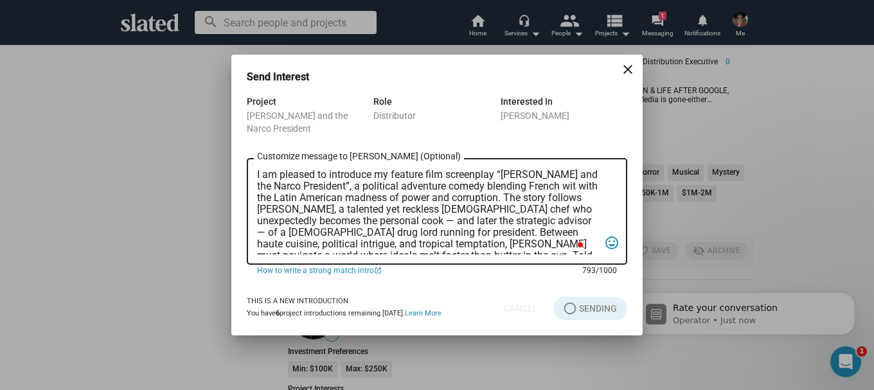
scroll to position [1153, 0]
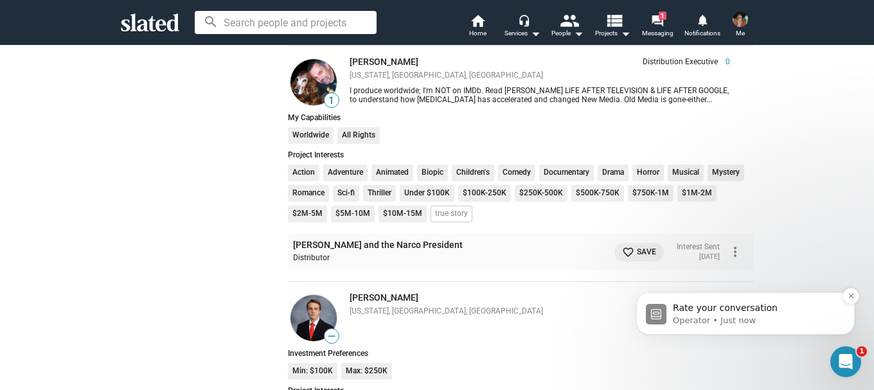
click at [687, 309] on span "Rate your conversation" at bounding box center [725, 308] width 105 height 10
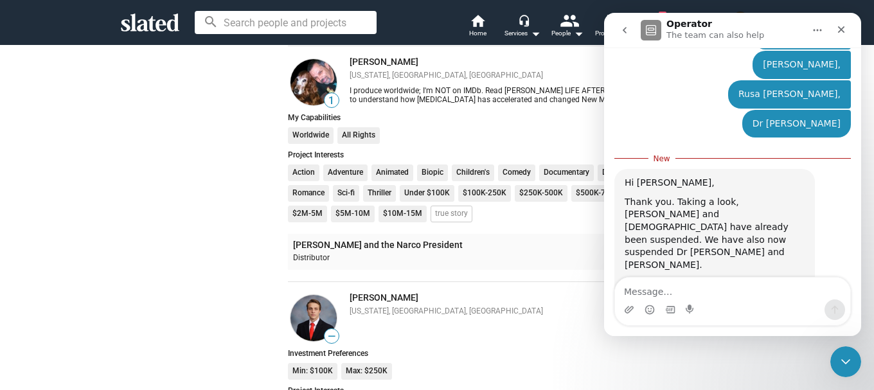
scroll to position [1112, 0]
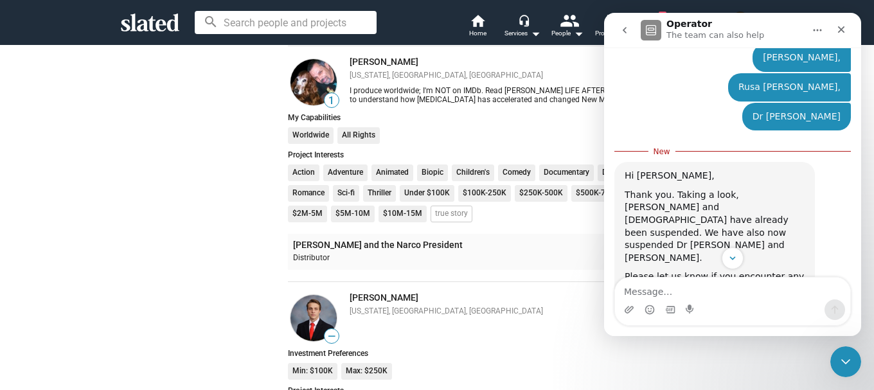
drag, startPoint x: 858, startPoint y: 254, endPoint x: 857, endPoint y: 274, distance: 19.9
click at [857, 274] on div "Have a question? Please share your name, email address, and brief question and …" at bounding box center [732, 169] width 257 height 242
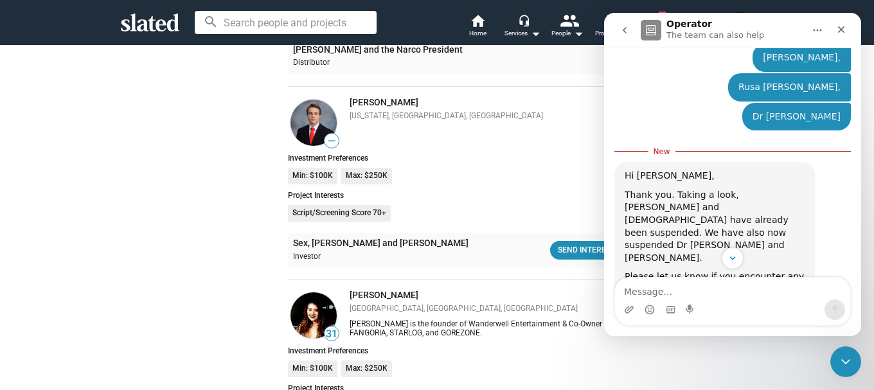
scroll to position [2754, 0]
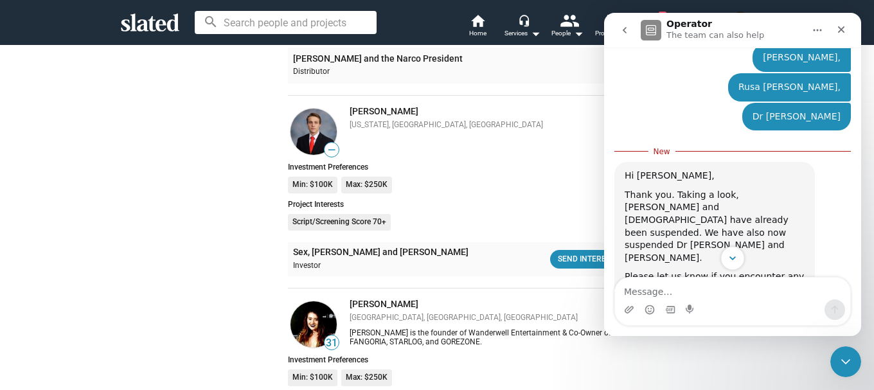
click at [729, 255] on icon "Scroll to bottom" at bounding box center [733, 259] width 12 height 12
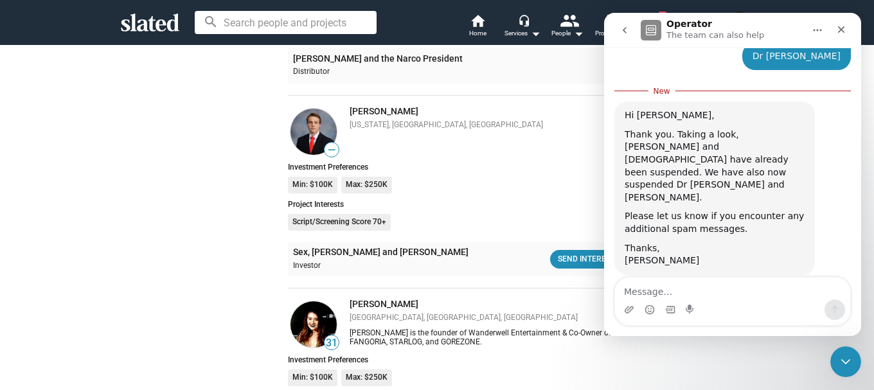
scroll to position [1175, 0]
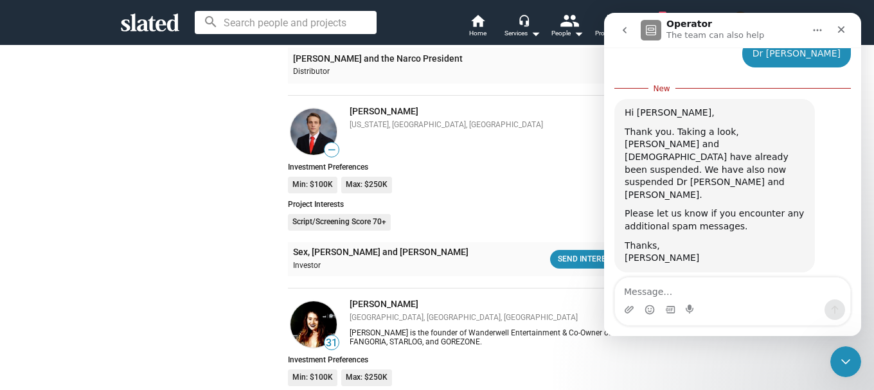
click at [763, 360] on span "Amazing" at bounding box center [764, 371] width 23 height 23
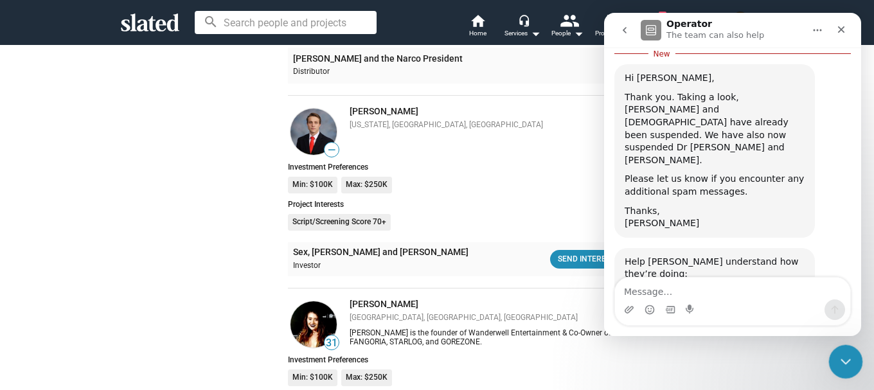
click at [845, 349] on div "Close Intercom Messenger" at bounding box center [843, 359] width 31 height 31
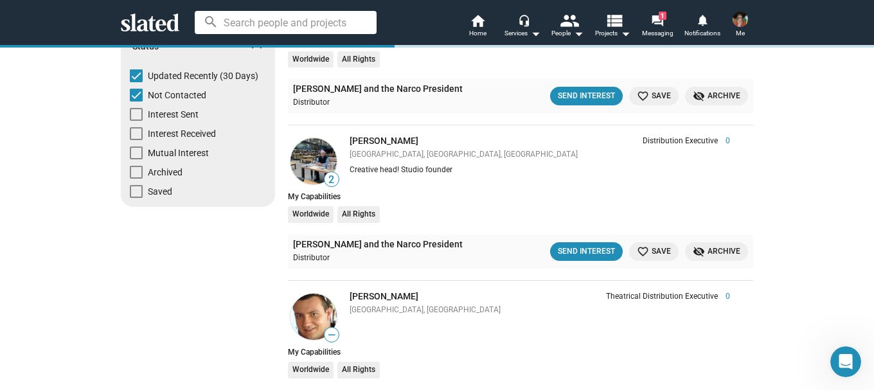
scroll to position [0, 0]
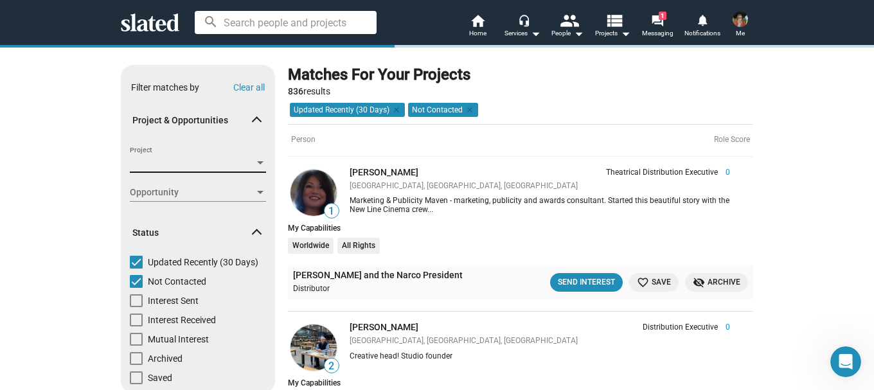
click at [245, 158] on span "Project" at bounding box center [192, 163] width 125 height 13
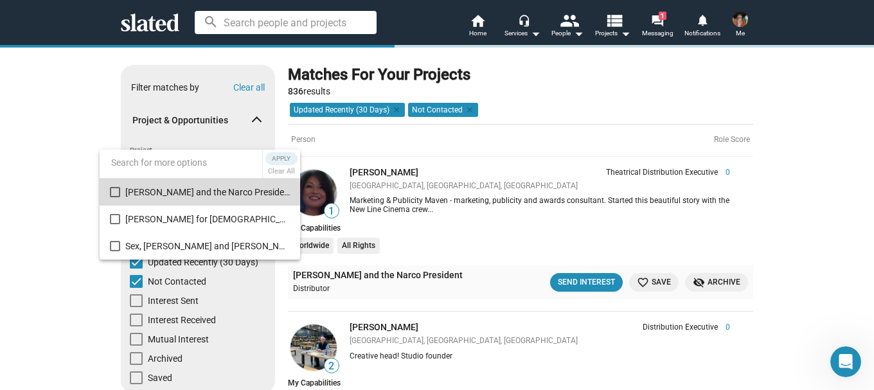
click at [112, 192] on mat-pseudo-checkbox at bounding box center [115, 192] width 10 height 10
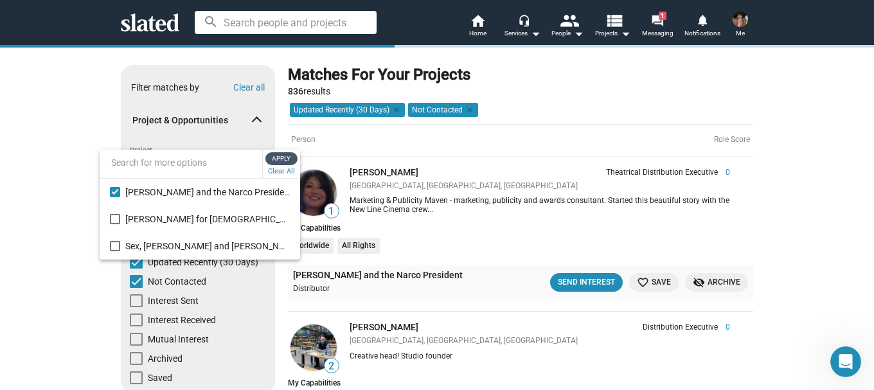
click at [282, 156] on span "Apply" at bounding box center [281, 158] width 23 height 13
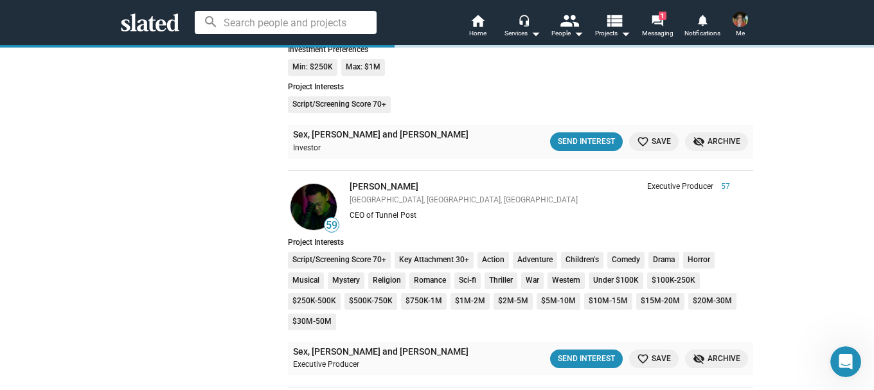
scroll to position [1928, 0]
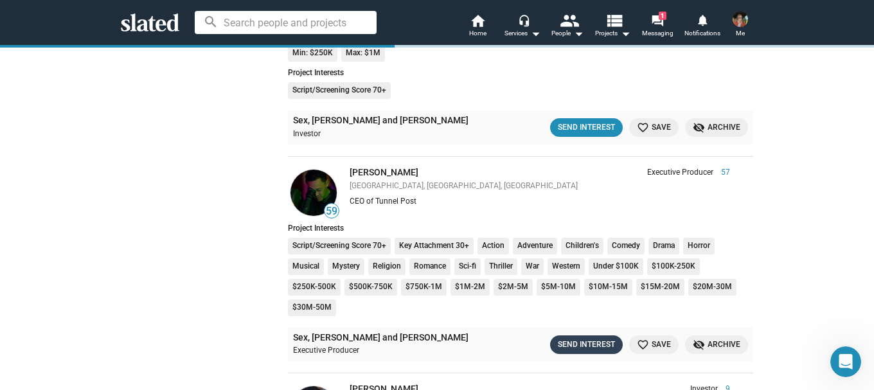
click at [571, 342] on div "Send Interest" at bounding box center [586, 344] width 57 height 13
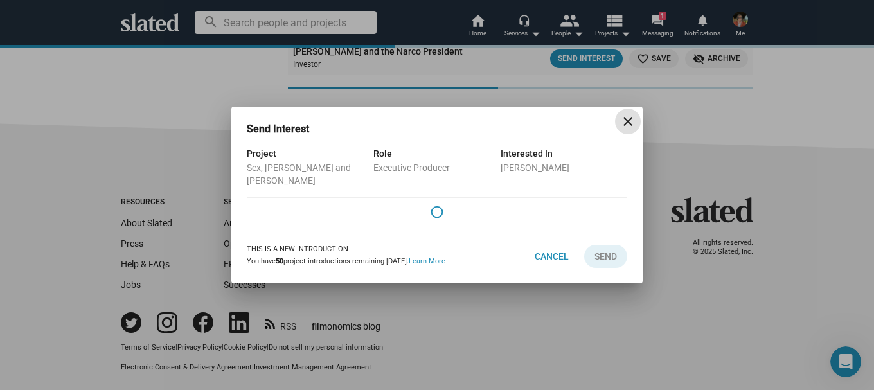
scroll to position [1799, 0]
click at [627, 129] on mat-icon "close" at bounding box center [627, 121] width 15 height 15
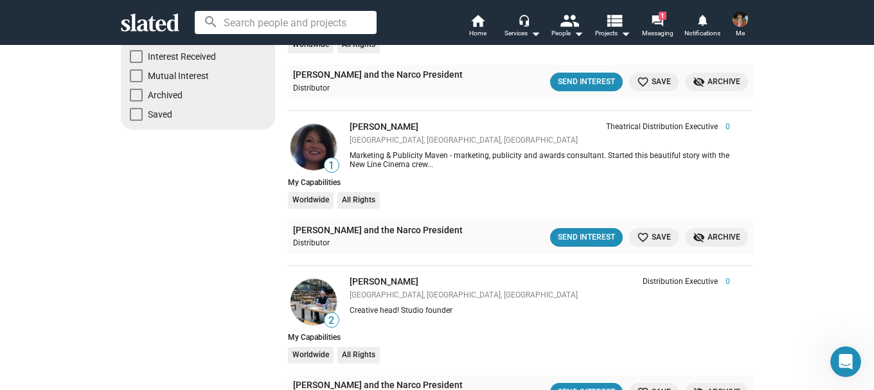
scroll to position [38, 0]
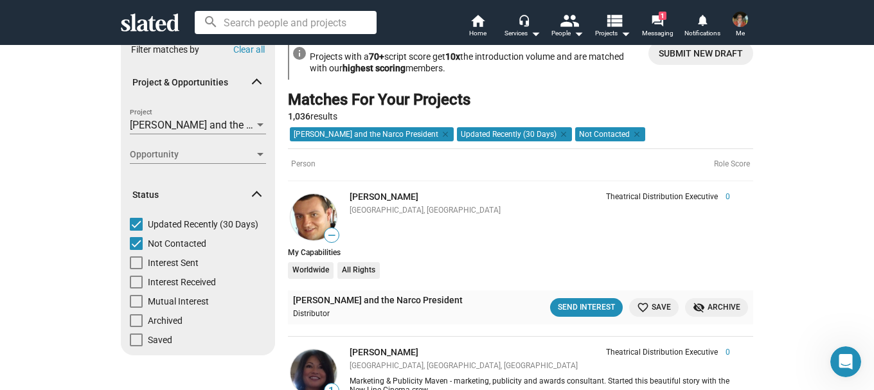
click at [254, 154] on div at bounding box center [260, 155] width 12 height 10
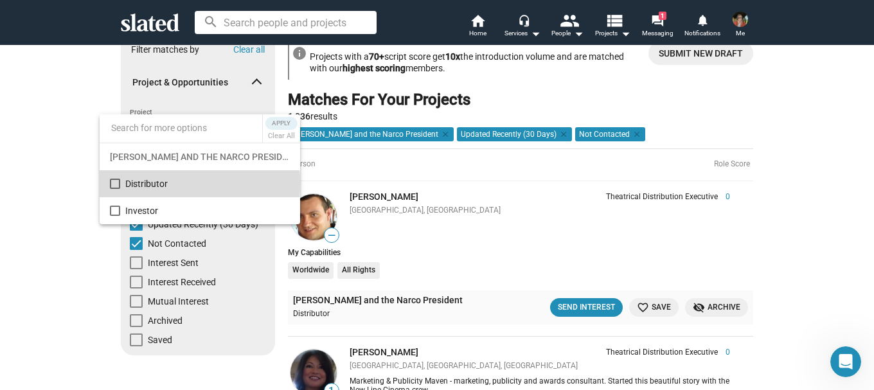
click at [114, 183] on mat-pseudo-checkbox at bounding box center [115, 184] width 10 height 10
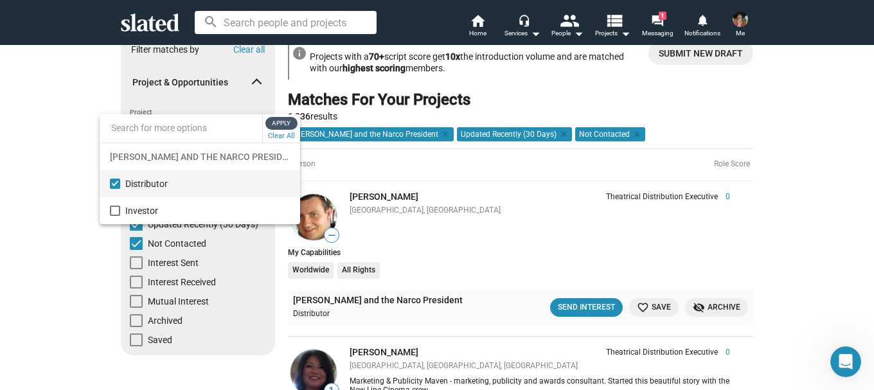
click at [272, 123] on span "Apply" at bounding box center [281, 123] width 23 height 13
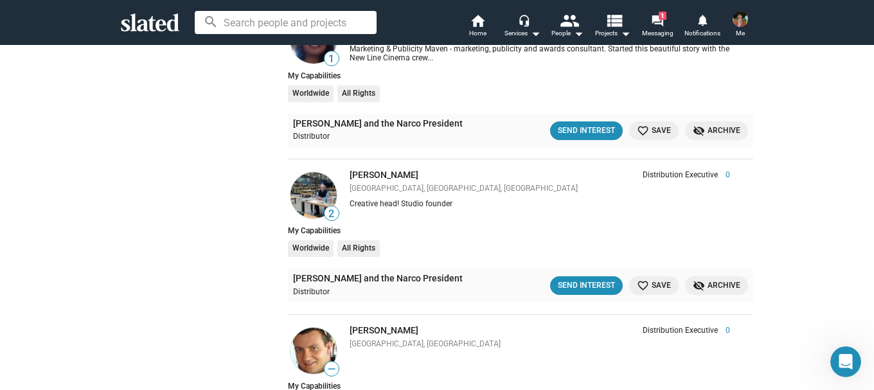
scroll to position [386, 0]
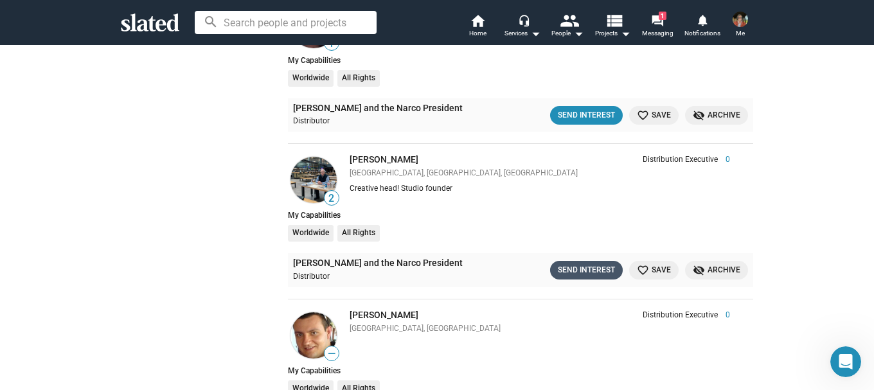
click at [578, 267] on div "Send Interest" at bounding box center [586, 269] width 57 height 13
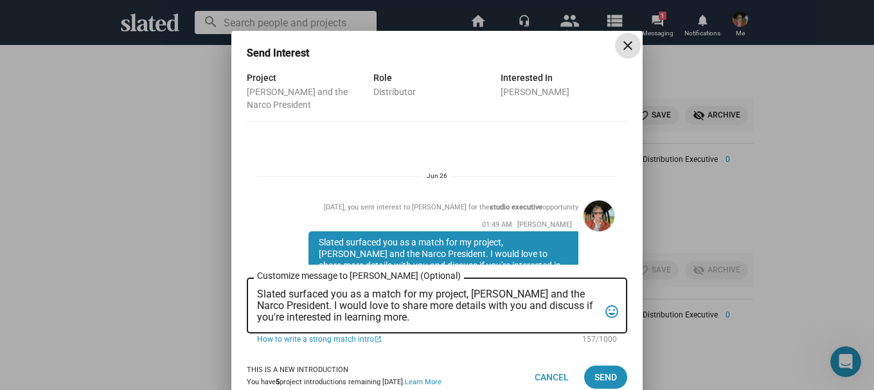
scroll to position [578, 0]
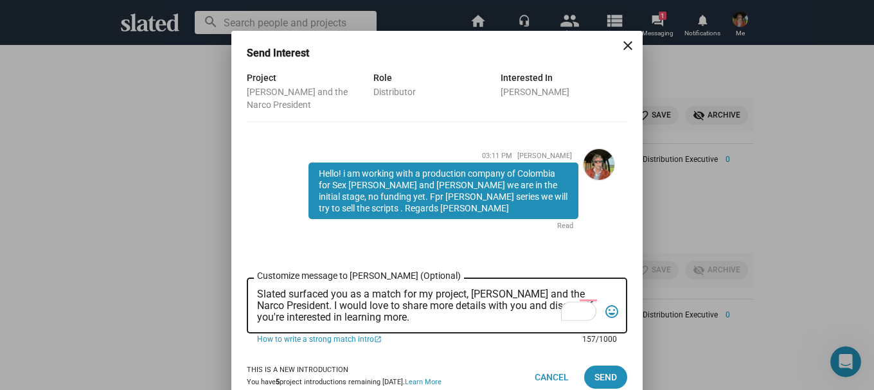
drag, startPoint x: 470, startPoint y: 319, endPoint x: 238, endPoint y: 294, distance: 232.7
click at [238, 294] on div "Project [PERSON_NAME] and the Narco President Role Distributor Interested In [P…" at bounding box center [436, 210] width 411 height 280
paste textarea "I am pleased to introduce my feature film screenplay “[PERSON_NAME] and the Nar…"
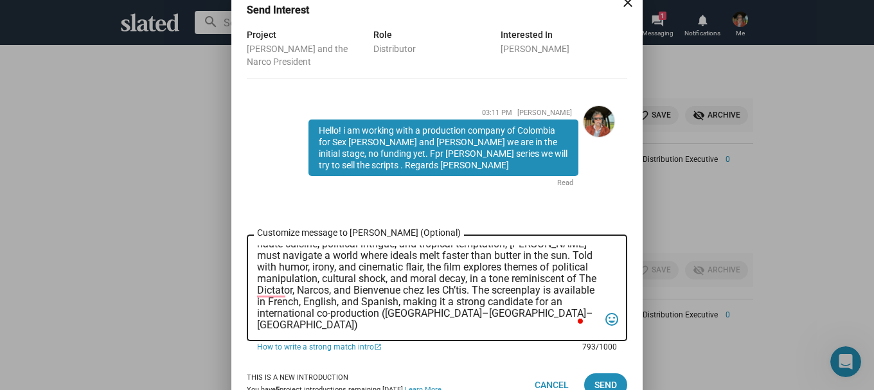
scroll to position [55, 0]
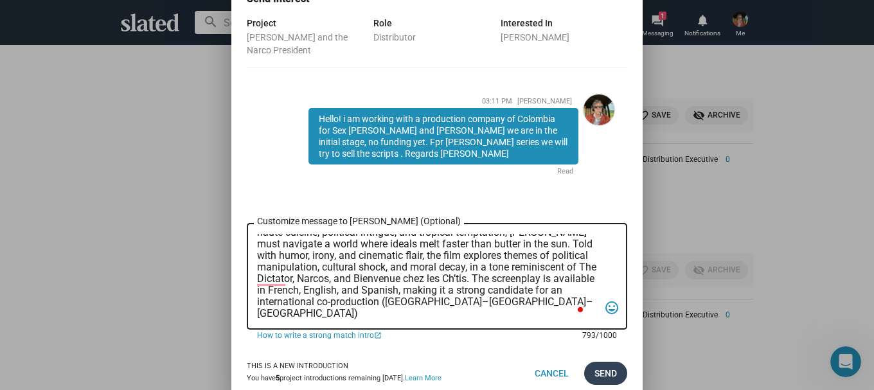
type textarea "I am pleased to introduce my feature film screenplay “[PERSON_NAME] and the Nar…"
click at [594, 369] on span "Send" at bounding box center [605, 373] width 22 height 23
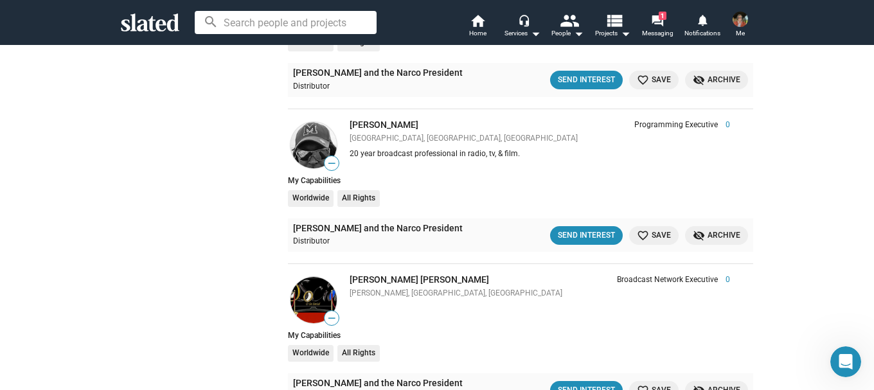
scroll to position [729, 0]
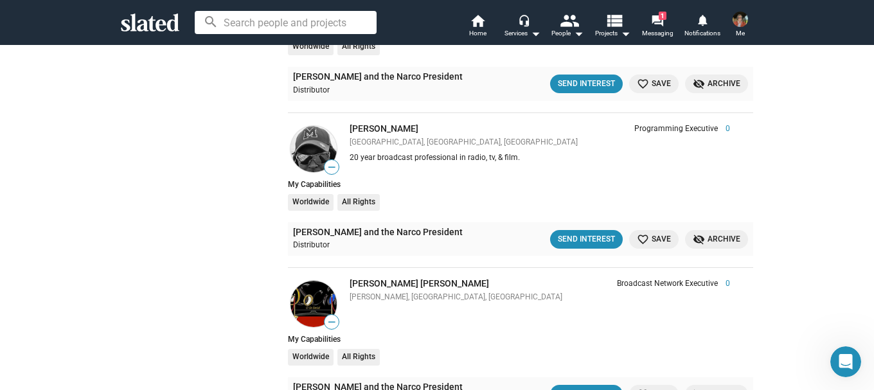
drag, startPoint x: 858, startPoint y: 182, endPoint x: 857, endPoint y: 202, distance: 19.3
click at [857, 202] on div "Show filters Filter matches by Clear all Project & Opportunities [PERSON_NAME] …" at bounding box center [437, 194] width 874 height 1759
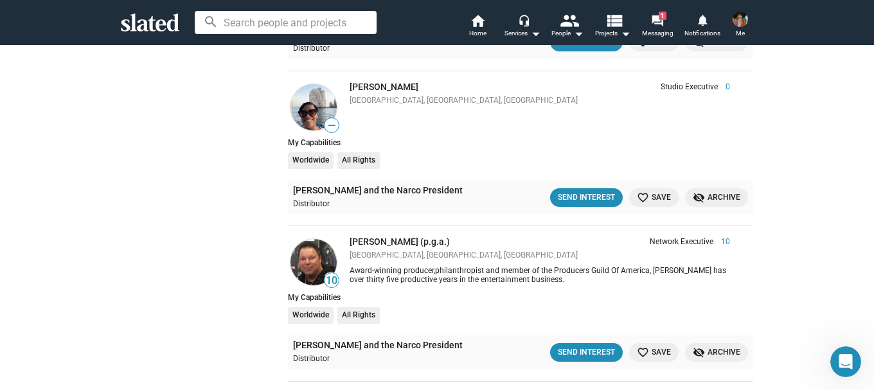
scroll to position [1766, 0]
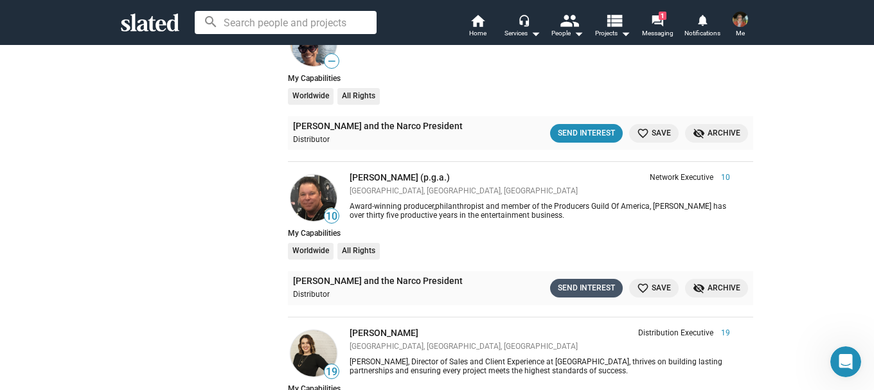
click at [580, 289] on div "Send Interest" at bounding box center [586, 287] width 57 height 13
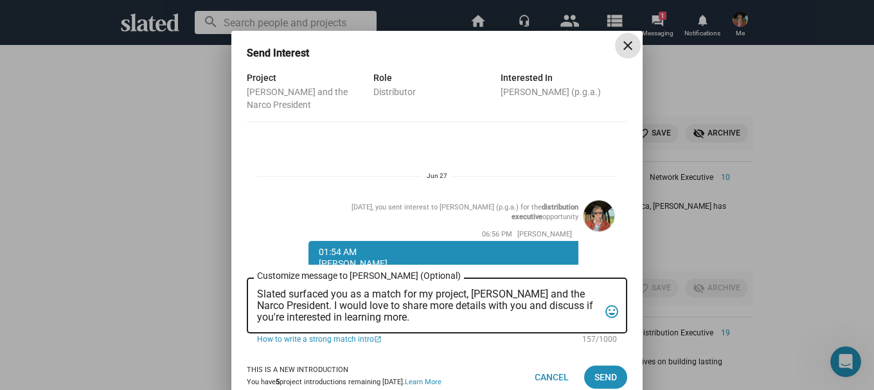
scroll to position [309, 0]
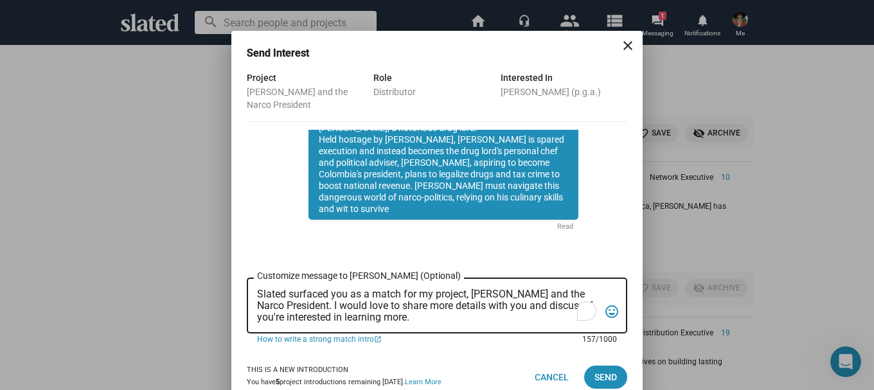
drag, startPoint x: 471, startPoint y: 324, endPoint x: 216, endPoint y: 285, distance: 258.0
click at [216, 285] on div "Send Interest close Project [PERSON_NAME] and the Narco President Role Distribu…" at bounding box center [437, 195] width 874 height 390
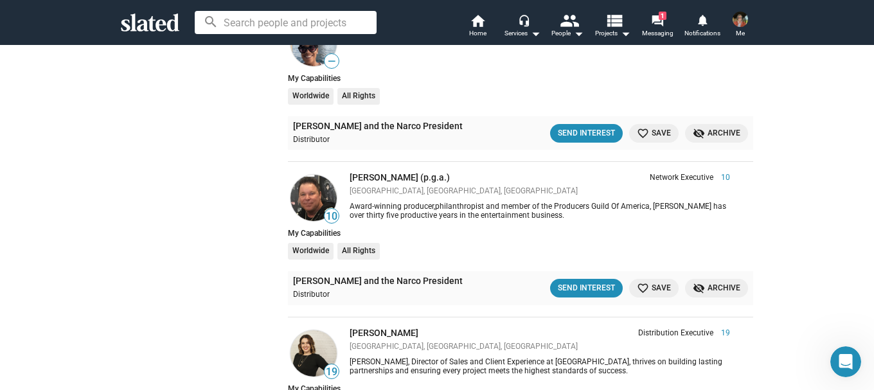
scroll to position [1895, 0]
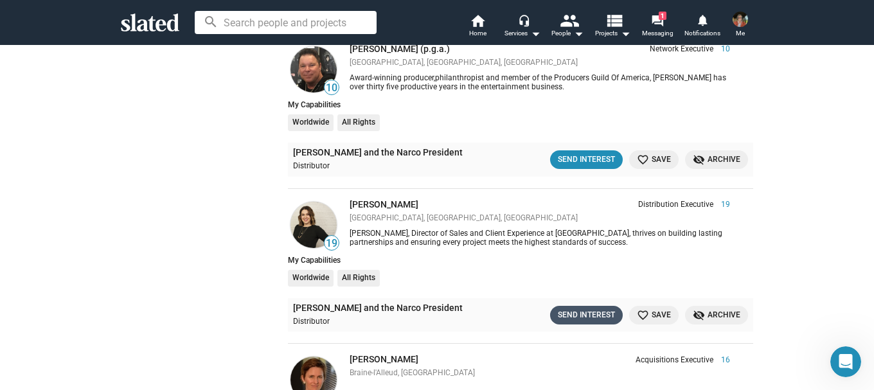
click at [603, 319] on div "Send Interest" at bounding box center [586, 314] width 57 height 13
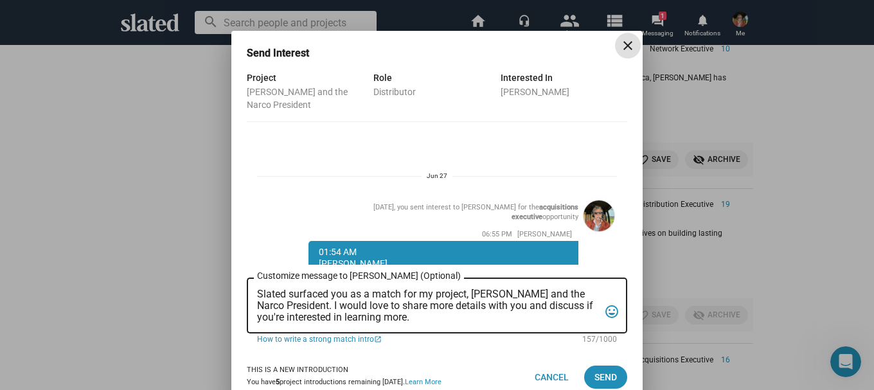
scroll to position [309, 0]
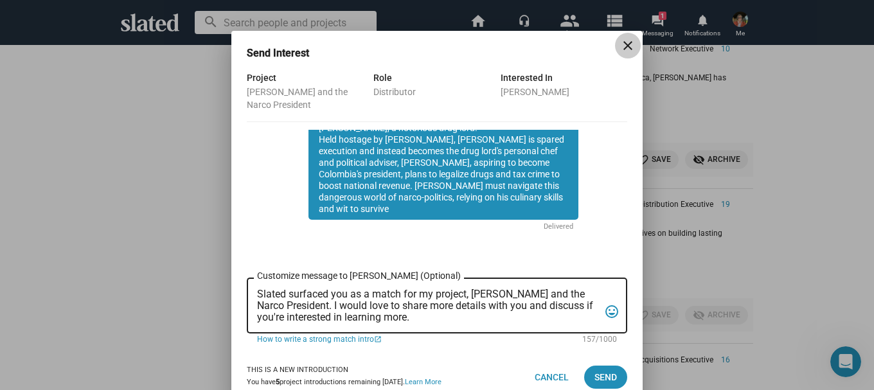
click at [624, 43] on mat-icon "close" at bounding box center [627, 45] width 15 height 15
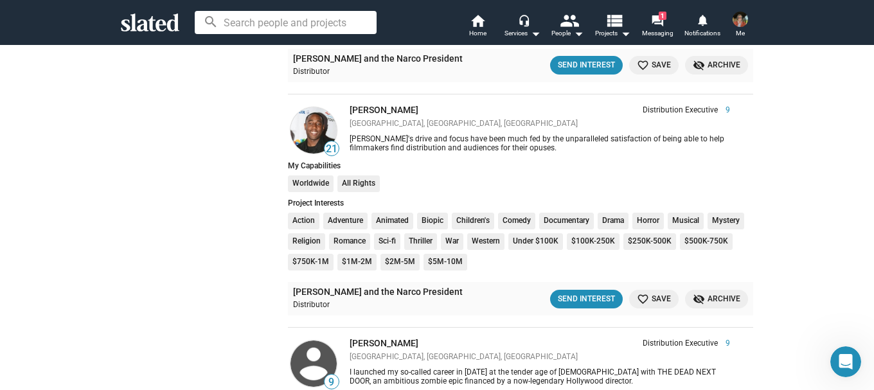
scroll to position [2923, 0]
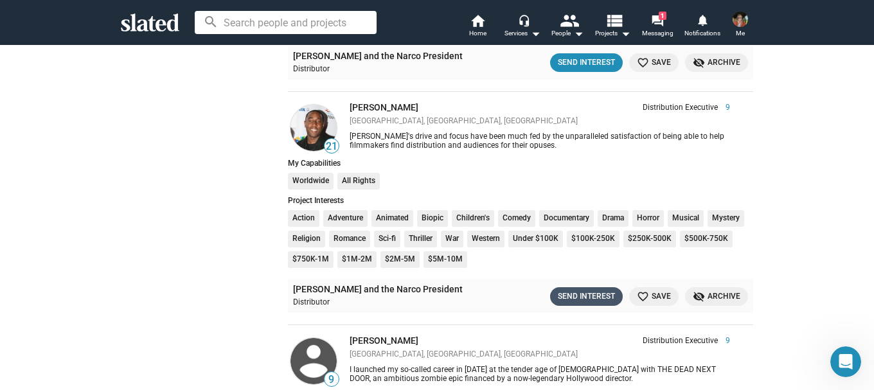
click at [589, 294] on div "Send Interest" at bounding box center [586, 296] width 57 height 13
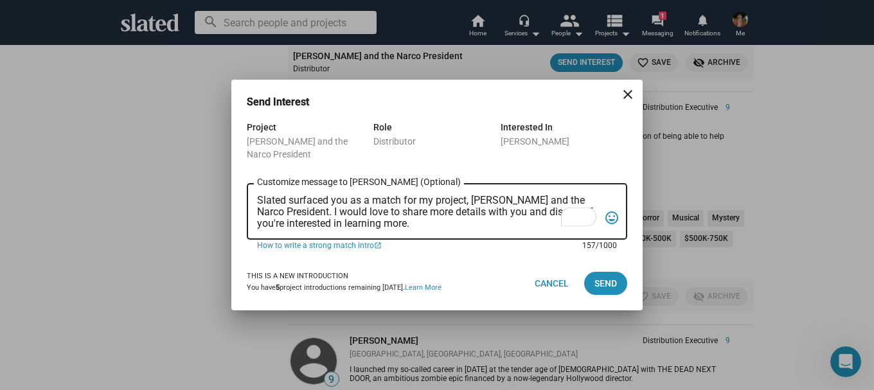
drag, startPoint x: 461, startPoint y: 226, endPoint x: 254, endPoint y: 197, distance: 208.3
click at [253, 195] on div "Slated surfaced you as a match for my project, [PERSON_NAME] and the Narco Pres…" at bounding box center [437, 210] width 380 height 58
paste textarea "I am pleased to introduce my feature film screenplay “[PERSON_NAME] and the Nar…"
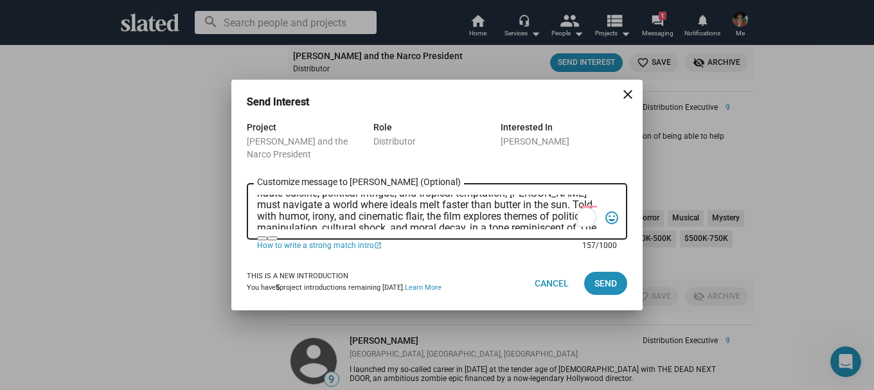
scroll to position [76, 0]
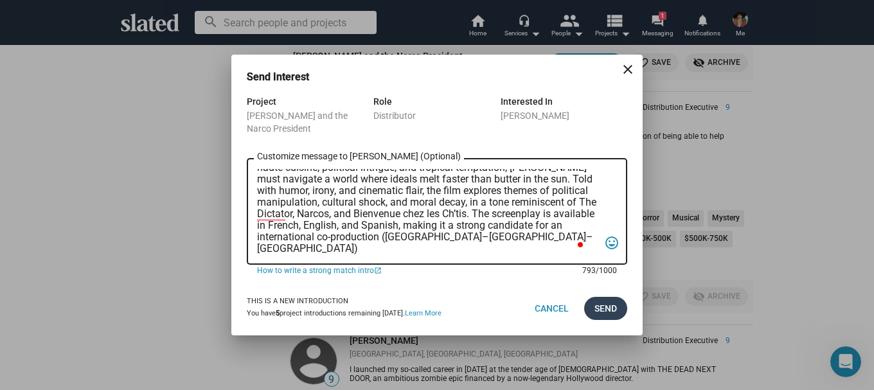
type textarea "I am pleased to introduce my feature film screenplay “[PERSON_NAME] and the Nar…"
click at [607, 312] on span "Send" at bounding box center [605, 308] width 22 height 23
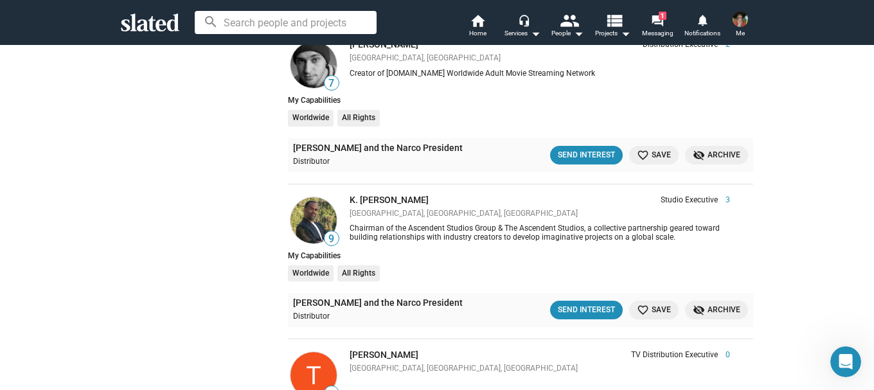
scroll to position [4875, 0]
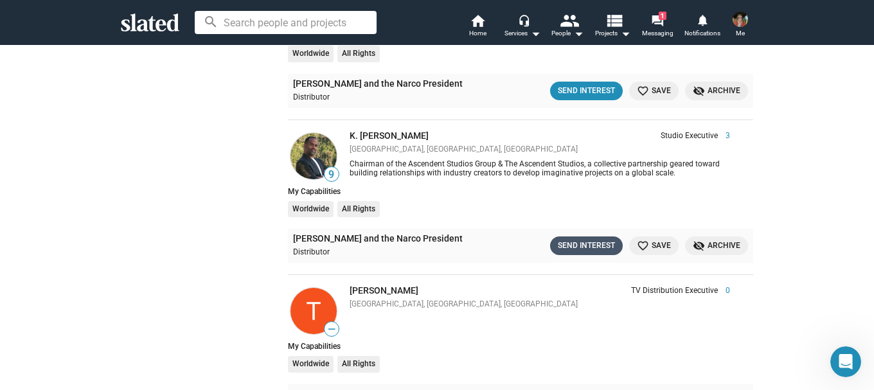
click at [592, 250] on div "Send Interest" at bounding box center [586, 245] width 57 height 13
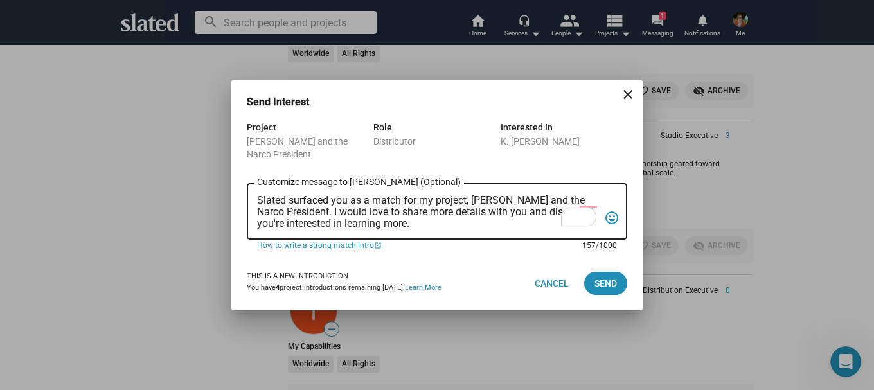
drag, startPoint x: 313, startPoint y: 192, endPoint x: 249, endPoint y: 199, distance: 64.6
click at [246, 188] on div "Project [PERSON_NAME] and the Narco President Role Distributor Interested In K.…" at bounding box center [436, 188] width 411 height 137
paste textarea "I am pleased to introduce my feature film screenplay “[PERSON_NAME] and the Nar…"
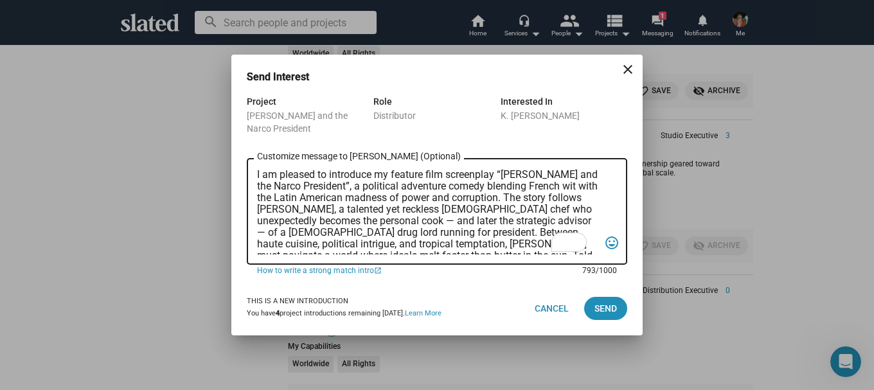
scroll to position [76, 0]
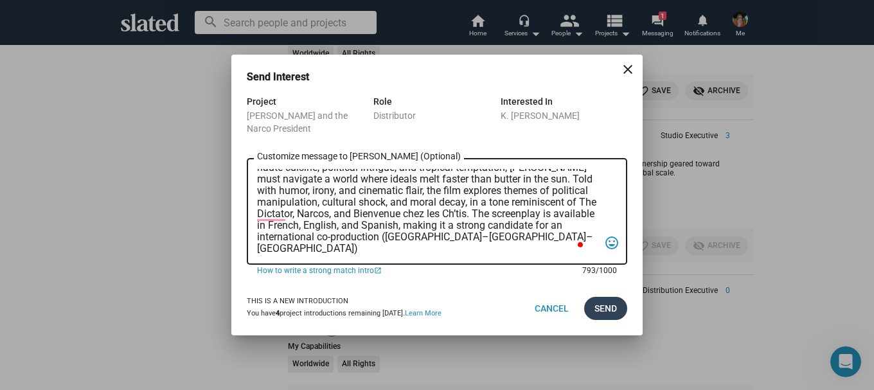
type textarea "I am pleased to introduce my feature film screenplay “[PERSON_NAME] and the Nar…"
click at [605, 306] on span "Send" at bounding box center [605, 308] width 22 height 23
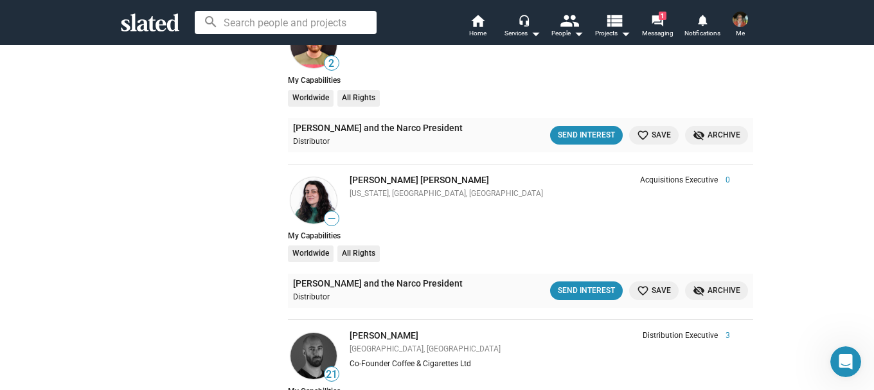
scroll to position [5518, 0]
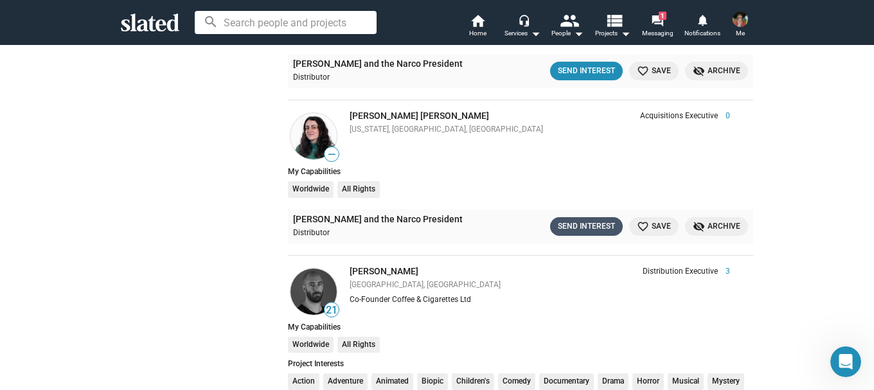
click at [585, 232] on div "Send Interest" at bounding box center [586, 226] width 57 height 13
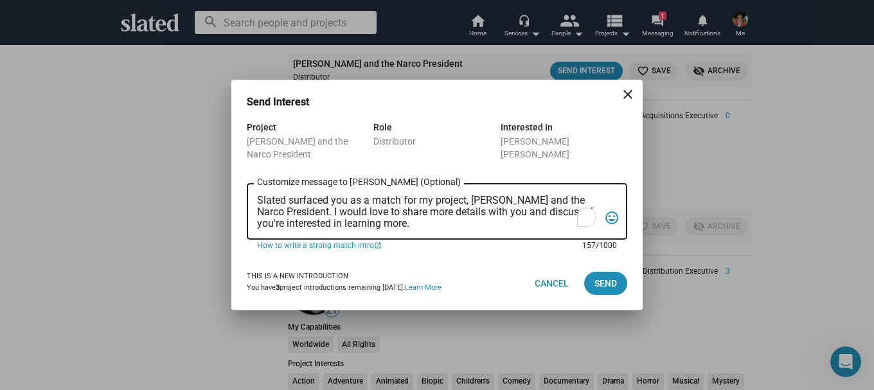
drag, startPoint x: 294, startPoint y: 196, endPoint x: 209, endPoint y: 168, distance: 88.6
click at [210, 168] on div "Send Interest close Project [PERSON_NAME] and the Narco President Role Distribu…" at bounding box center [437, 195] width 874 height 390
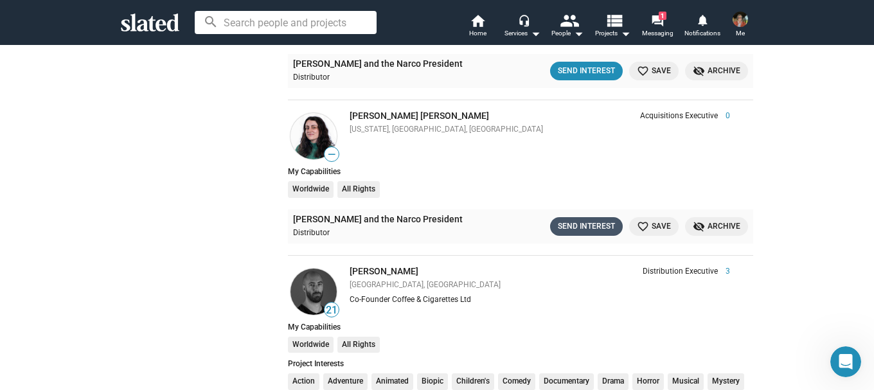
click at [591, 227] on div "Send Interest" at bounding box center [586, 226] width 57 height 13
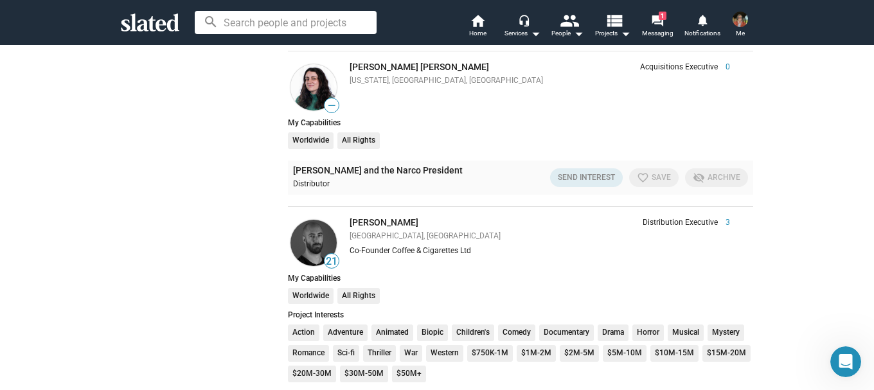
scroll to position [5646, 0]
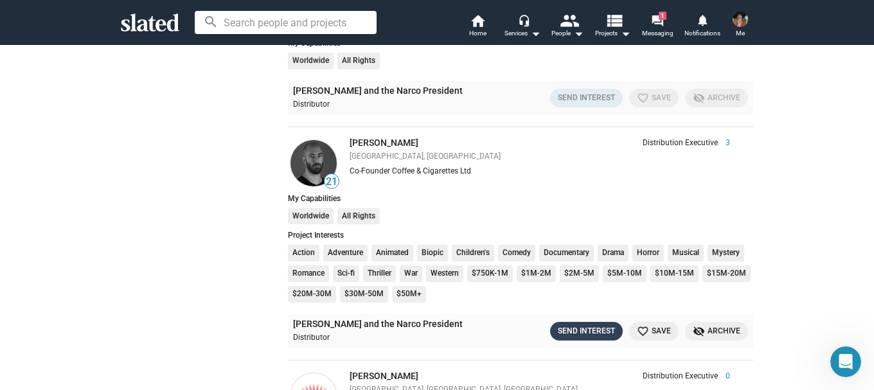
click at [594, 326] on div "Send Interest" at bounding box center [586, 330] width 57 height 13
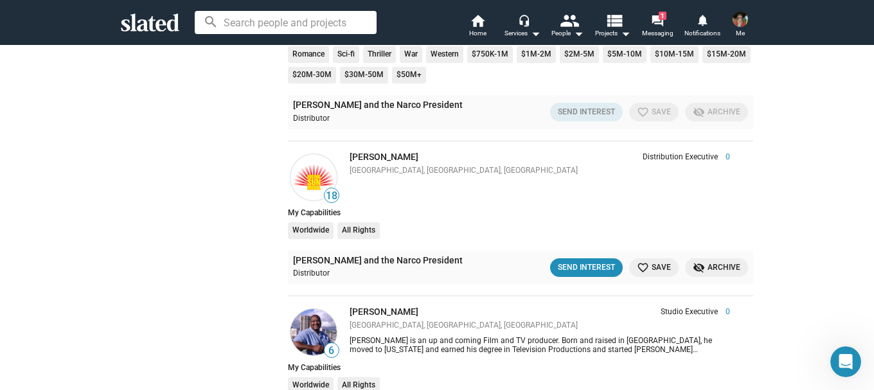
scroll to position [5852, 0]
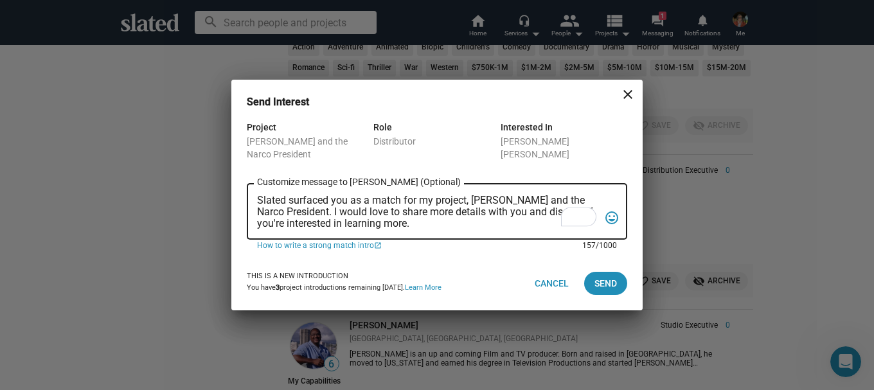
drag, startPoint x: 468, startPoint y: 224, endPoint x: 236, endPoint y: 202, distance: 232.9
click at [236, 202] on div "Project [PERSON_NAME] and the Narco President Role Distributor Interested In [P…" at bounding box center [436, 188] width 411 height 137
paste textarea "I am pleased to introduce my feature film screenplay “[PERSON_NAME] and the Nar…"
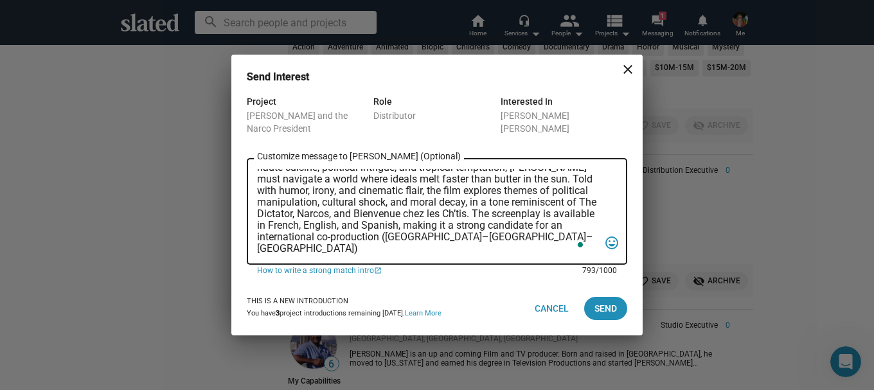
scroll to position [76, 0]
type textarea "I am pleased to introduce my feature film screenplay “[PERSON_NAME] and the Nar…"
click at [610, 308] on span "Send" at bounding box center [605, 308] width 22 height 23
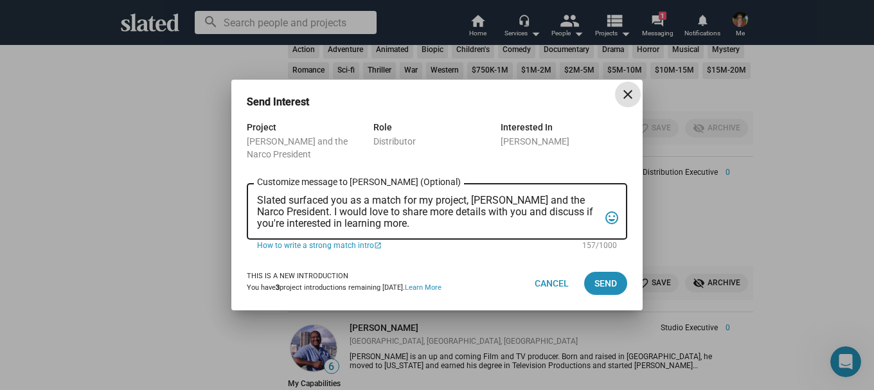
click at [630, 100] on mat-icon "close" at bounding box center [627, 94] width 15 height 15
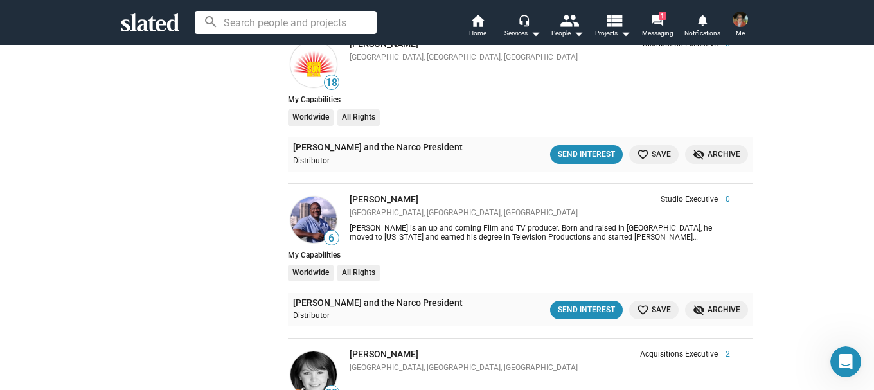
scroll to position [6109, 0]
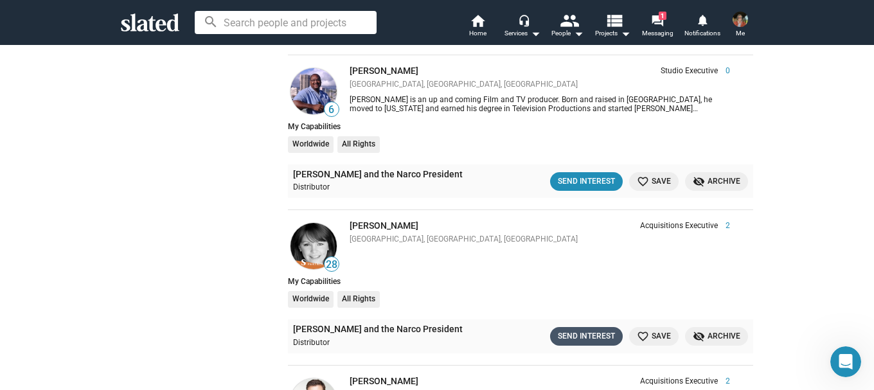
click at [576, 336] on div "Send Interest" at bounding box center [586, 336] width 57 height 13
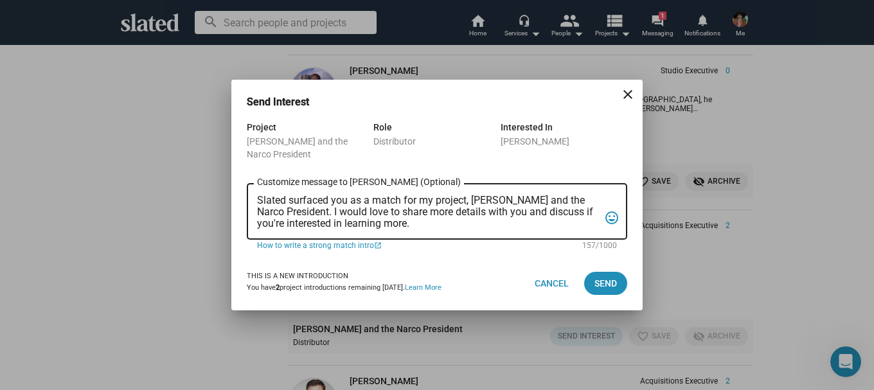
drag, startPoint x: 486, startPoint y: 229, endPoint x: 401, endPoint y: 227, distance: 85.5
click at [379, 227] on div "Slated surfaced you as a match for my project, [PERSON_NAME] and the Narco Pres…" at bounding box center [428, 210] width 342 height 58
drag, startPoint x: 430, startPoint y: 223, endPoint x: 253, endPoint y: 190, distance: 179.7
click at [253, 190] on div "Slated surfaced you as a match for my project, [PERSON_NAME] and the Narco Pres…" at bounding box center [437, 210] width 380 height 58
paste textarea "I am pleased to introduce my feature film screenplay “[PERSON_NAME] and the Nar…"
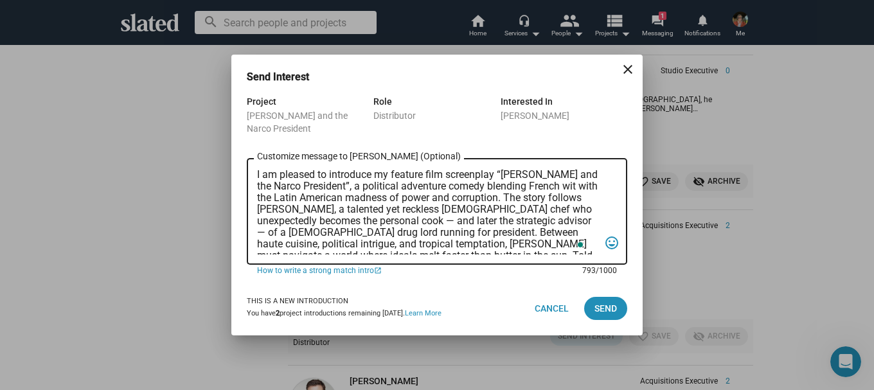
scroll to position [76, 0]
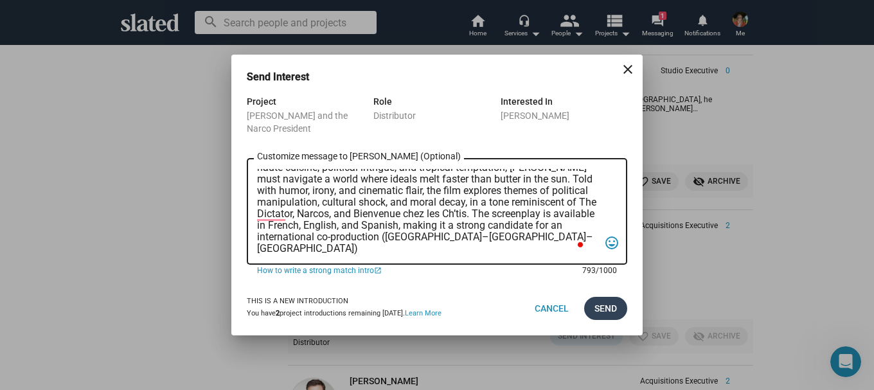
type textarea "I am pleased to introduce my feature film screenplay “[PERSON_NAME] and the Nar…"
click at [611, 313] on span "Send" at bounding box center [605, 308] width 22 height 23
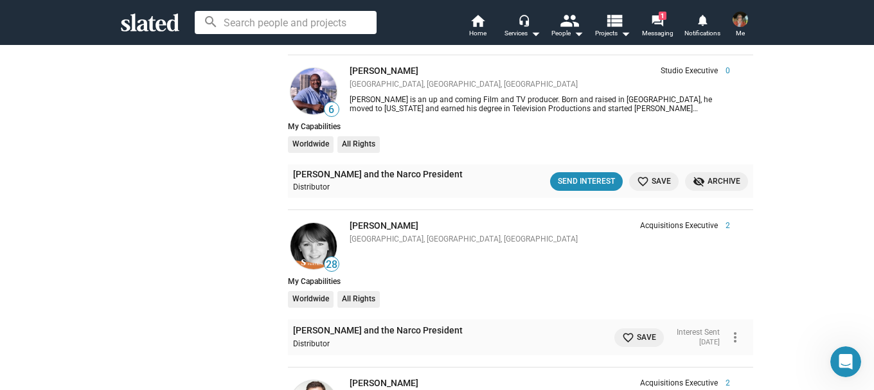
scroll to position [6366, 0]
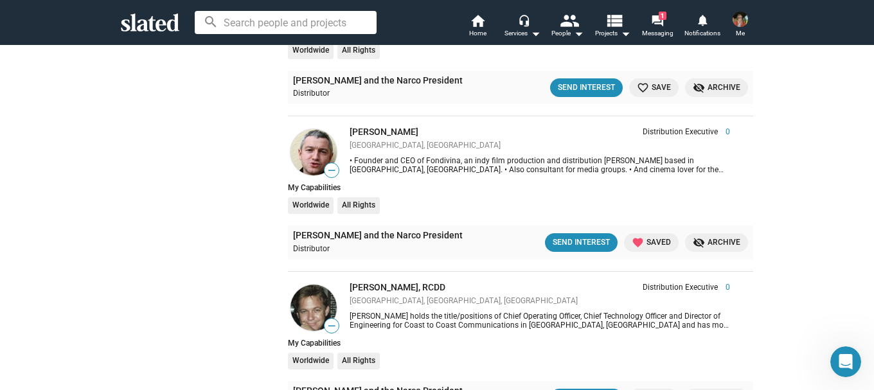
scroll to position [8936, 0]
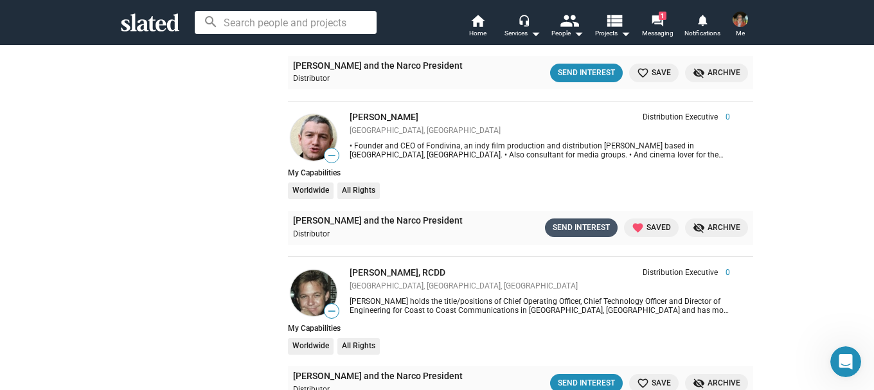
click at [583, 226] on div "Send Interest" at bounding box center [581, 227] width 57 height 13
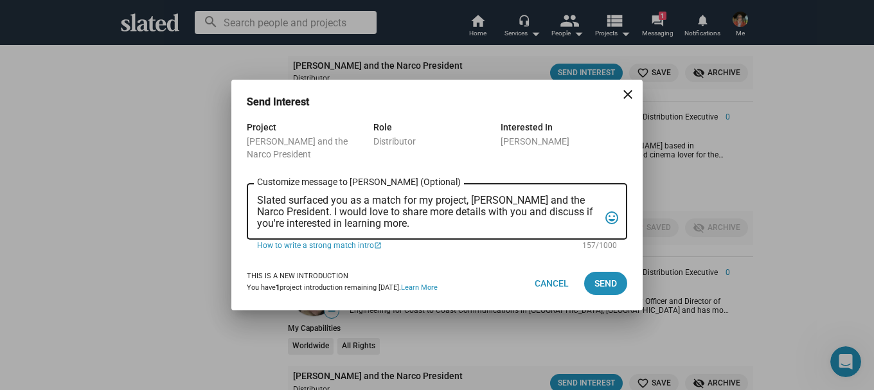
drag, startPoint x: 254, startPoint y: 198, endPoint x: 418, endPoint y: 211, distance: 164.4
click at [418, 211] on div "Slated surfaced you as a match for my project, Jean Pierre Labaguette and the N…" at bounding box center [437, 210] width 380 height 58
drag, startPoint x: 456, startPoint y: 222, endPoint x: 239, endPoint y: 187, distance: 219.4
click at [239, 187] on div "Project Jean Pierre Labaguette and the Narco President Role Distributor Interes…" at bounding box center [436, 188] width 411 height 137
paste textarea "I am pleased to introduce my feature film screenplay “[PERSON_NAME] and the Nar…"
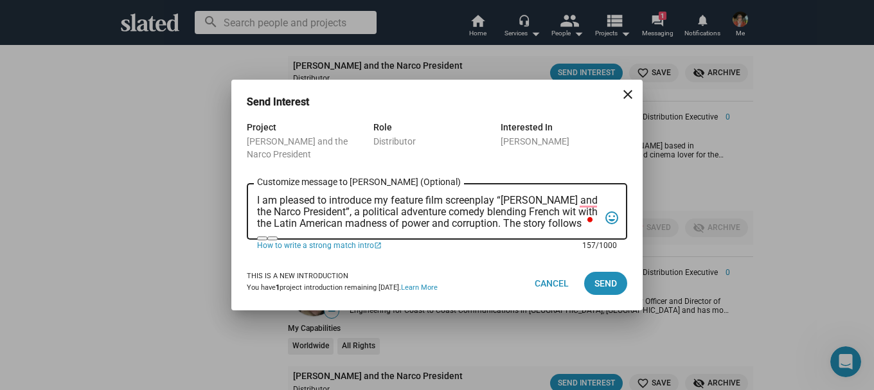
scroll to position [76, 0]
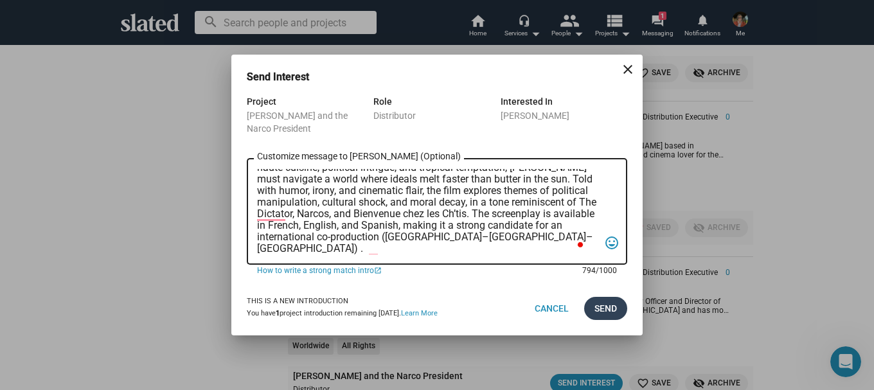
type textarea "I am pleased to introduce my feature film screenplay “Jean-Pierre Labaguette an…"
click at [610, 299] on span "Send" at bounding box center [605, 308] width 22 height 23
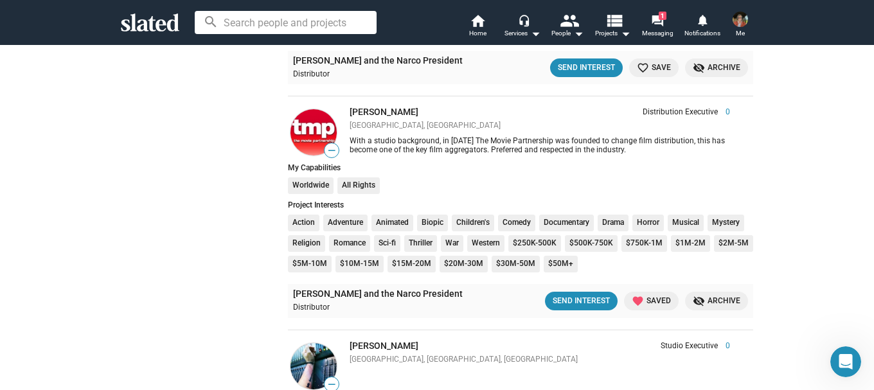
scroll to position [10060, 0]
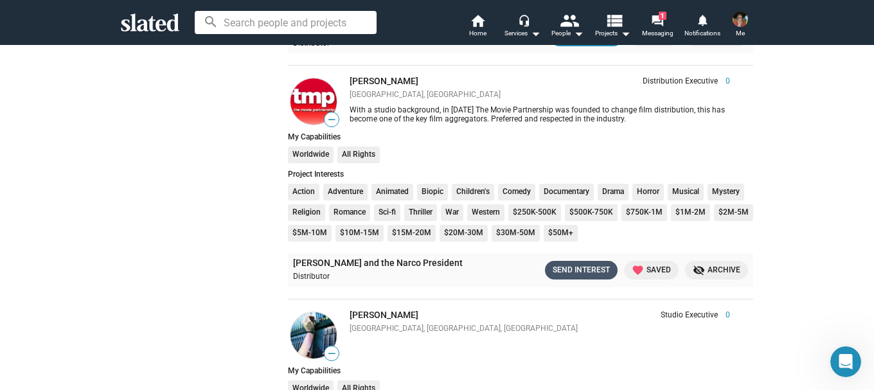
click at [576, 270] on div "Send Interest" at bounding box center [581, 269] width 57 height 13
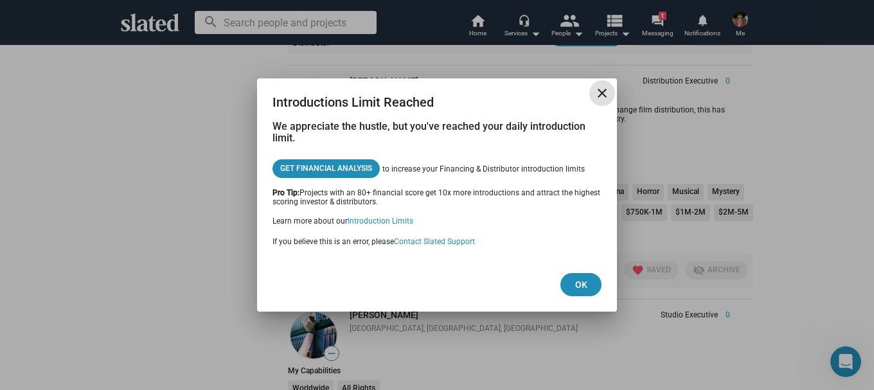
click at [598, 94] on mat-icon "close" at bounding box center [601, 92] width 15 height 15
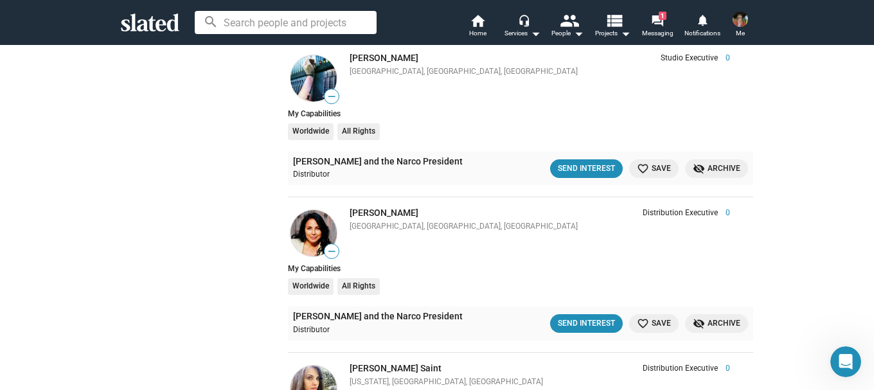
scroll to position [10575, 0]
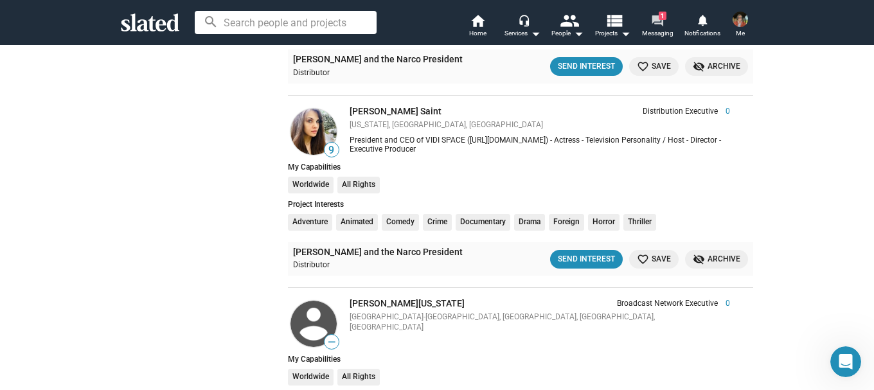
click at [660, 20] on mat-icon "forum" at bounding box center [657, 20] width 12 height 12
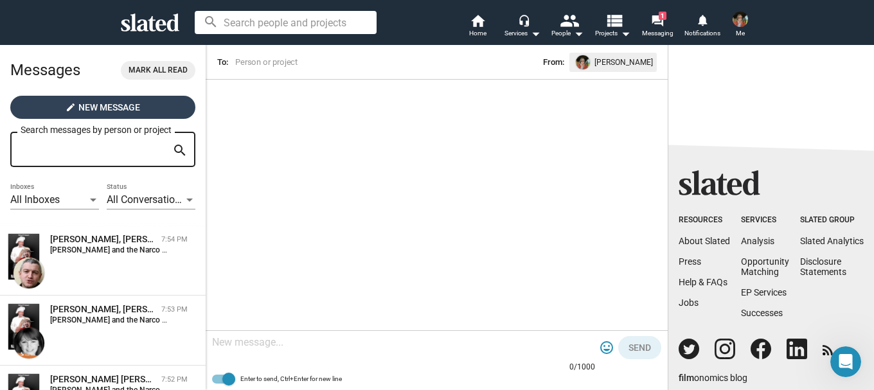
click at [133, 103] on span "New Message" at bounding box center [109, 107] width 62 height 23
